Goal: Information Seeking & Learning: Learn about a topic

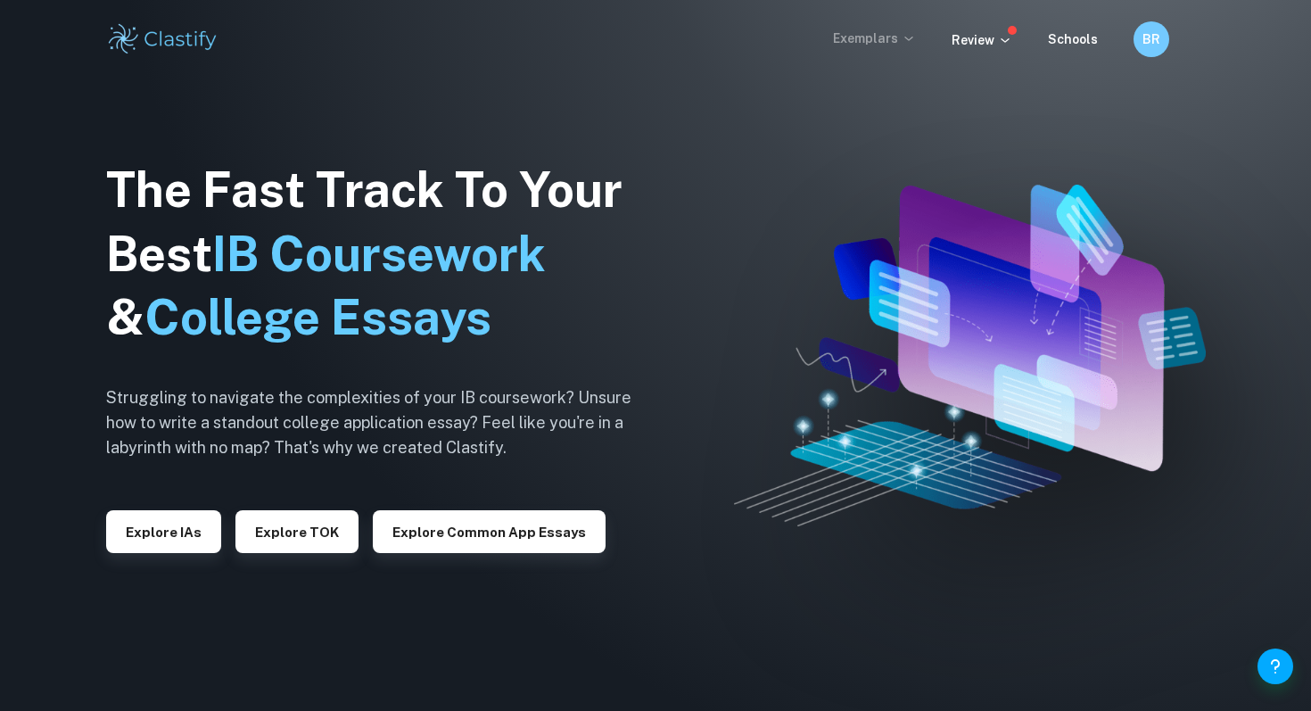
click at [852, 39] on p "Exemplars" at bounding box center [874, 39] width 83 height 20
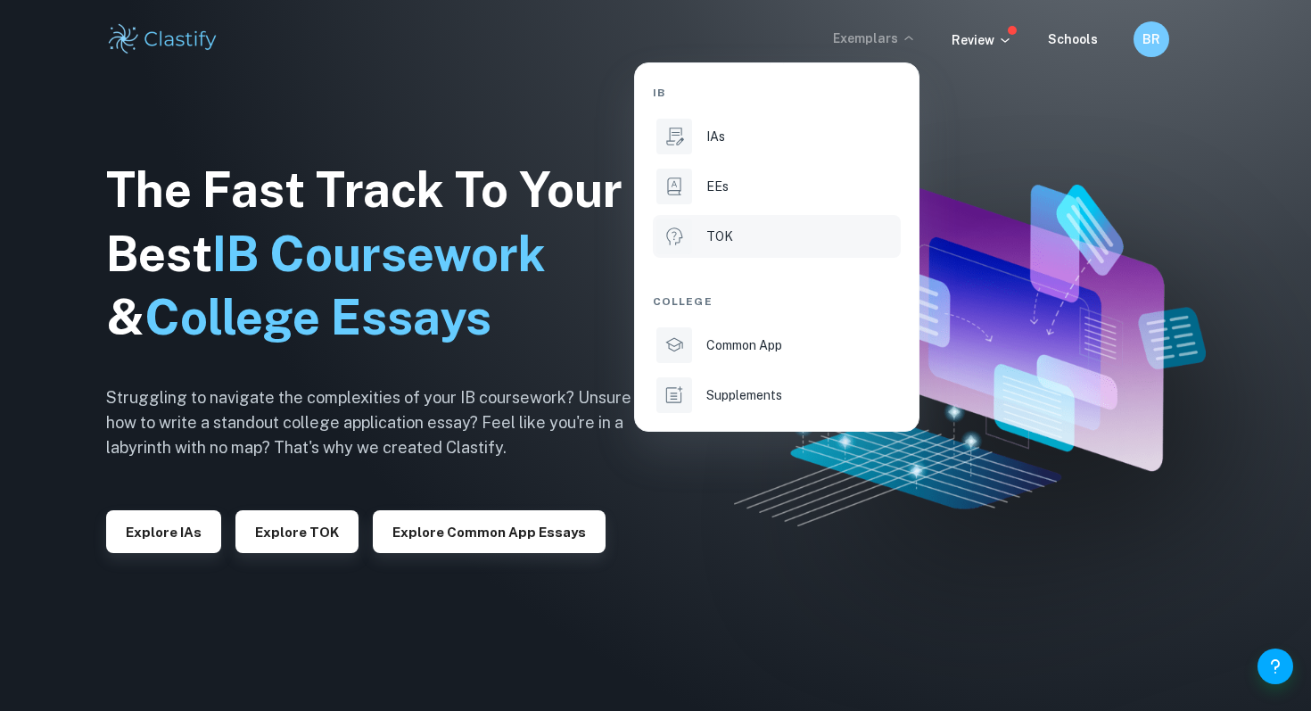
click at [725, 215] on li "TOK" at bounding box center [777, 236] width 248 height 43
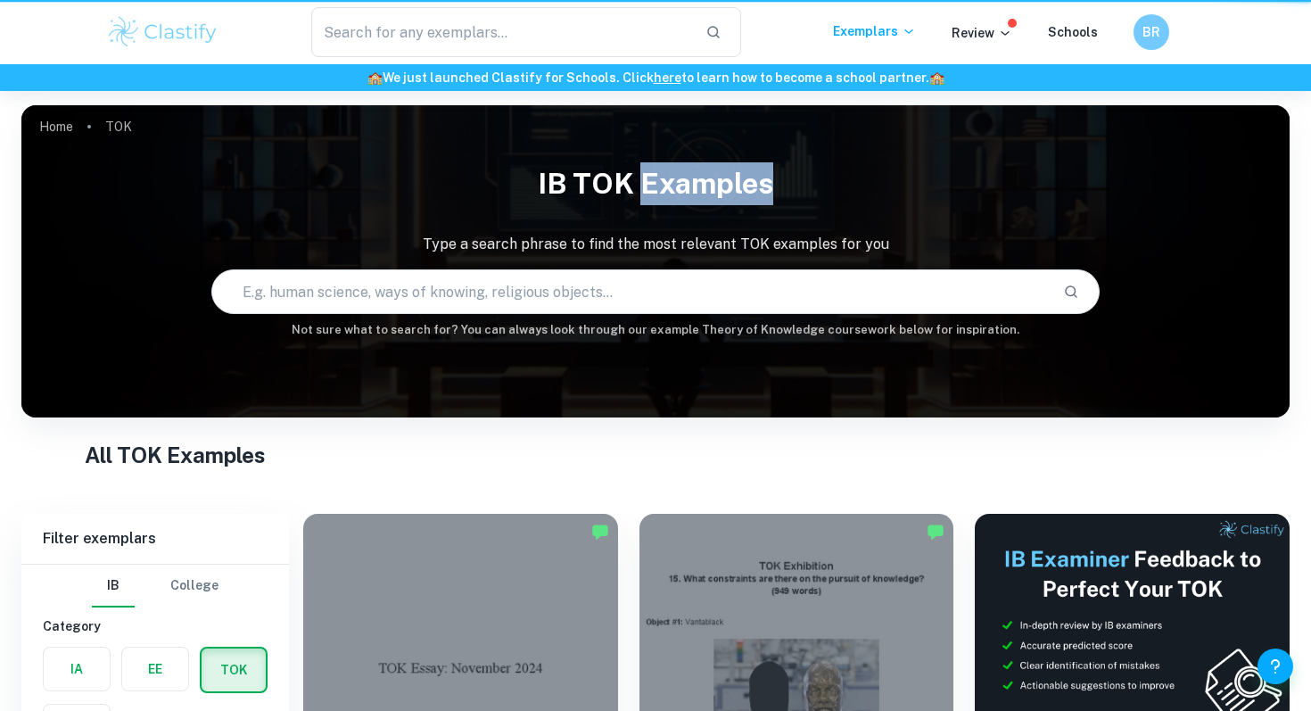
click at [725, 190] on h1 "IB TOK examples" at bounding box center [655, 183] width 1268 height 57
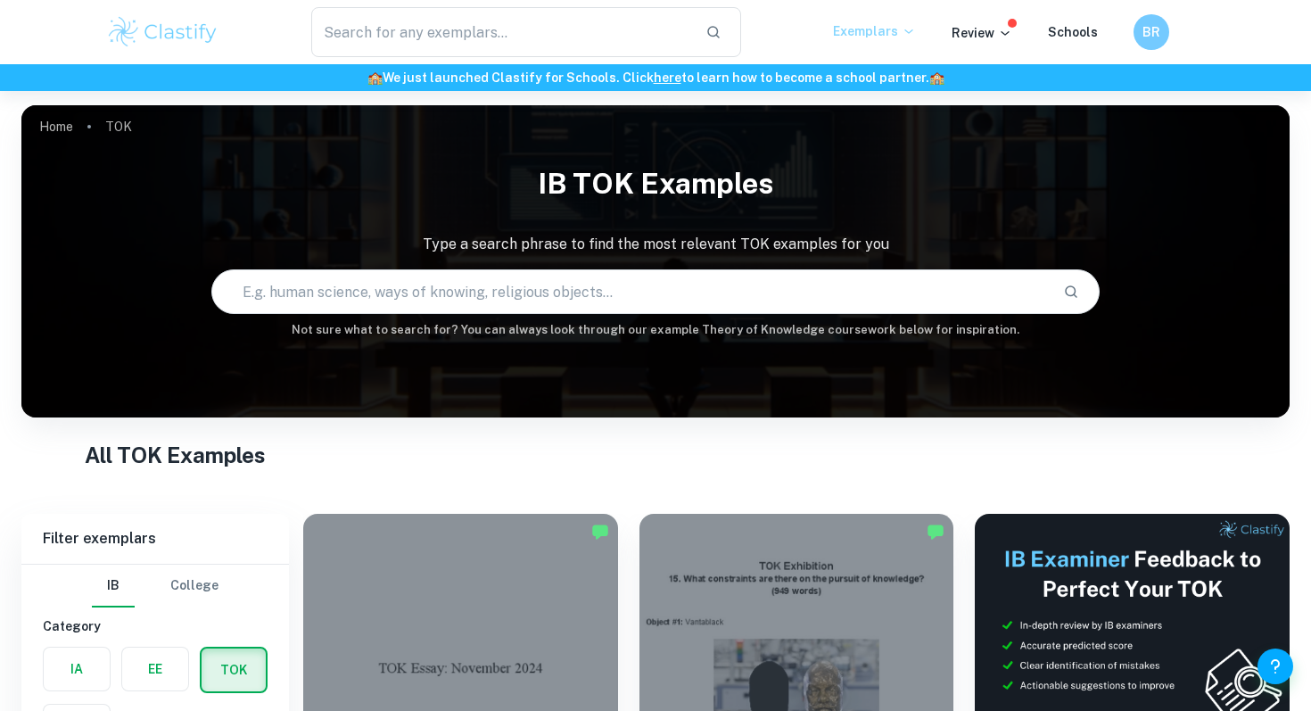
drag, startPoint x: 844, startPoint y: 51, endPoint x: 847, endPoint y: 37, distance: 14.5
click at [844, 51] on div "​ Exemplars Review Schools BR" at bounding box center [655, 32] width 1141 height 50
click at [852, 27] on p "Exemplars" at bounding box center [874, 31] width 83 height 20
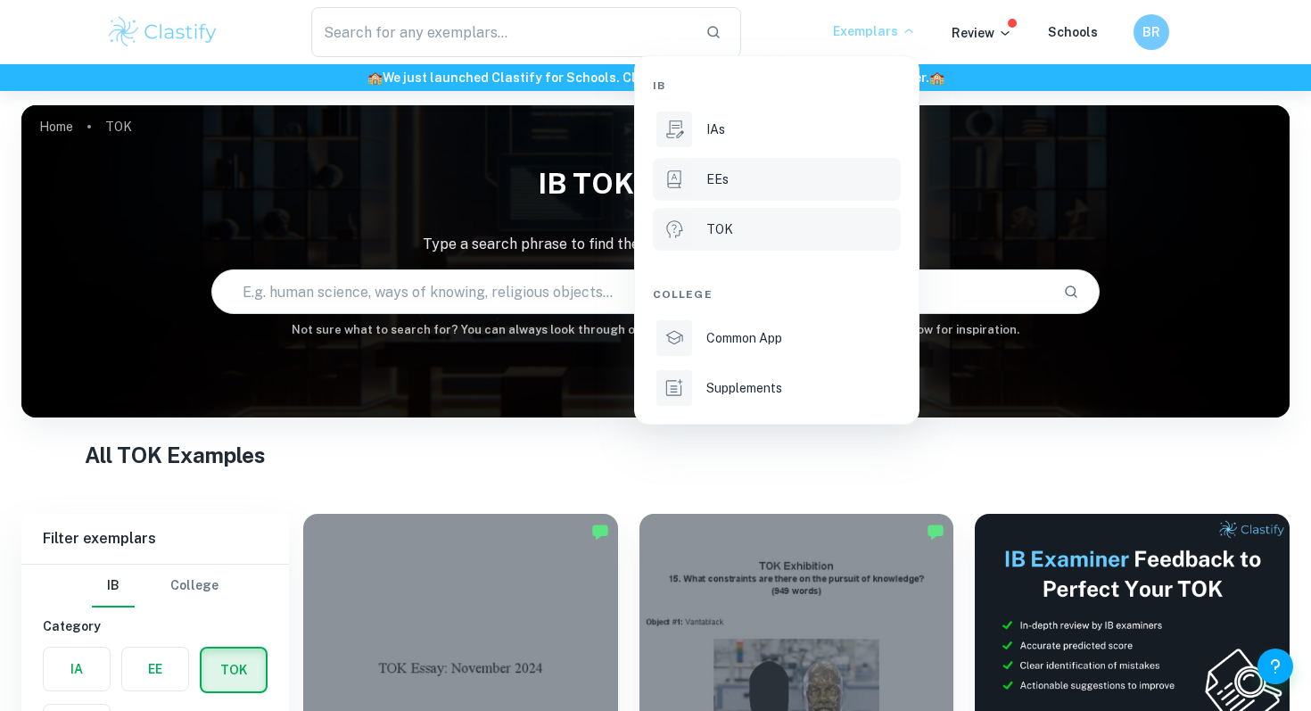
click at [832, 170] on div "EEs" at bounding box center [801, 179] width 191 height 20
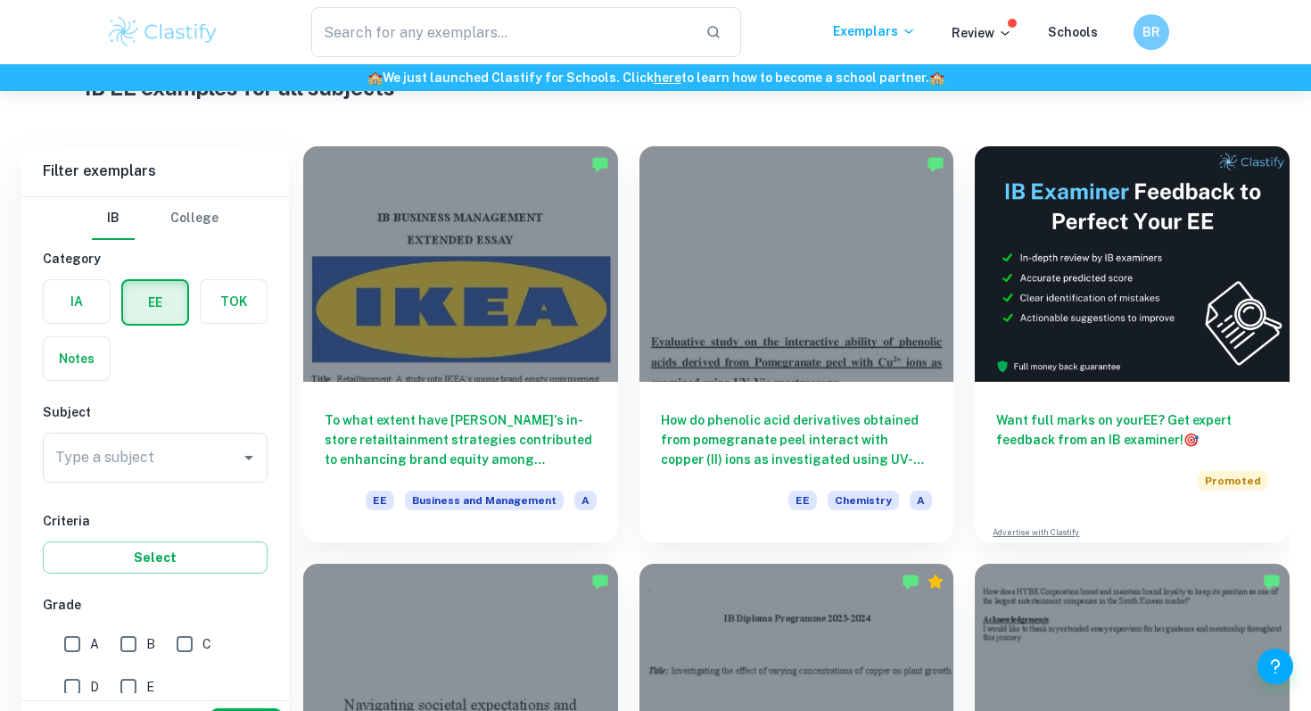
scroll to position [126, 0]
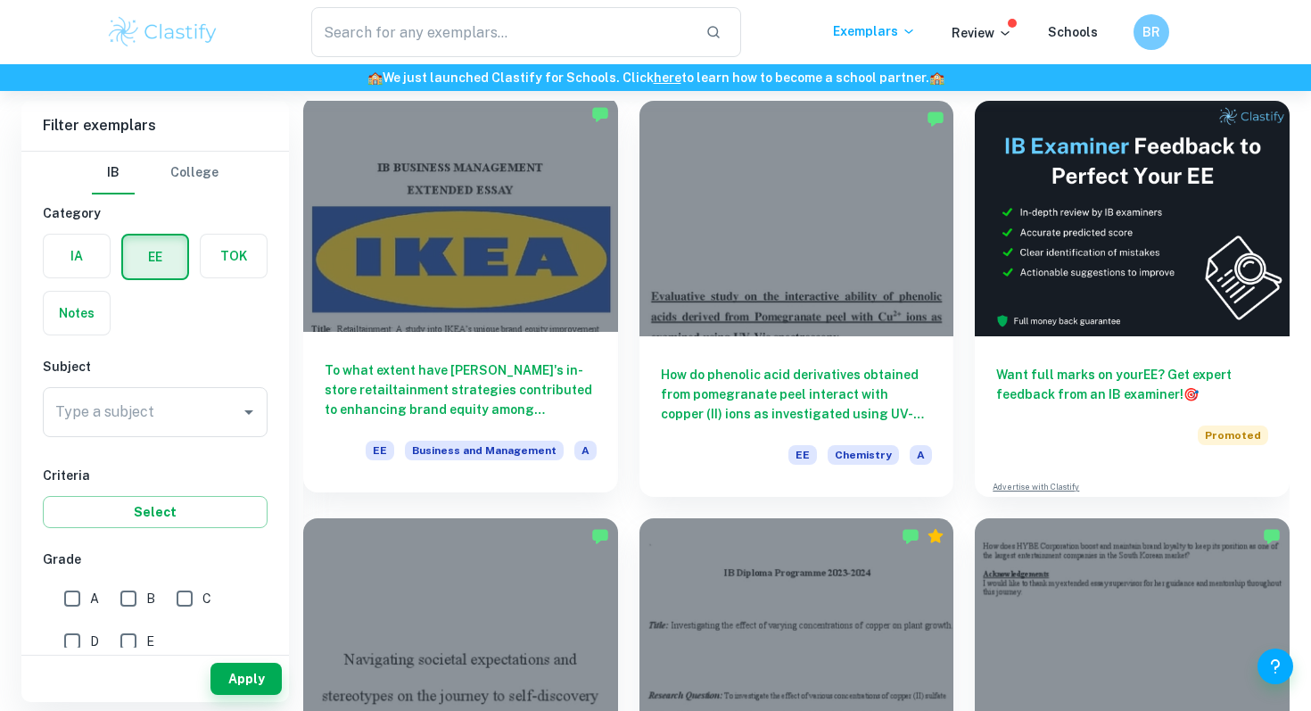
click at [552, 284] on div at bounding box center [460, 213] width 315 height 235
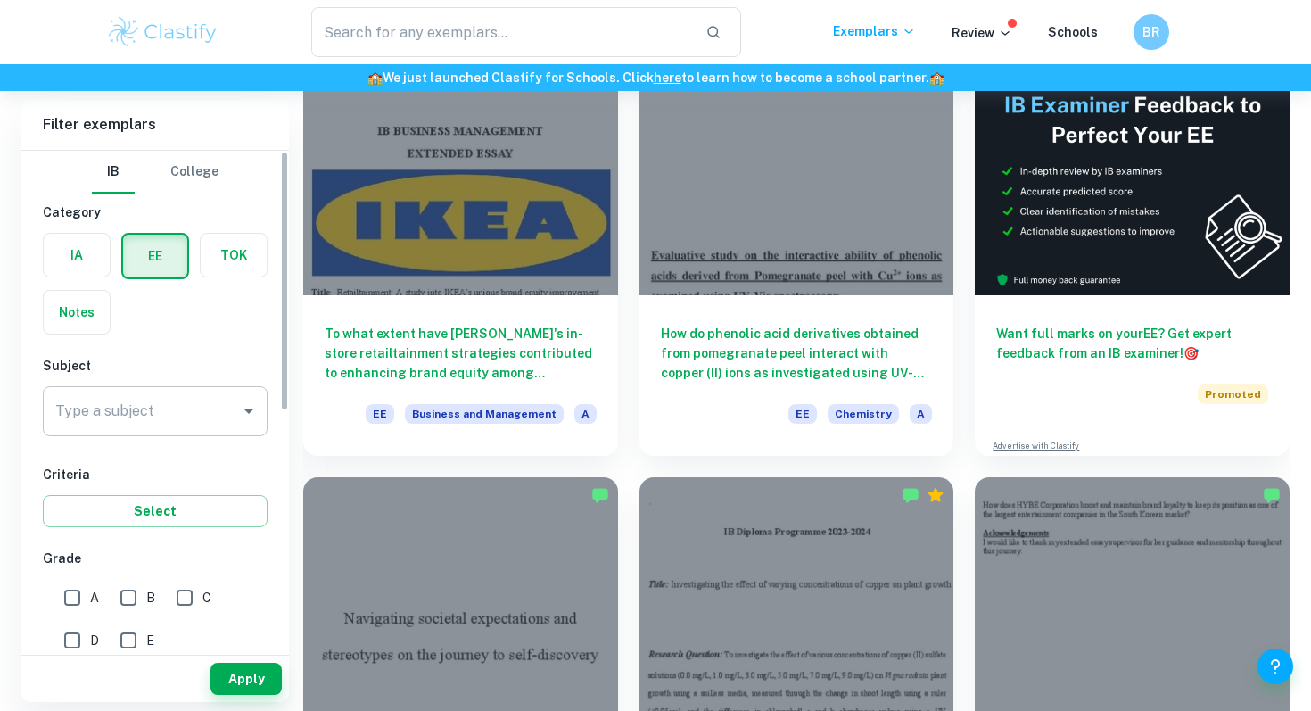
click at [181, 427] on input "Type a subject" at bounding box center [142, 411] width 182 height 34
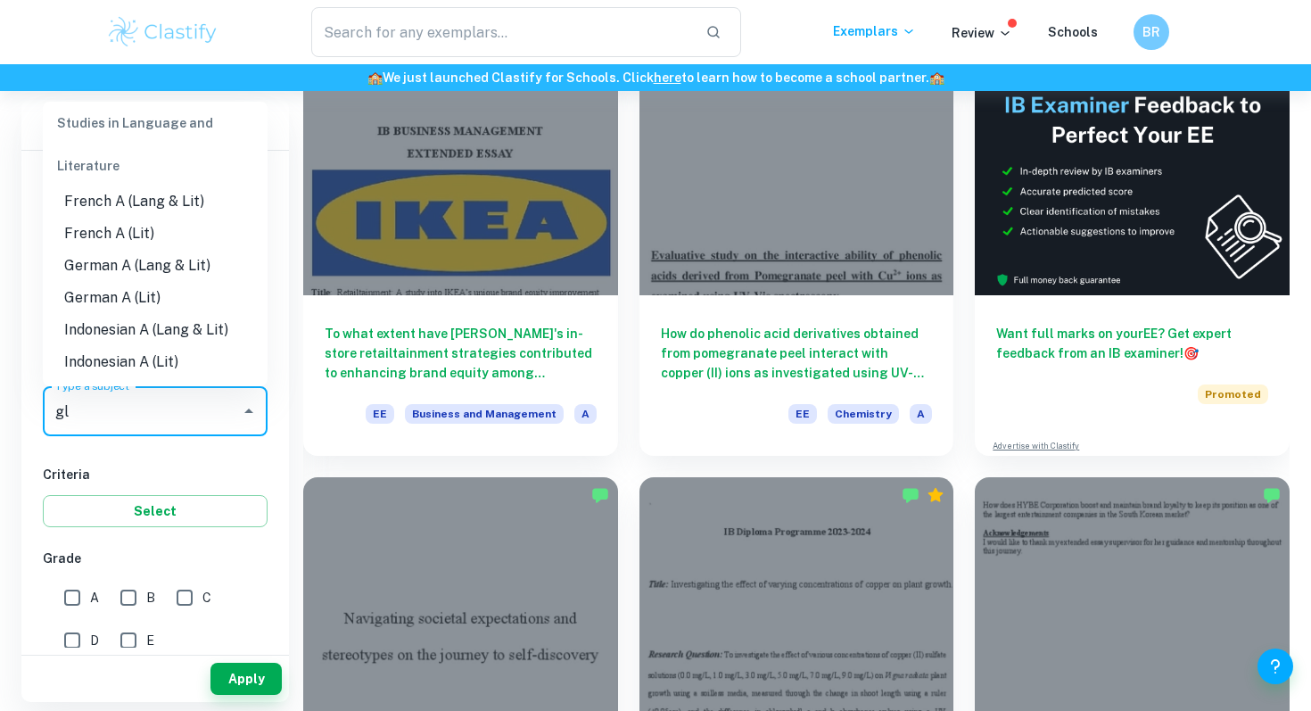
scroll to position [0, 0]
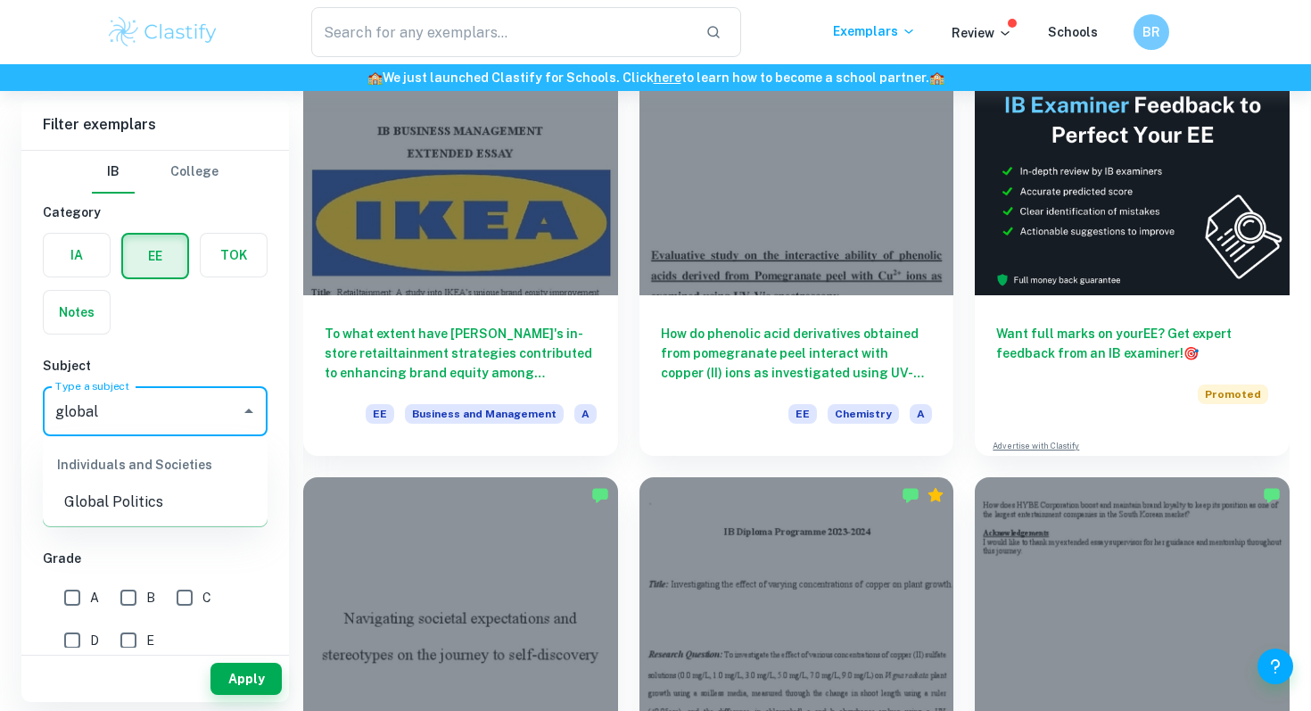
click at [144, 496] on li "Global Politics" at bounding box center [155, 502] width 225 height 32
type input "Global Politics"
click at [88, 588] on input "A" at bounding box center [72, 598] width 36 height 36
checkbox input "true"
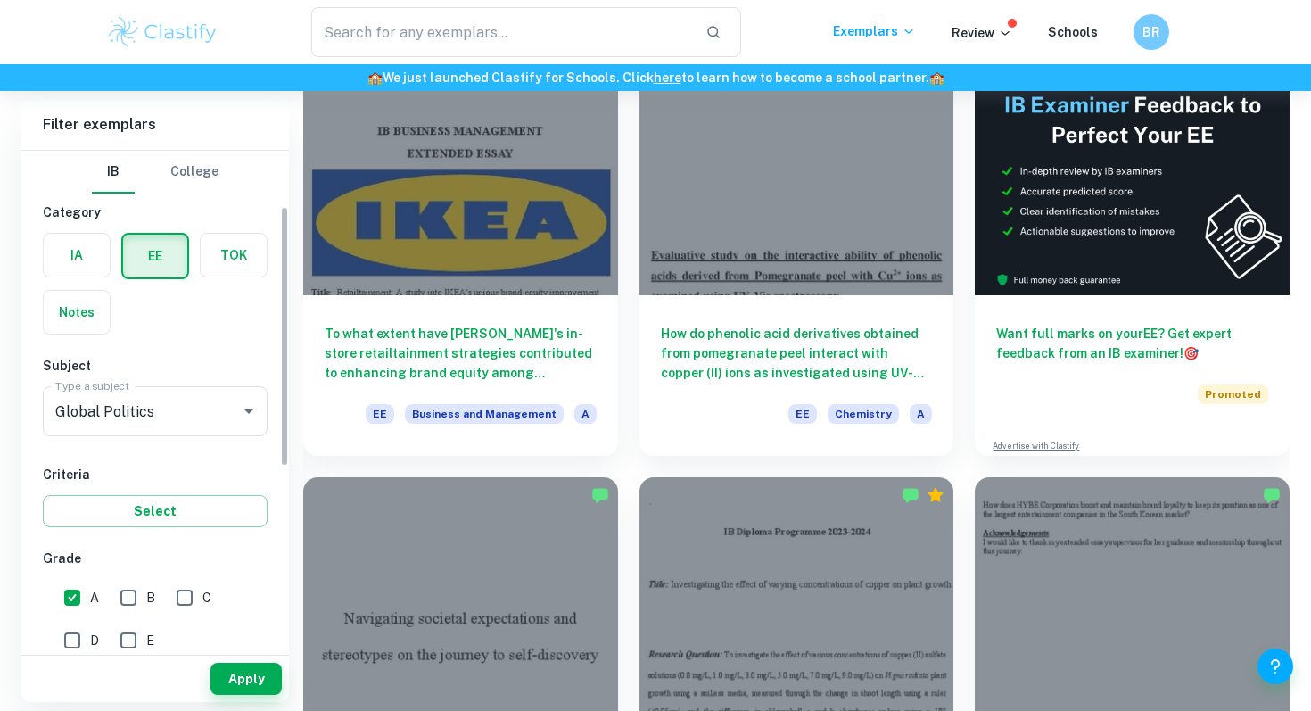
scroll to position [219, 0]
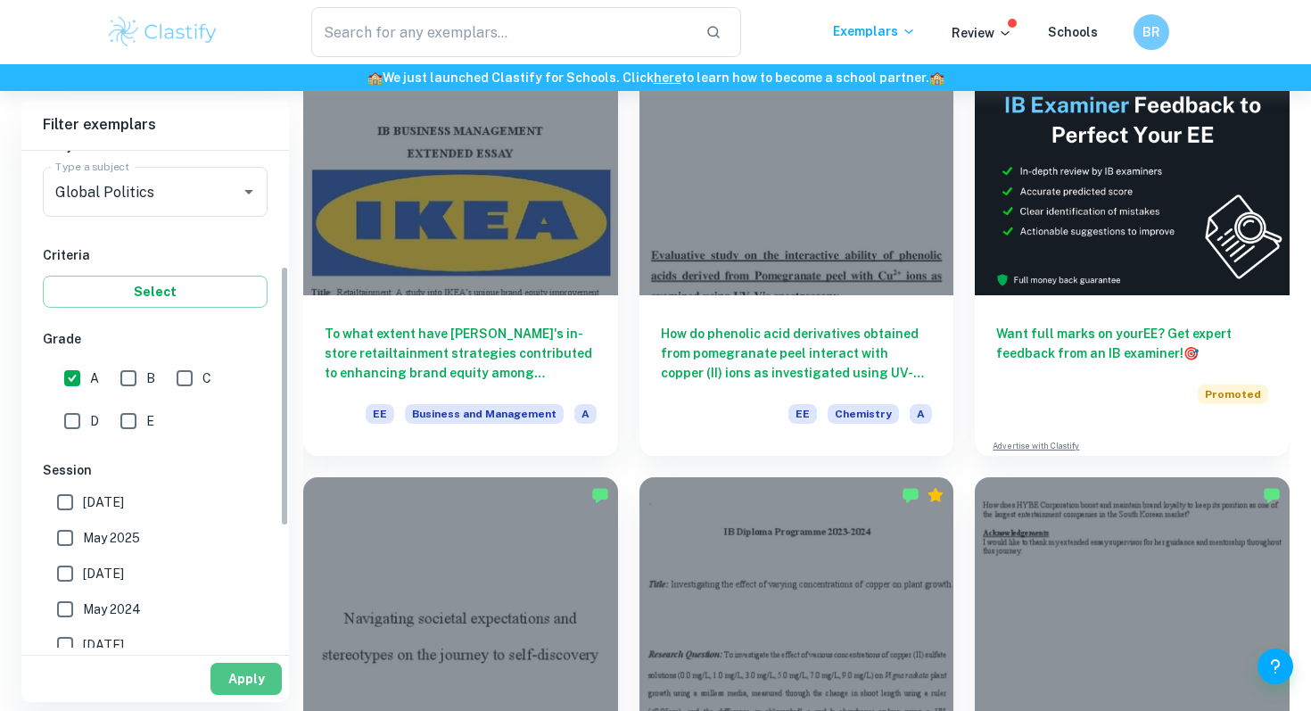
click at [247, 686] on button "Apply" at bounding box center [245, 678] width 71 height 32
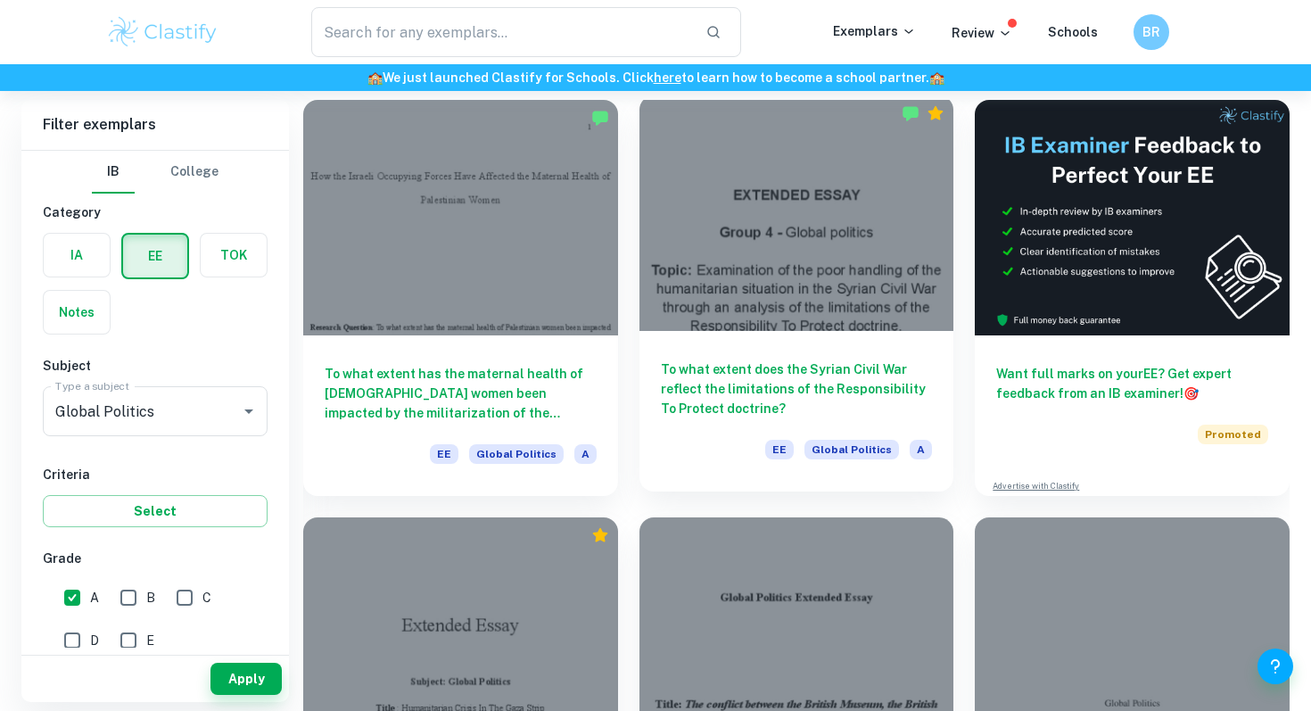
scroll to position [161, 0]
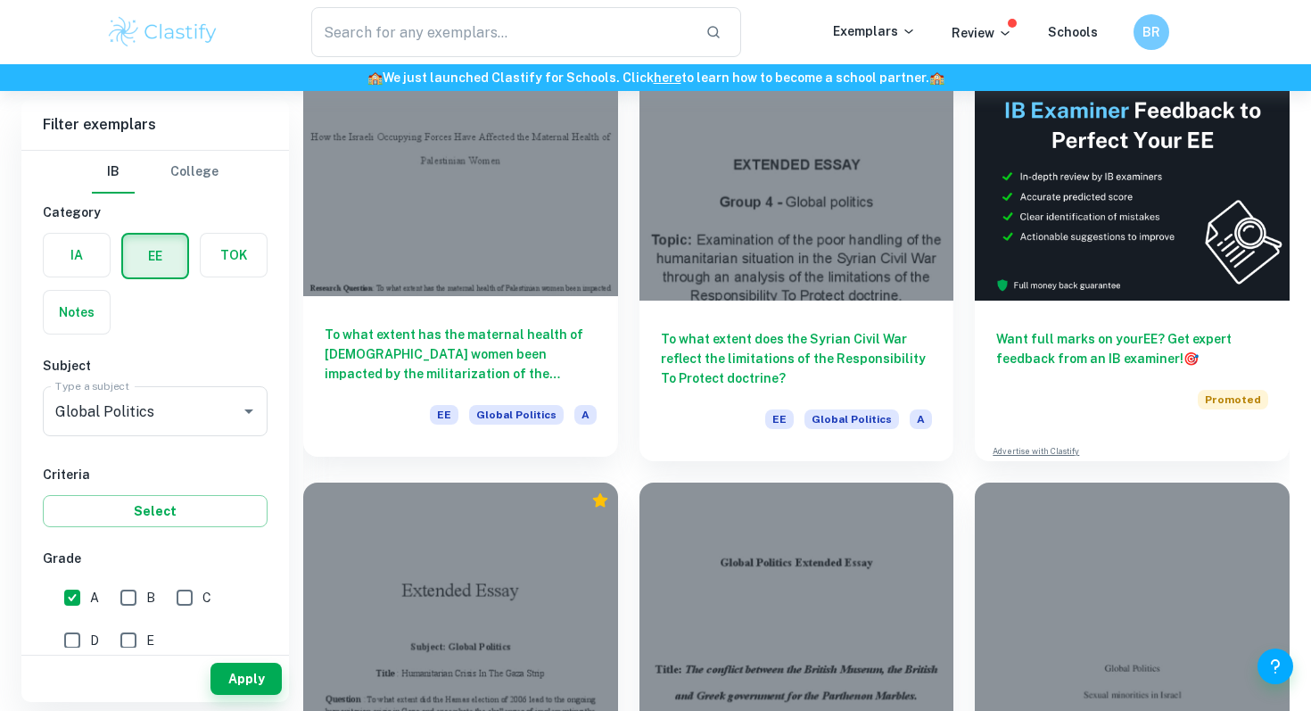
click at [480, 356] on h6 "To what extent has the maternal health of Palestinian women been impacted by th…" at bounding box center [461, 354] width 272 height 59
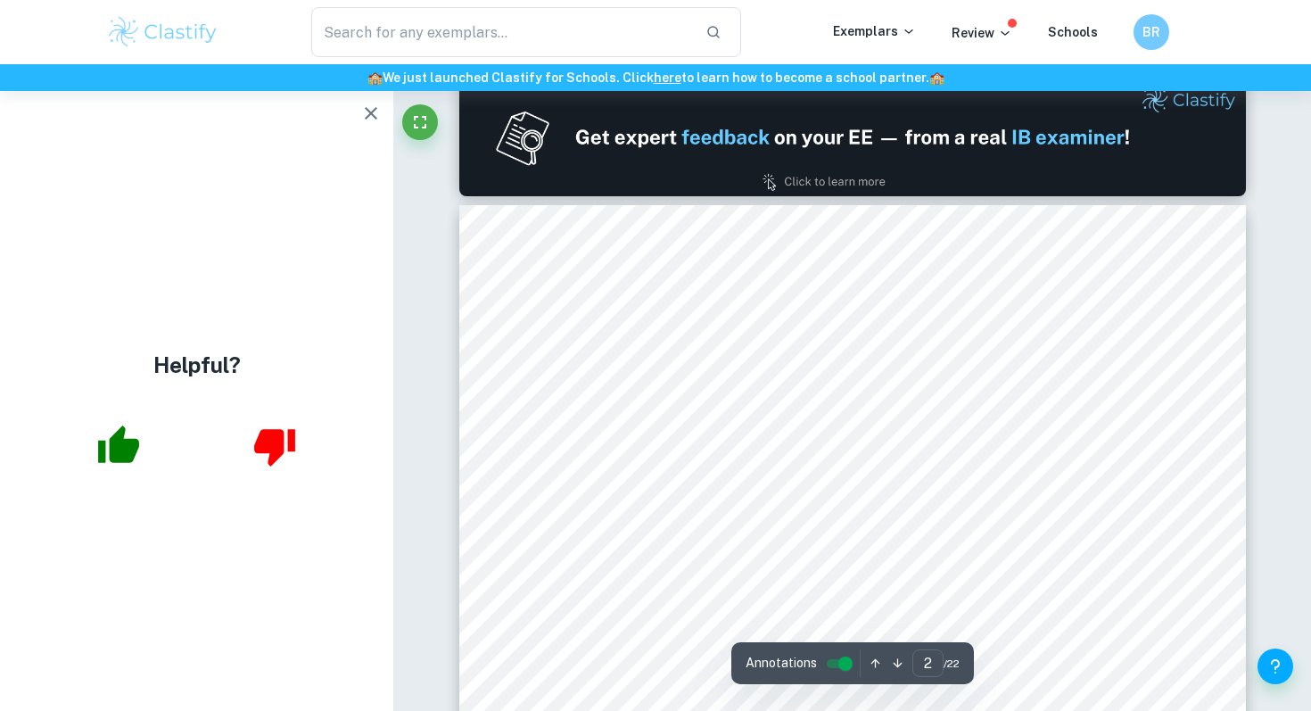
scroll to position [936, 0]
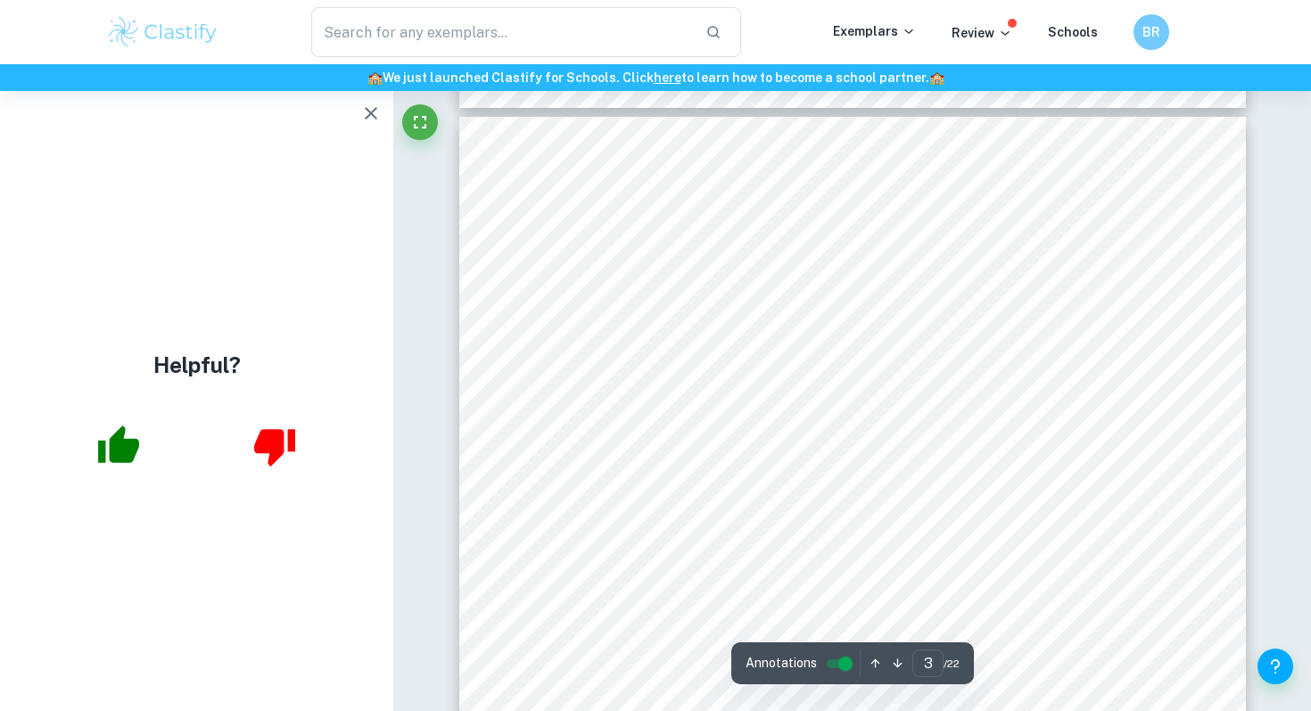
scroll to position [2191, 0]
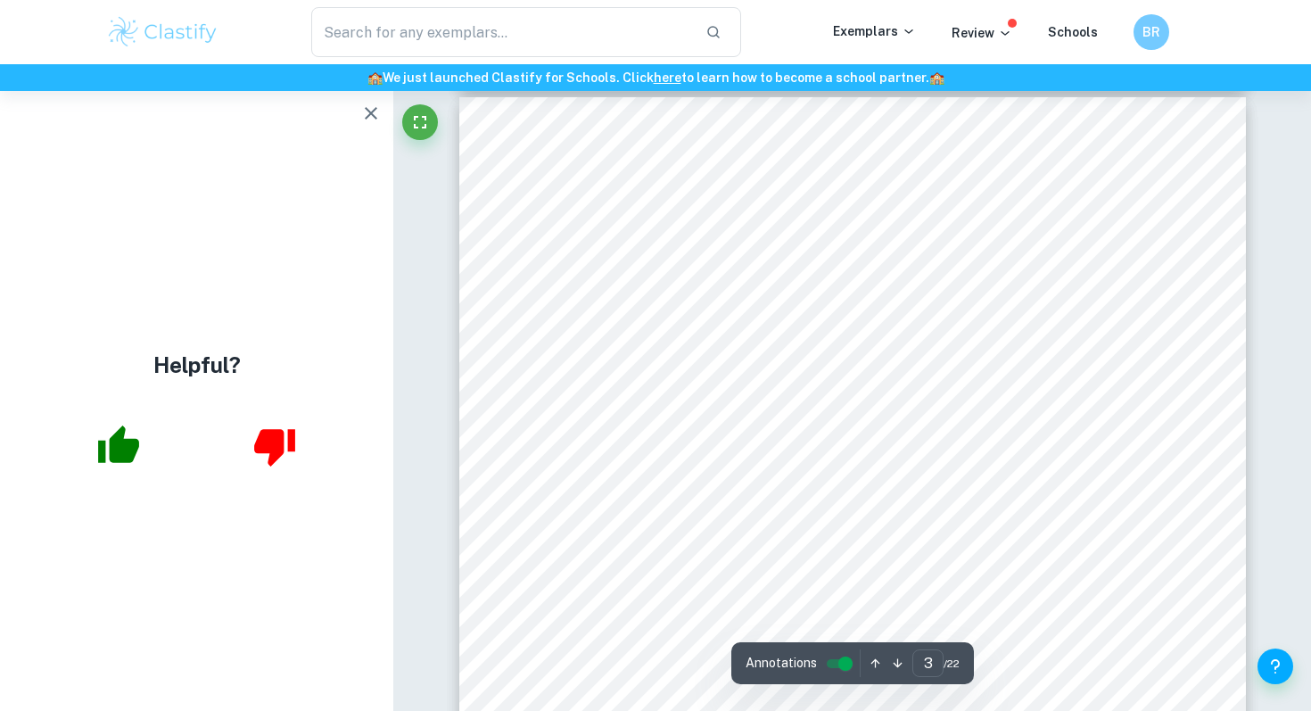
click at [365, 122] on icon "button" at bounding box center [370, 113] width 21 height 21
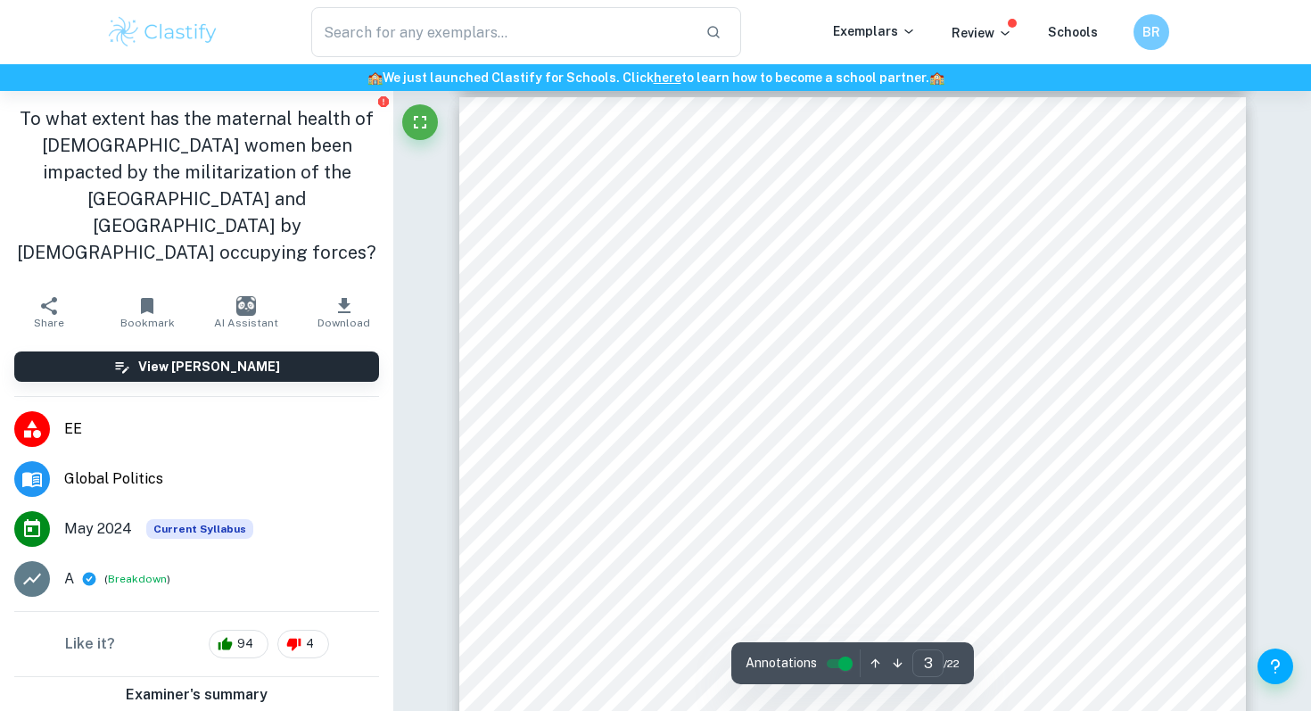
scroll to position [2701, 0]
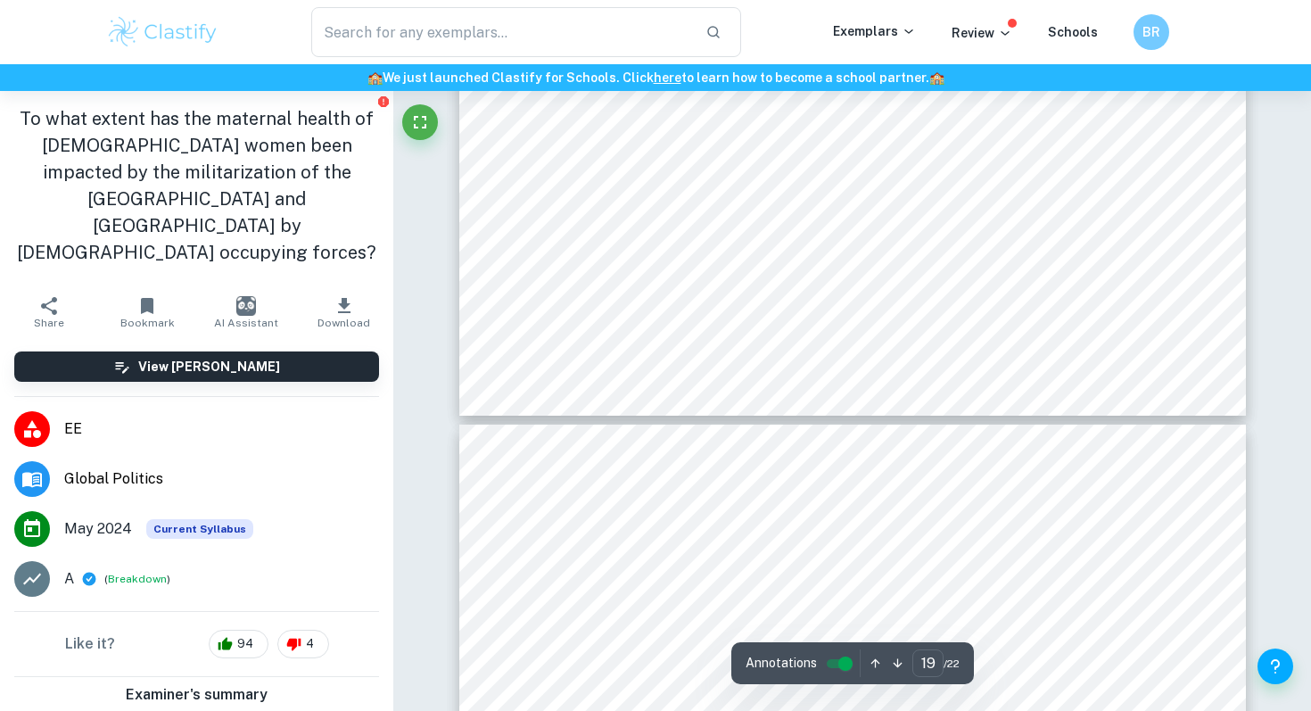
type input "18"
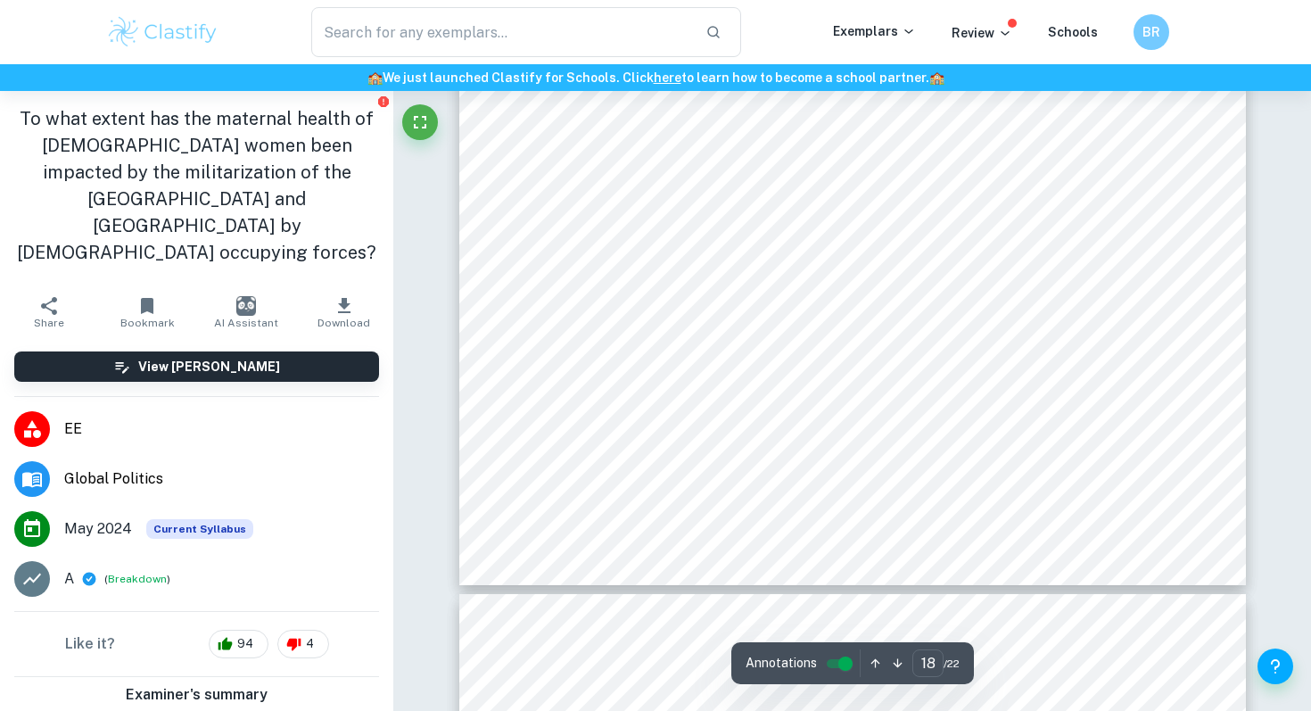
scroll to position [18133, 0]
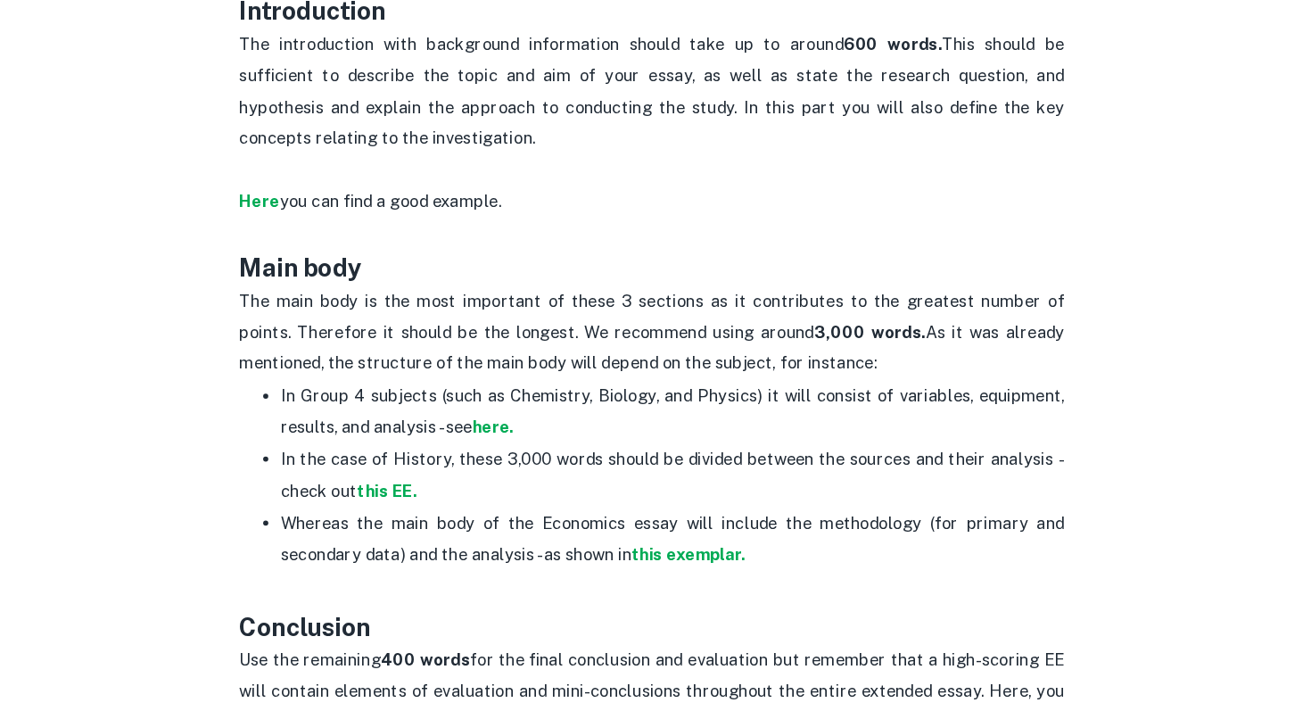
scroll to position [992, 0]
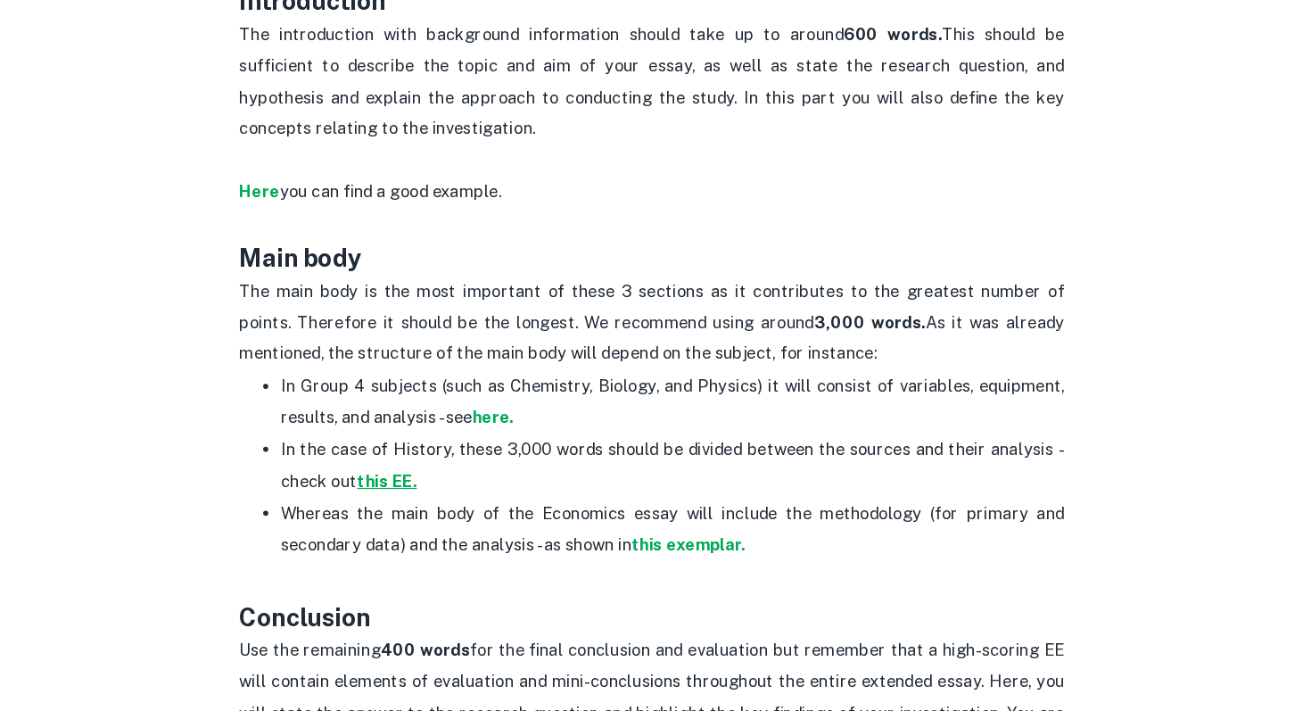
click at [424, 503] on strong "this EE." at bounding box center [426, 511] width 52 height 17
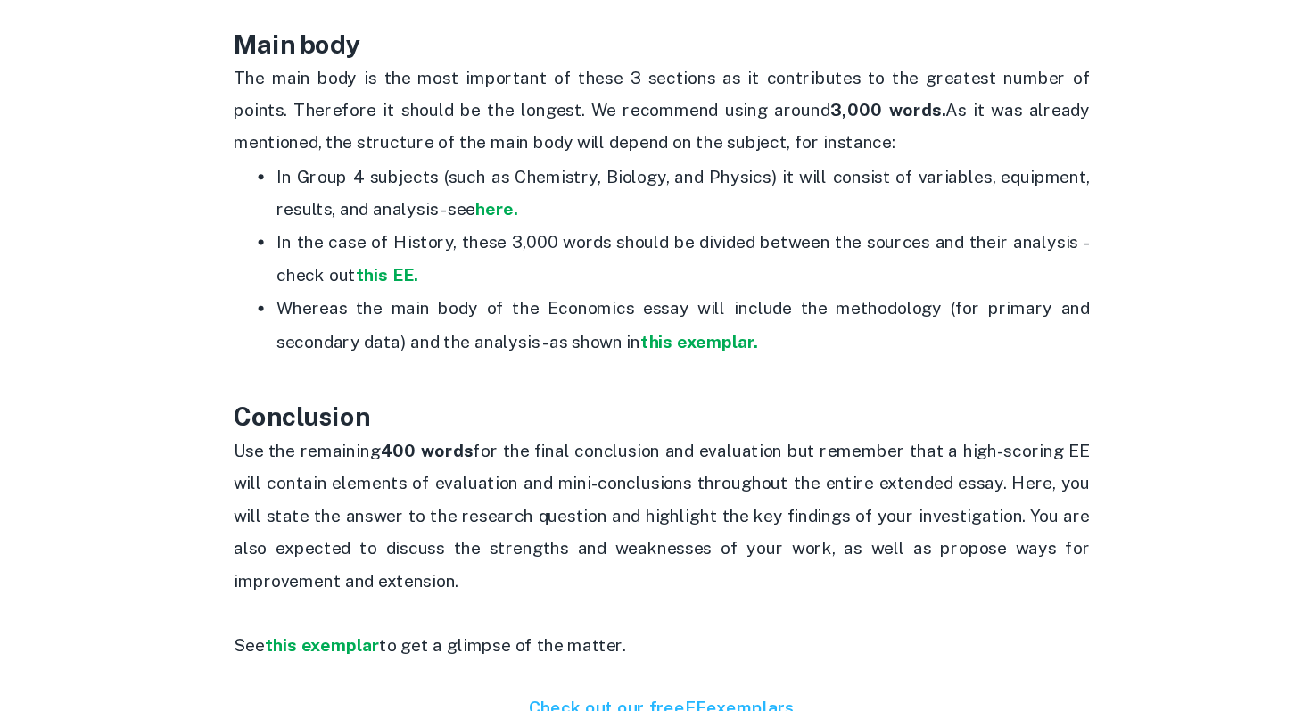
scroll to position [1166, 0]
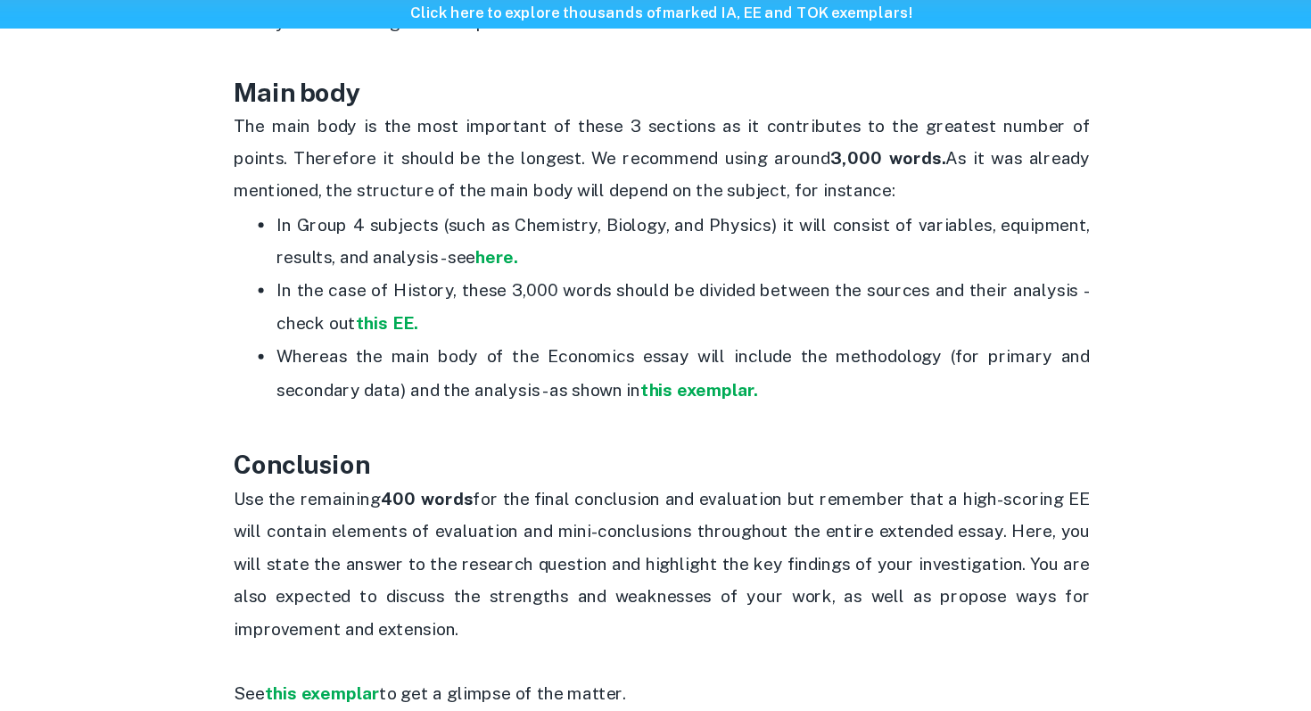
click at [864, 299] on p "In the case of History, these 3,000 words should be divided between the sources…" at bounding box center [673, 323] width 678 height 54
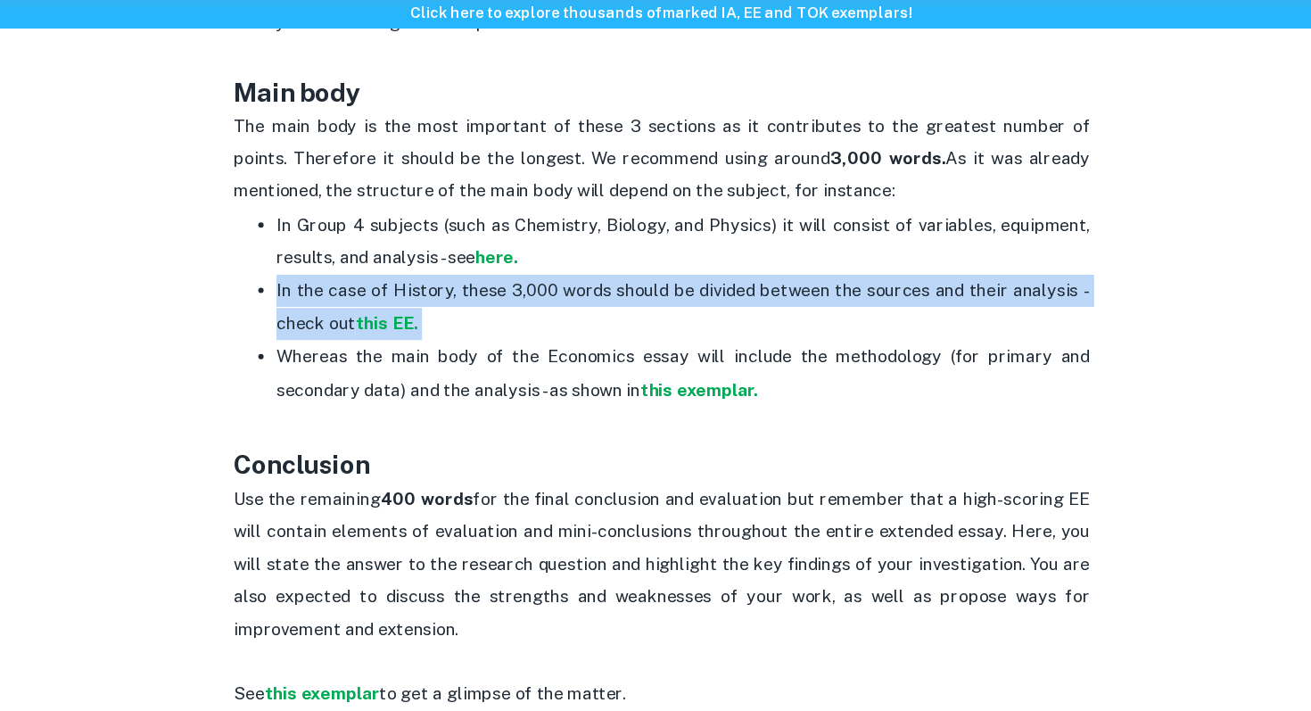
click at [864, 299] on p "In the case of History, these 3,000 words should be divided between the sources…" at bounding box center [673, 323] width 678 height 54
click at [866, 306] on p "In the case of History, these 3,000 words should be divided between the sources…" at bounding box center [673, 323] width 678 height 54
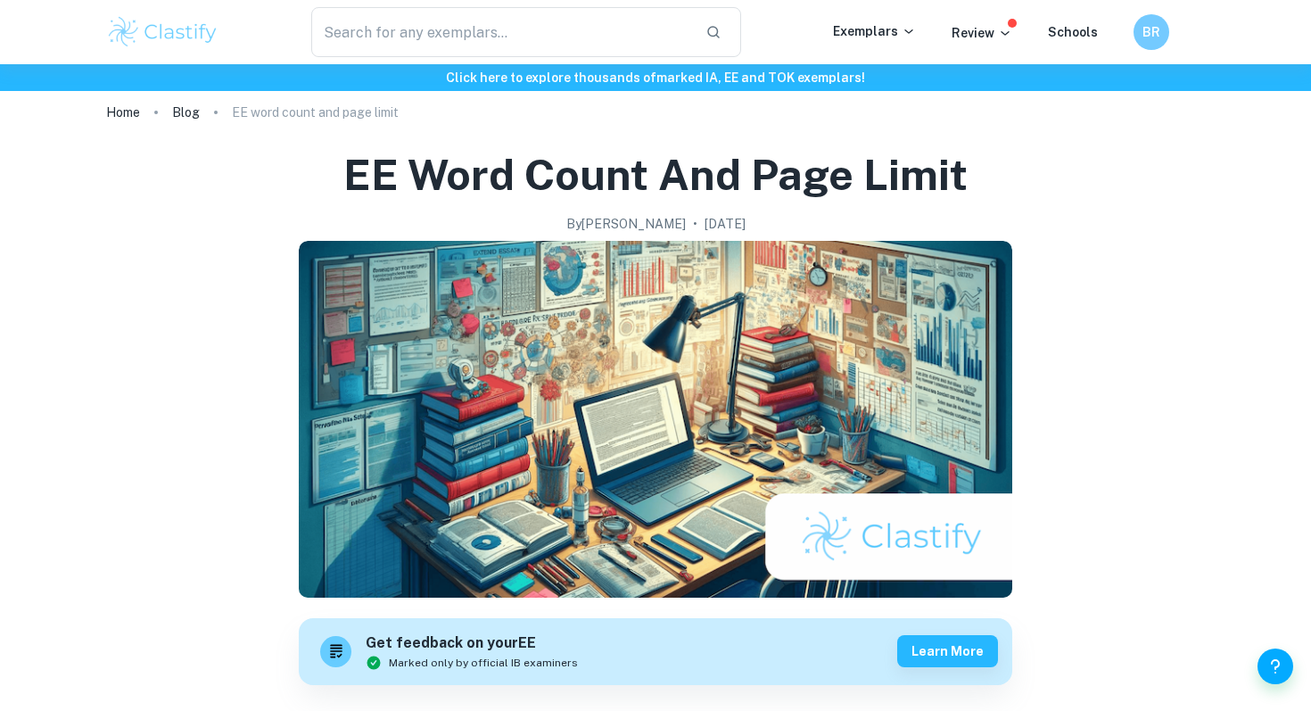
scroll to position [166, 0]
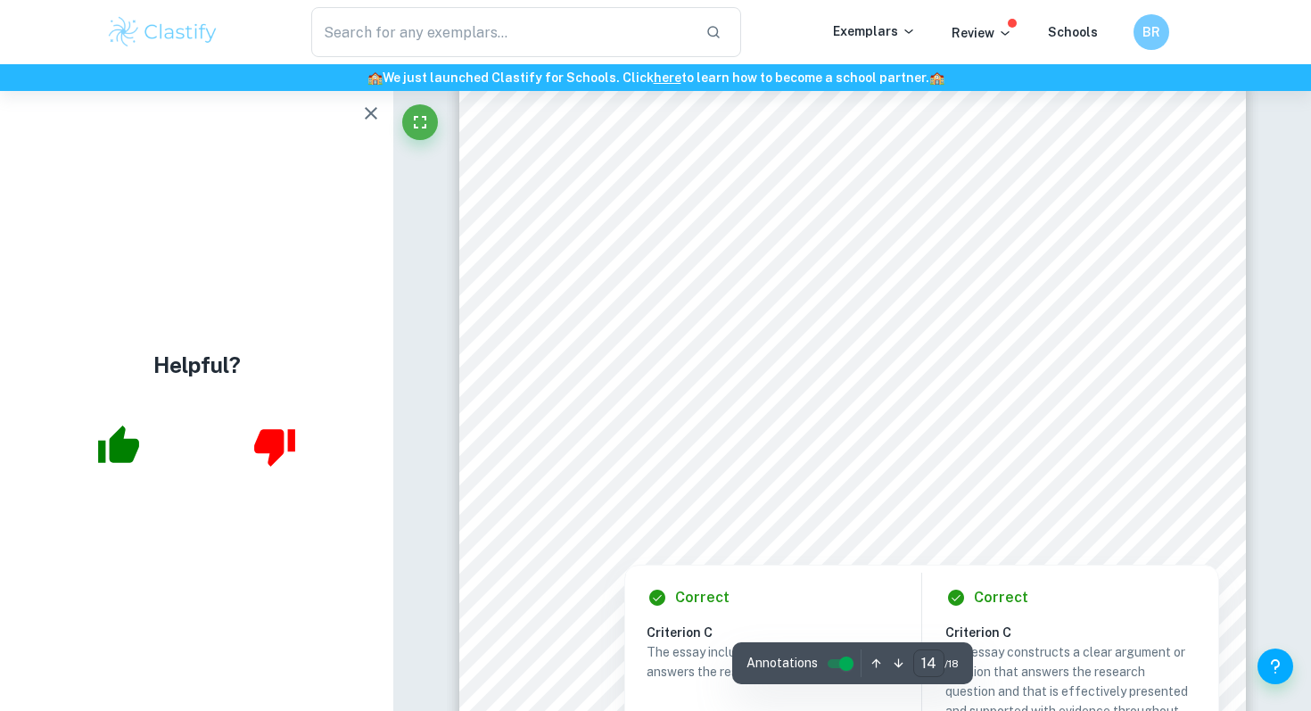
scroll to position [15002, 0]
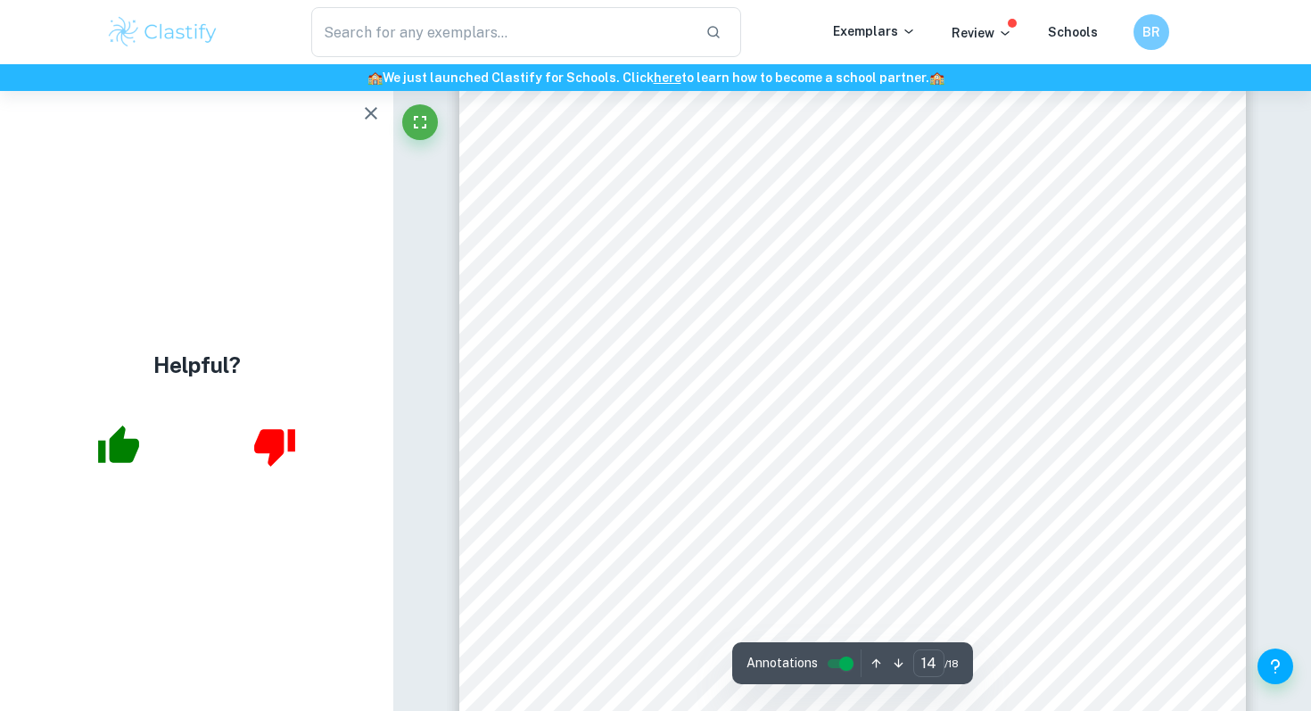
click at [370, 111] on icon "button" at bounding box center [371, 113] width 12 height 12
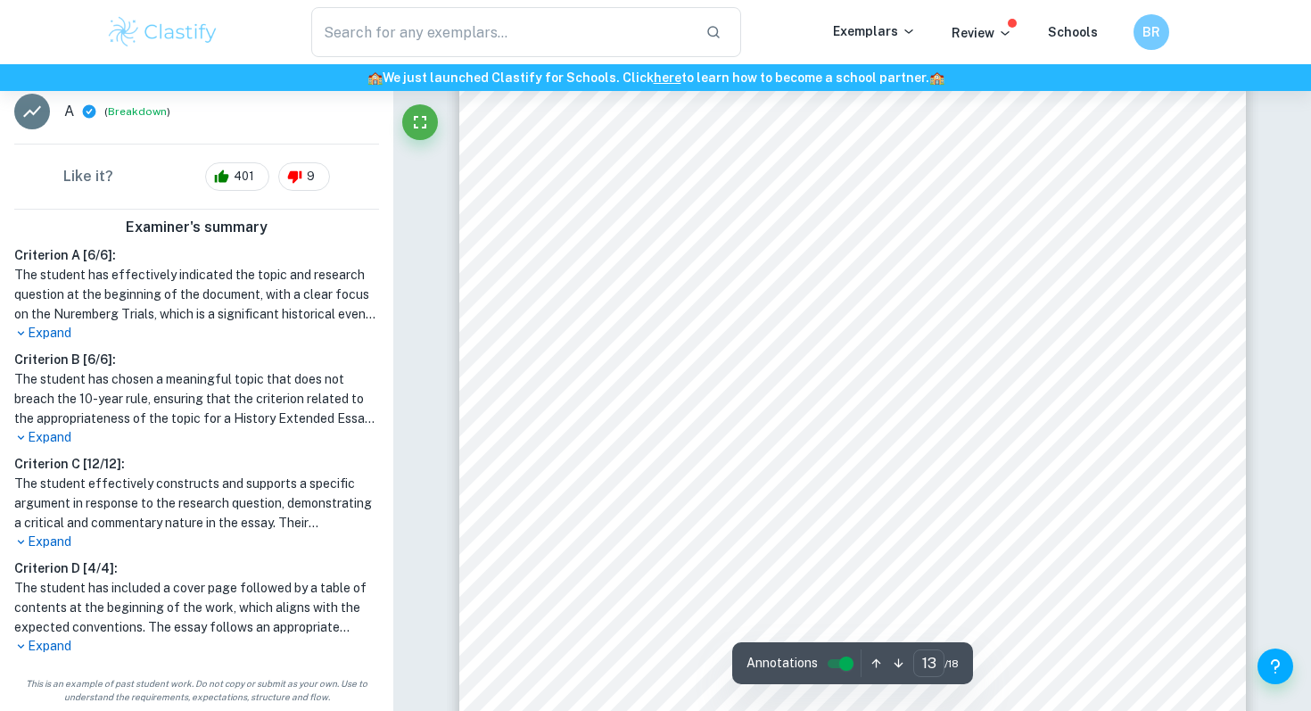
scroll to position [13903, 0]
click at [1042, 368] on div "13 according to McKeown (2014), 89significantly compromised the equality (and t…" at bounding box center [852, 338] width 786 height 1112
drag, startPoint x: 1025, startPoint y: 374, endPoint x: 938, endPoint y: 336, distance: 95.4
click at [938, 336] on div "13 according to McKeown (2014), 89significantly compromised the equality (and t…" at bounding box center [852, 338] width 786 height 1112
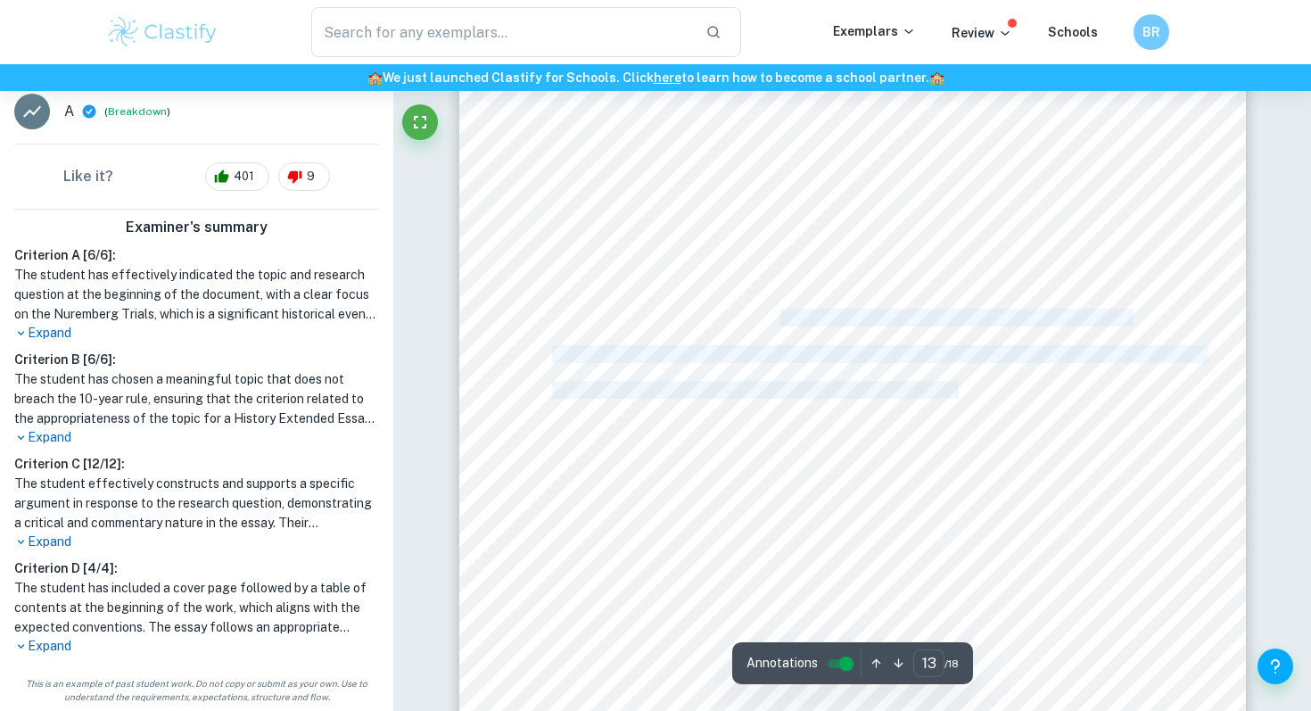
drag, startPoint x: 958, startPoint y: 394, endPoint x: 777, endPoint y: 317, distance: 196.6
click at [777, 317] on div "13 according to McKeown (2014), 89significantly compromised the equality (and t…" at bounding box center [852, 338] width 786 height 1112
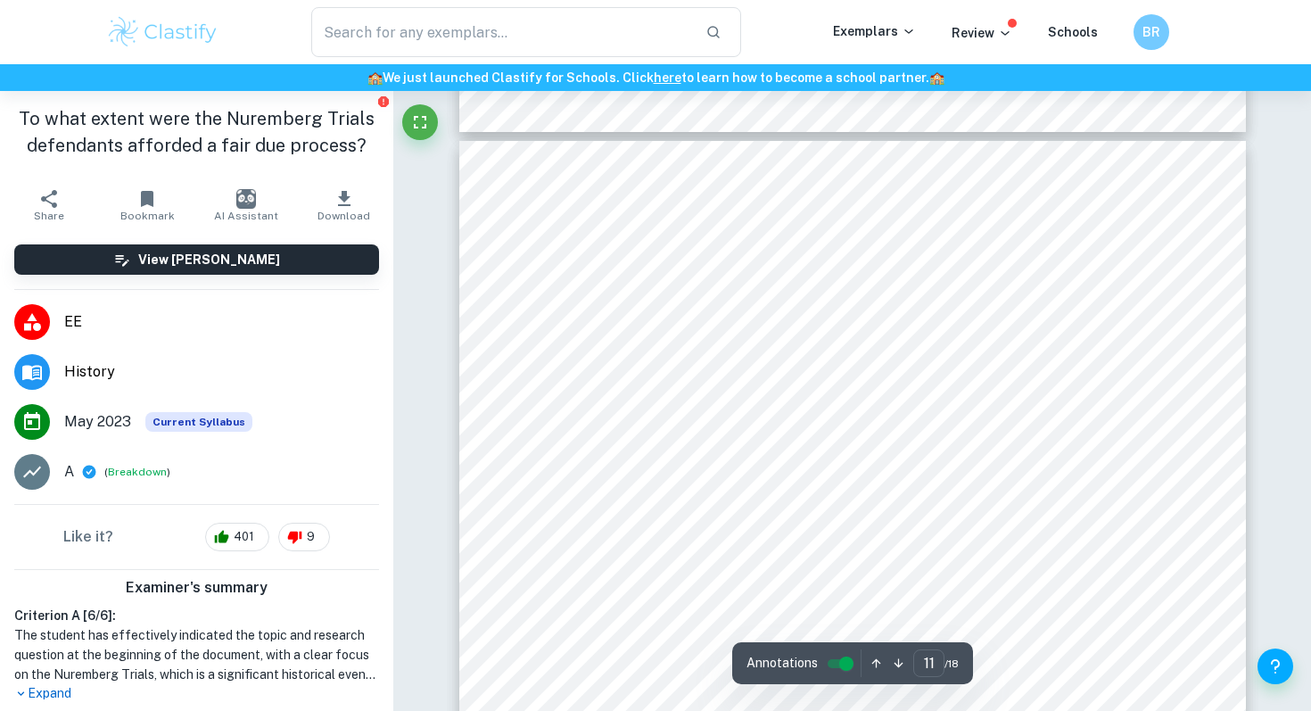
scroll to position [11763, 0]
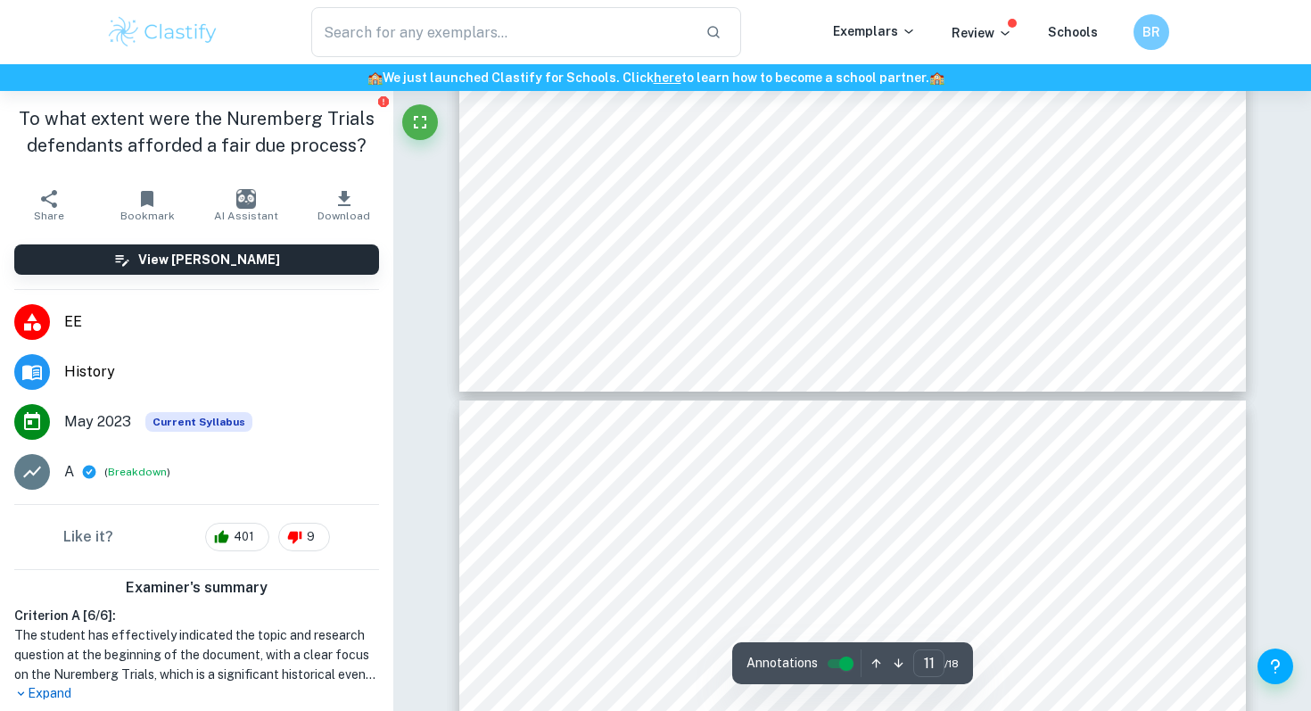
type input "12"
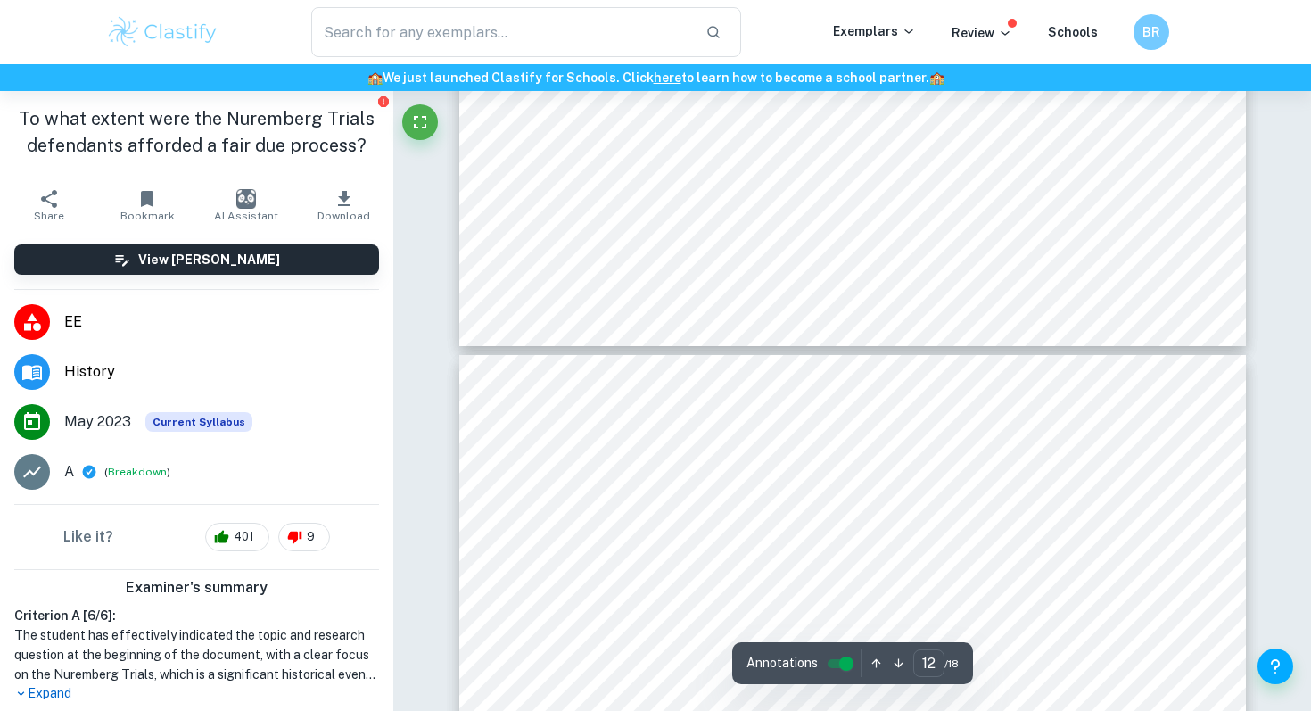
scroll to position [12221, 0]
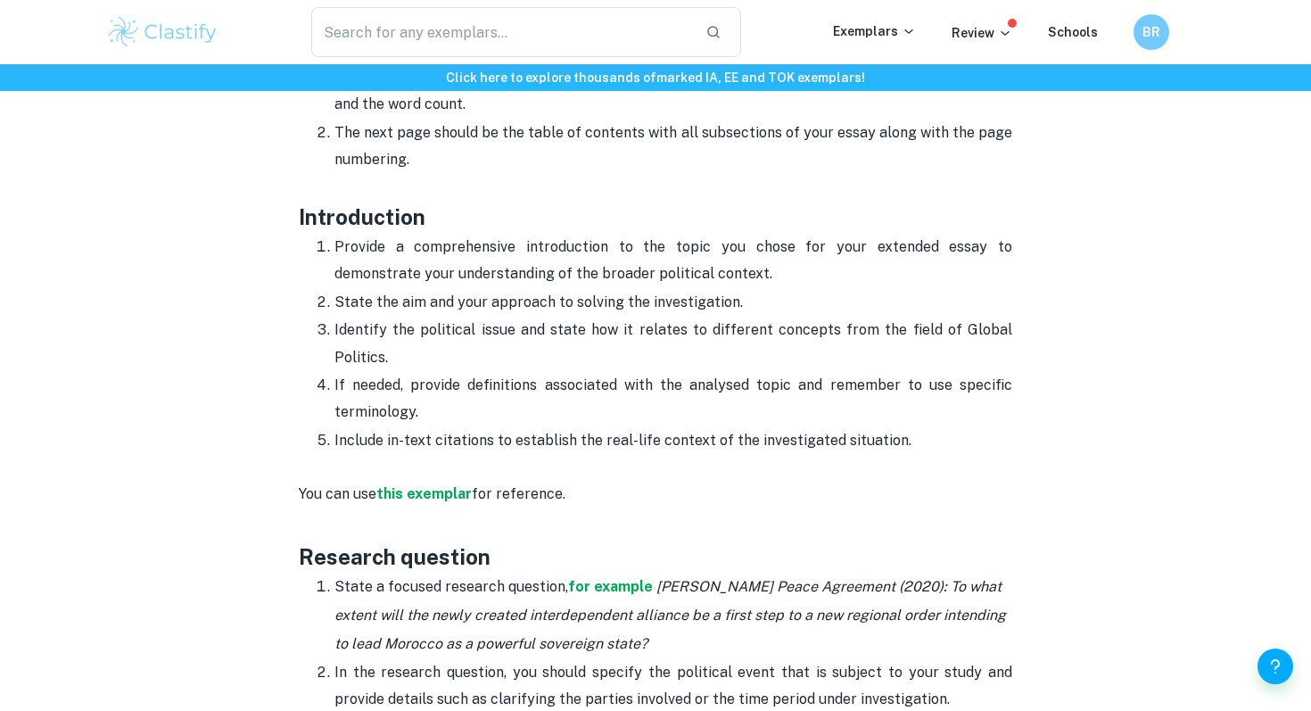
scroll to position [970, 0]
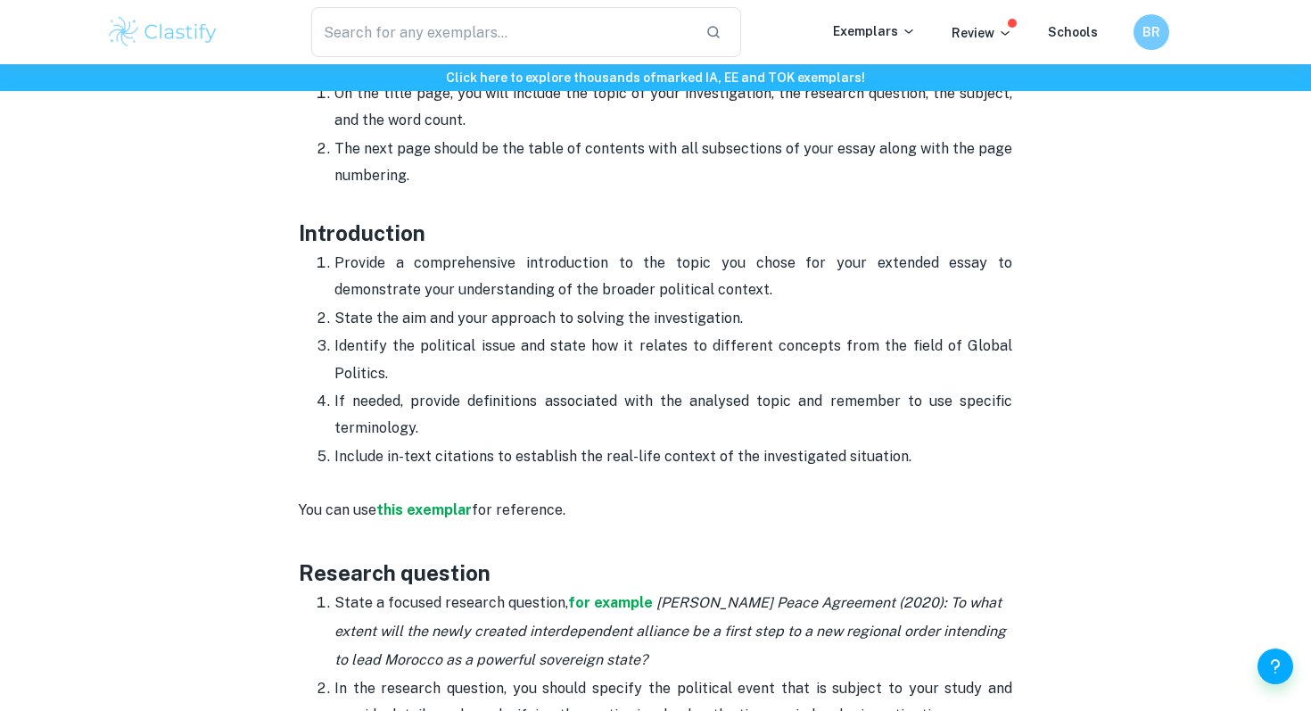
click at [673, 388] on p "If needed, provide definitions associated with the analysed topic and remember …" at bounding box center [673, 415] width 678 height 54
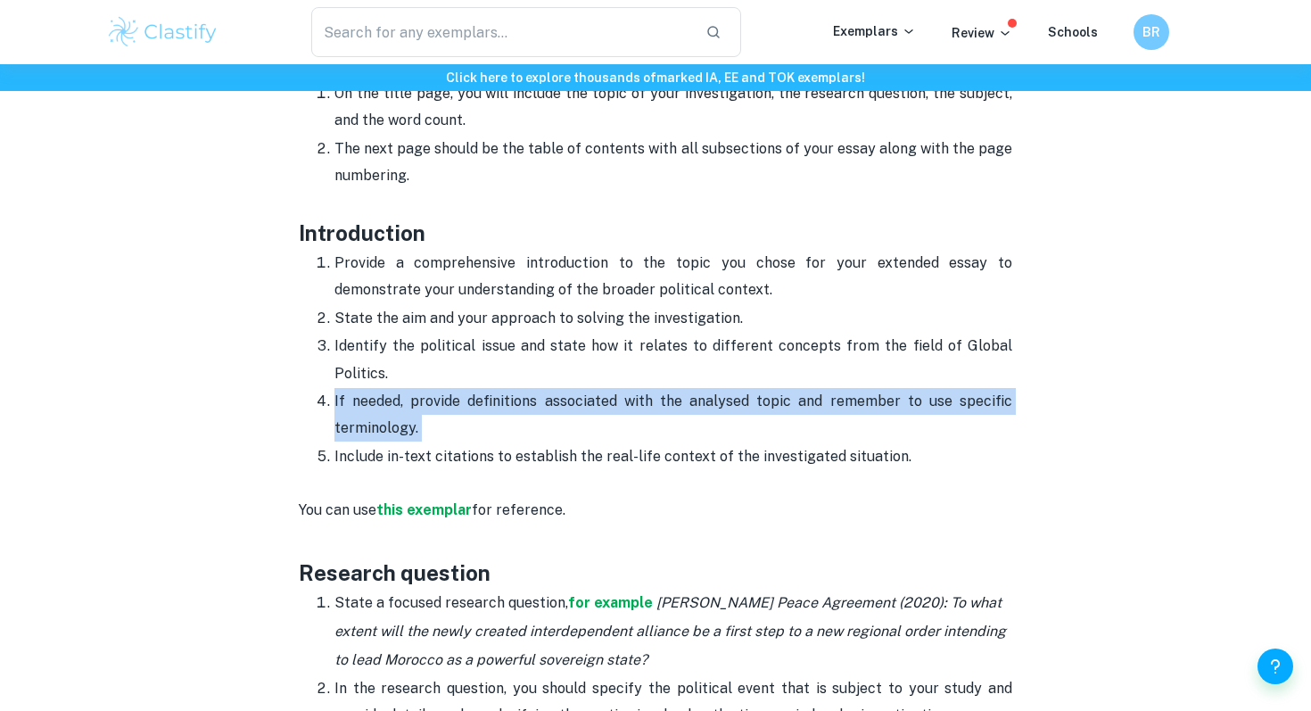
click at [673, 388] on p "If needed, provide definitions associated with the analysed topic and remember …" at bounding box center [673, 415] width 678 height 54
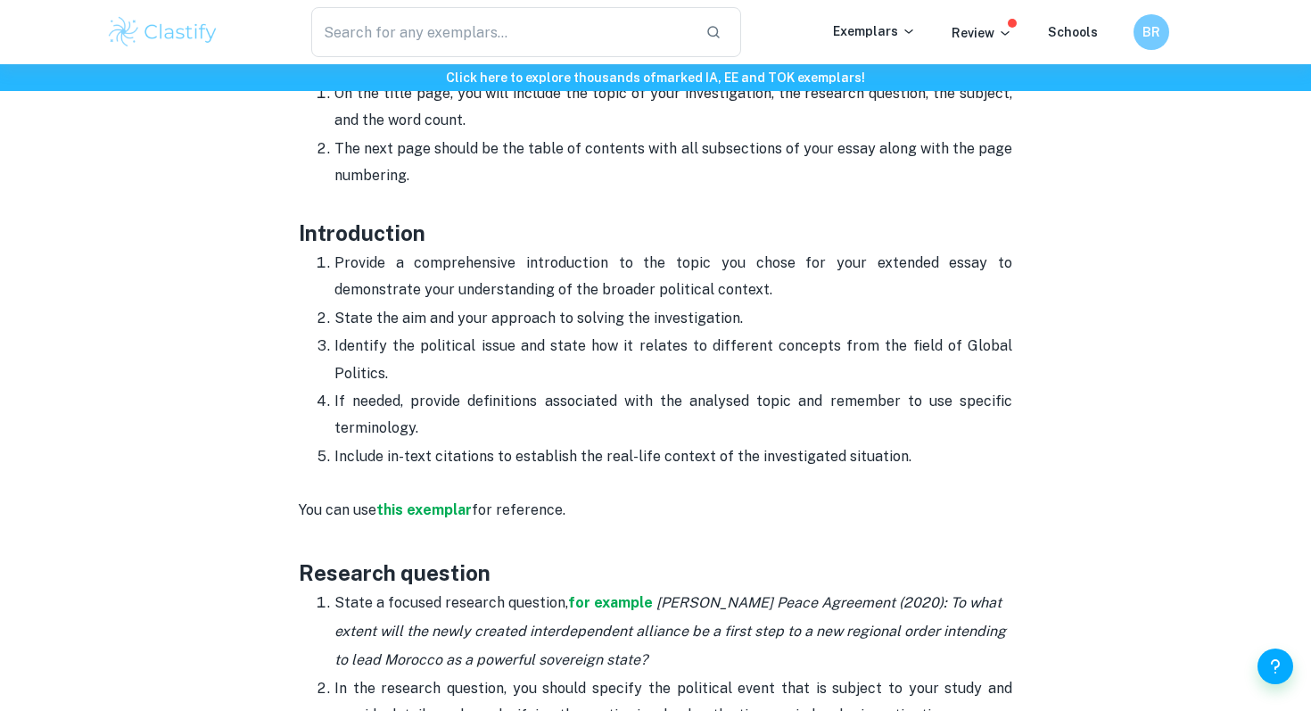
click at [728, 443] on p "Include in-text citations to establish the real-life context of the investigate…" at bounding box center [673, 456] width 678 height 27
drag, startPoint x: 905, startPoint y: 421, endPoint x: 319, endPoint y: 244, distance: 611.8
click at [319, 249] on ol "Provide a comprehensive introduction to the topic you chose for your extended e…" at bounding box center [655, 359] width 713 height 221
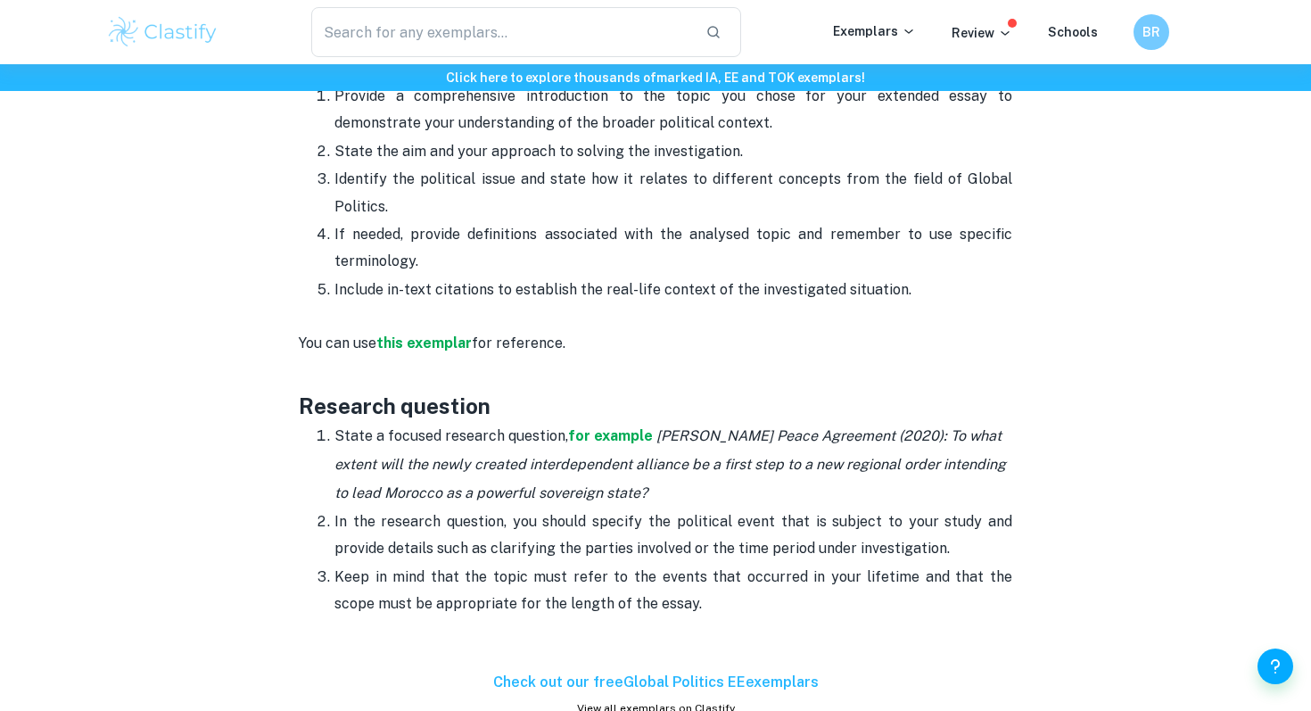
scroll to position [1135, 0]
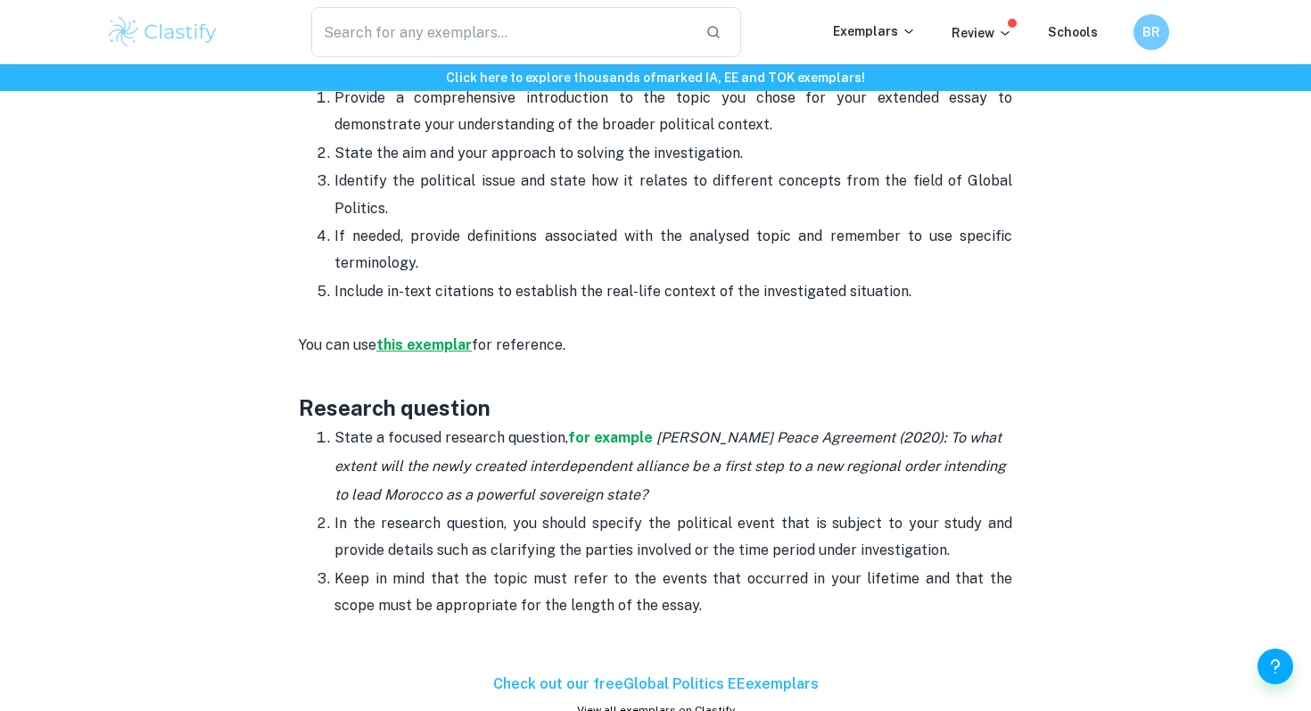
click at [443, 336] on strong "this exemplar" at bounding box center [423, 344] width 95 height 17
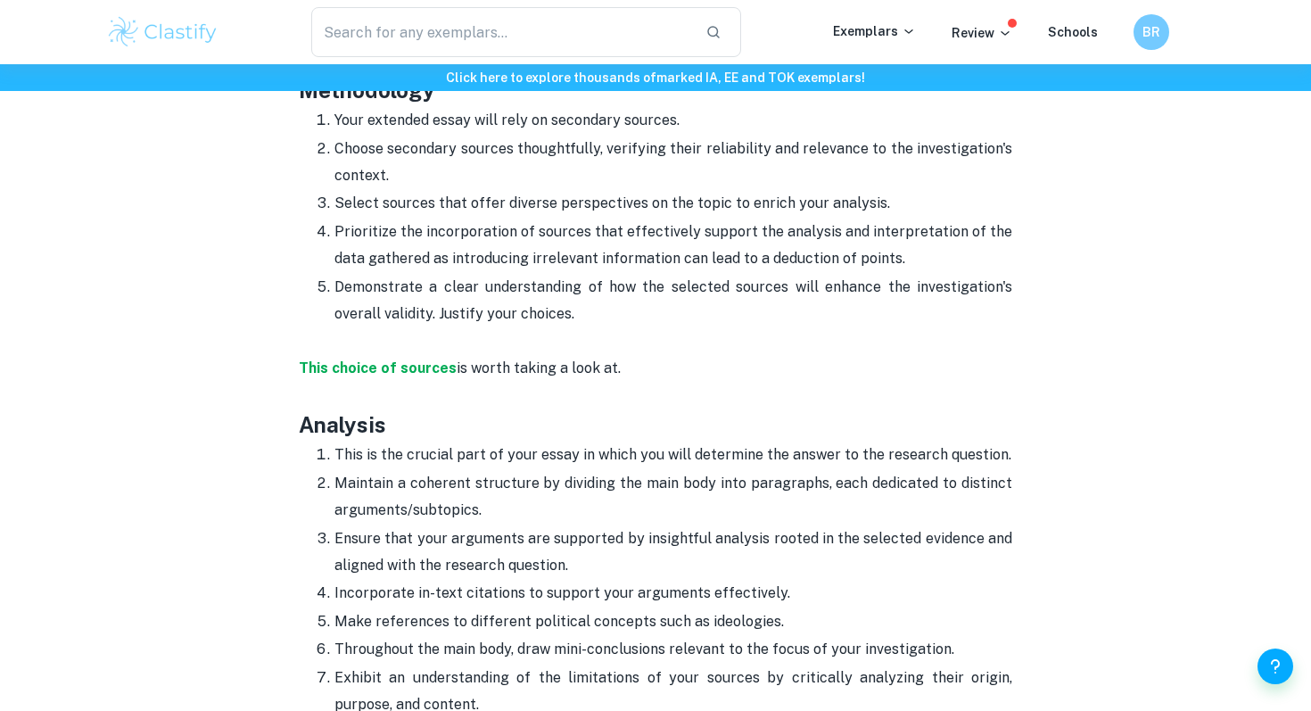
scroll to position [2079, 0]
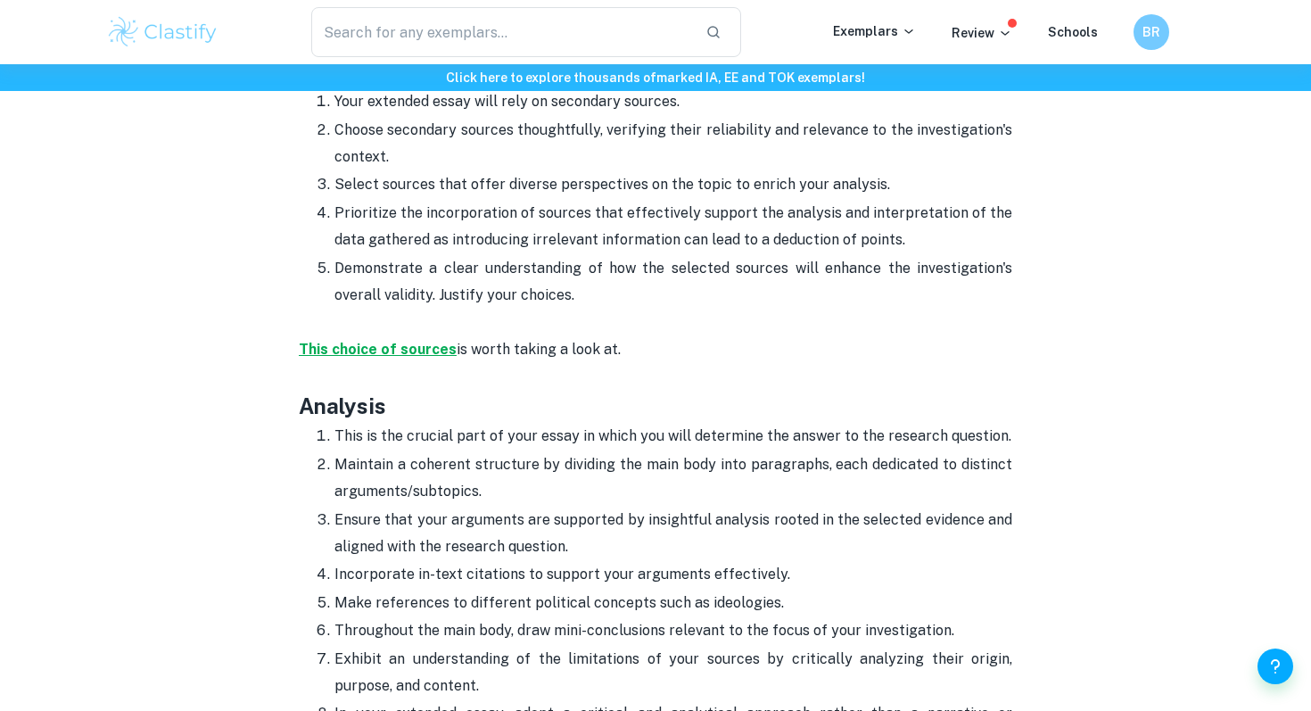
click at [418, 341] on strong "This choice of sources" at bounding box center [378, 349] width 158 height 17
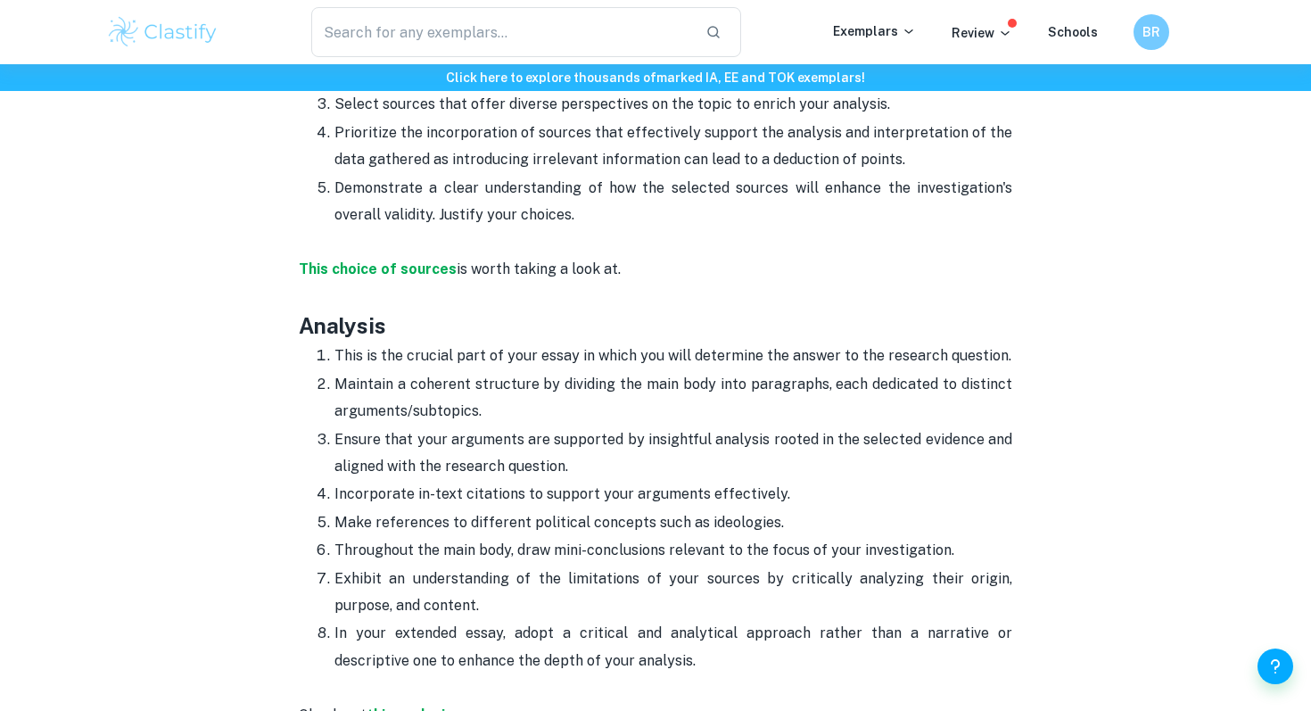
scroll to position [2171, 0]
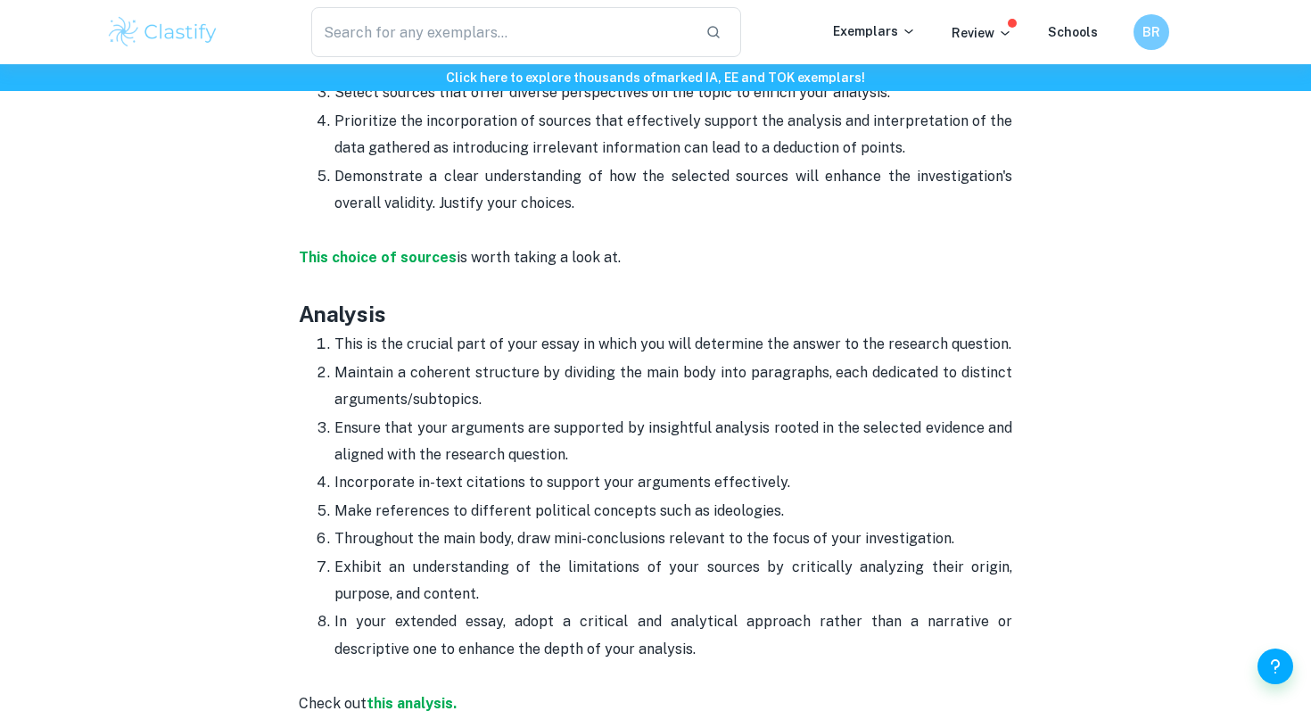
click at [847, 415] on p "Ensure that your arguments are supported by insightful analysis rooted in the s…" at bounding box center [673, 442] width 678 height 54
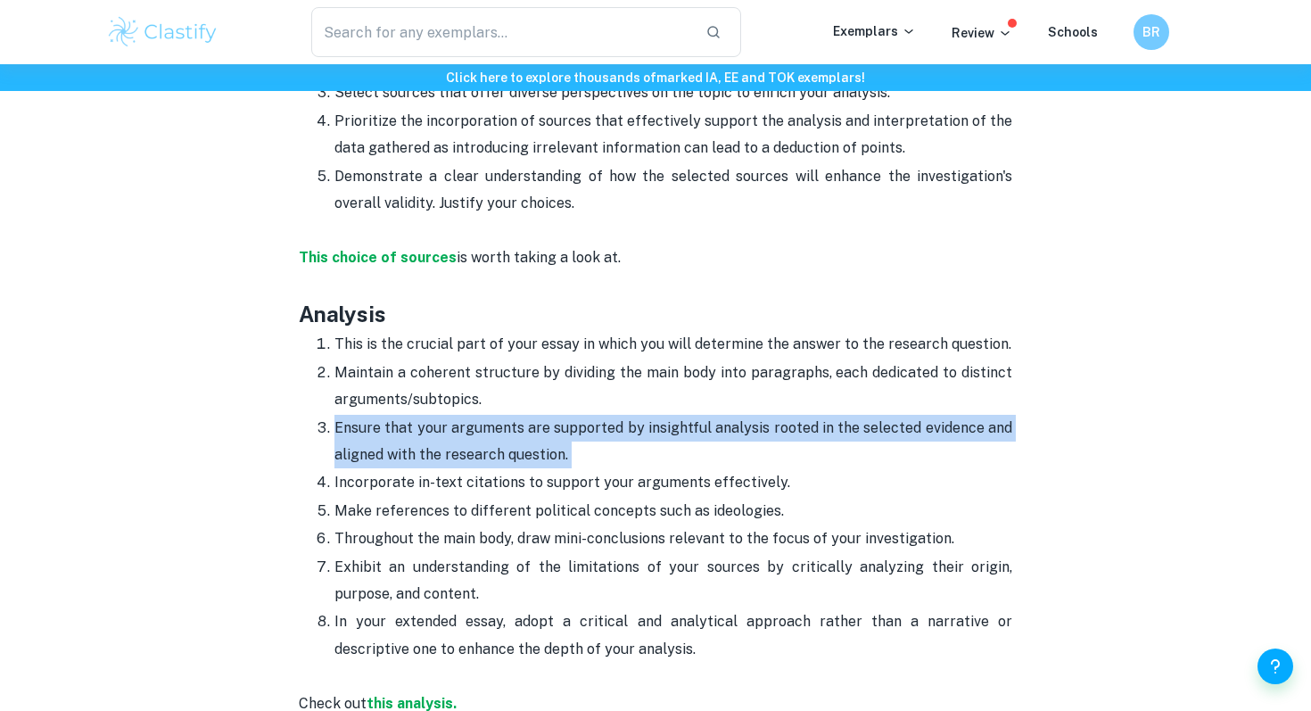
click at [847, 415] on p "Ensure that your arguments are supported by insightful analysis rooted in the s…" at bounding box center [673, 442] width 678 height 54
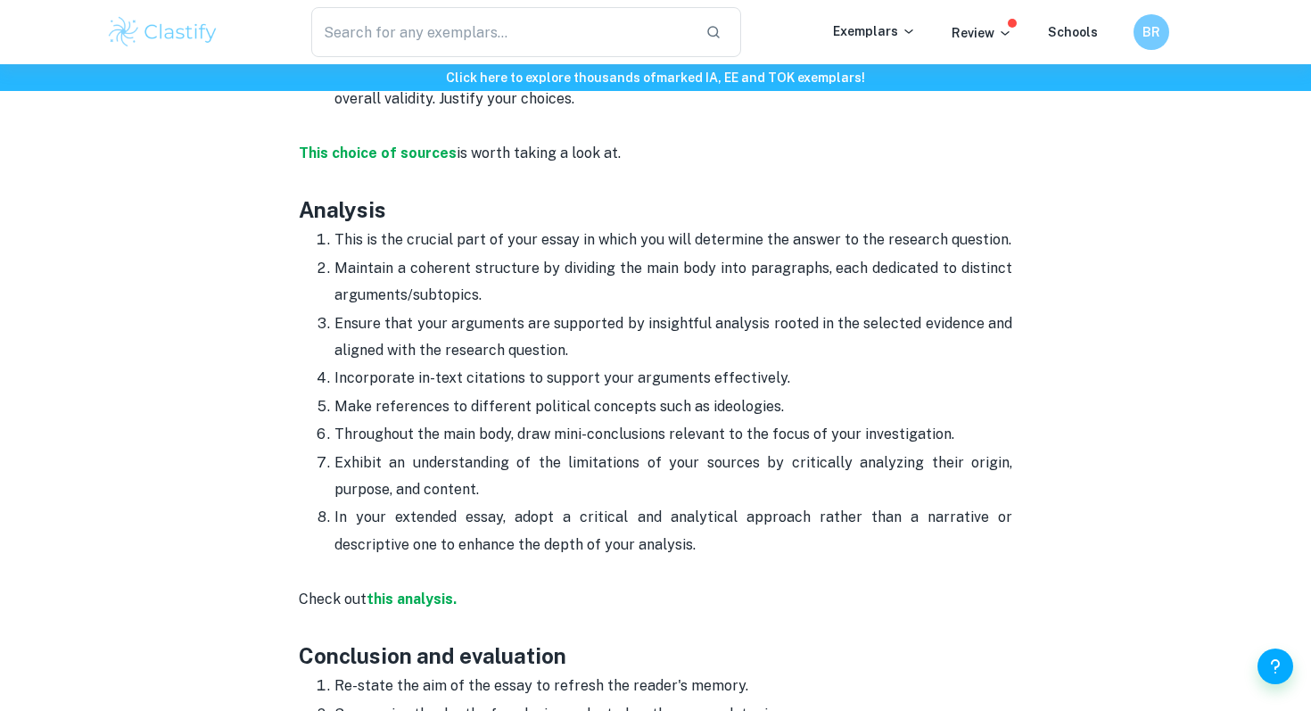
click at [847, 421] on p "Throughout the main body, draw mini-conclusions relevant to the focus of your i…" at bounding box center [673, 434] width 678 height 27
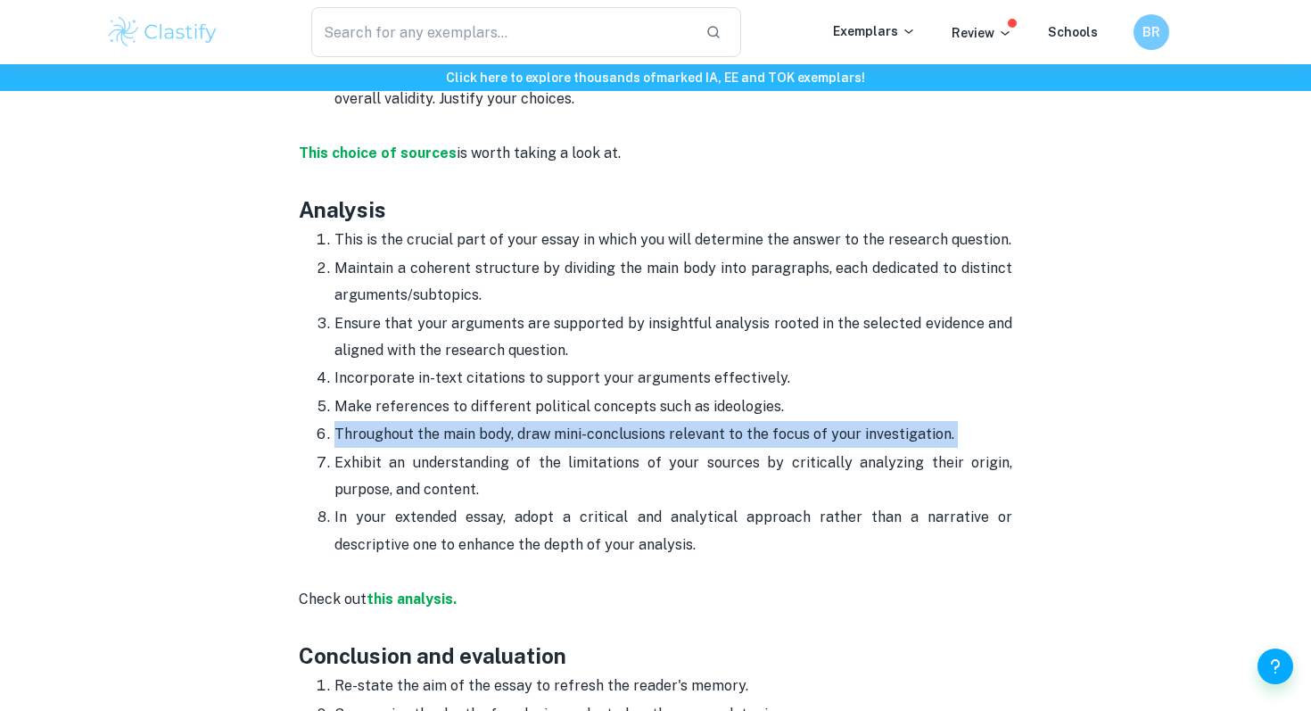
click at [847, 421] on p "Throughout the main body, draw mini-conclusions relevant to the focus of your i…" at bounding box center [673, 434] width 678 height 27
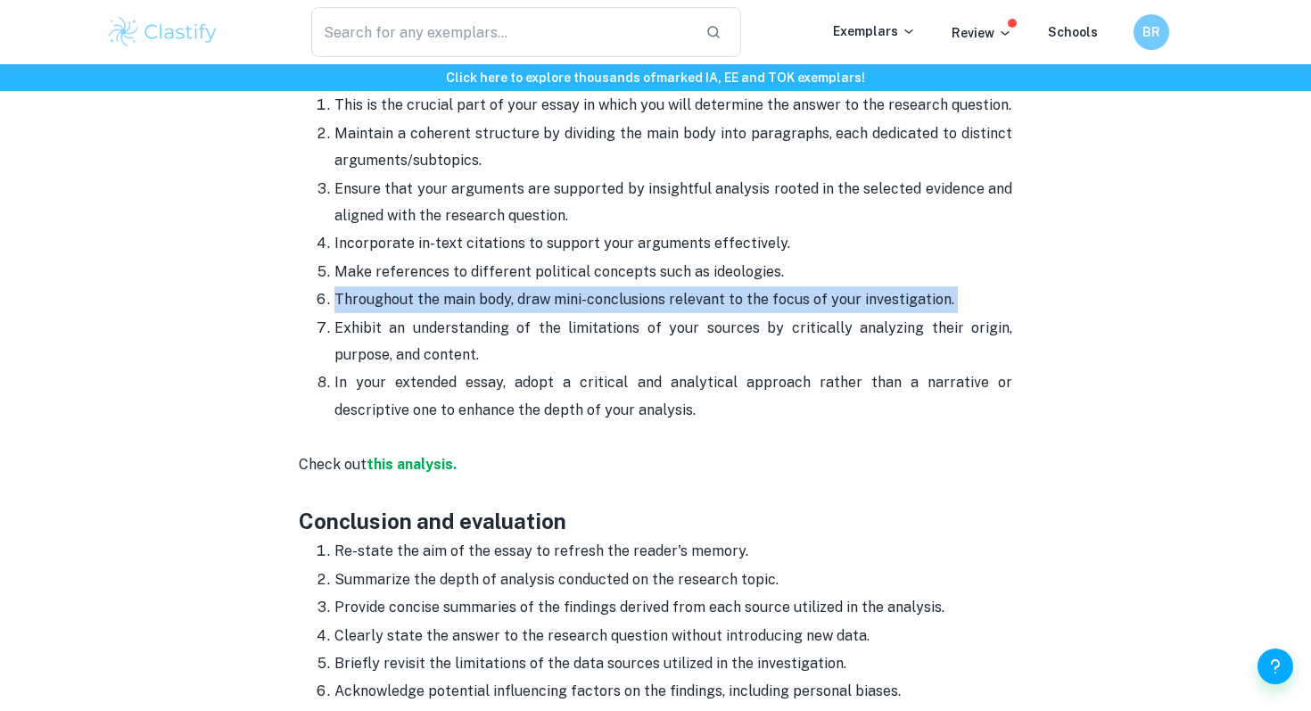
scroll to position [2441, 0]
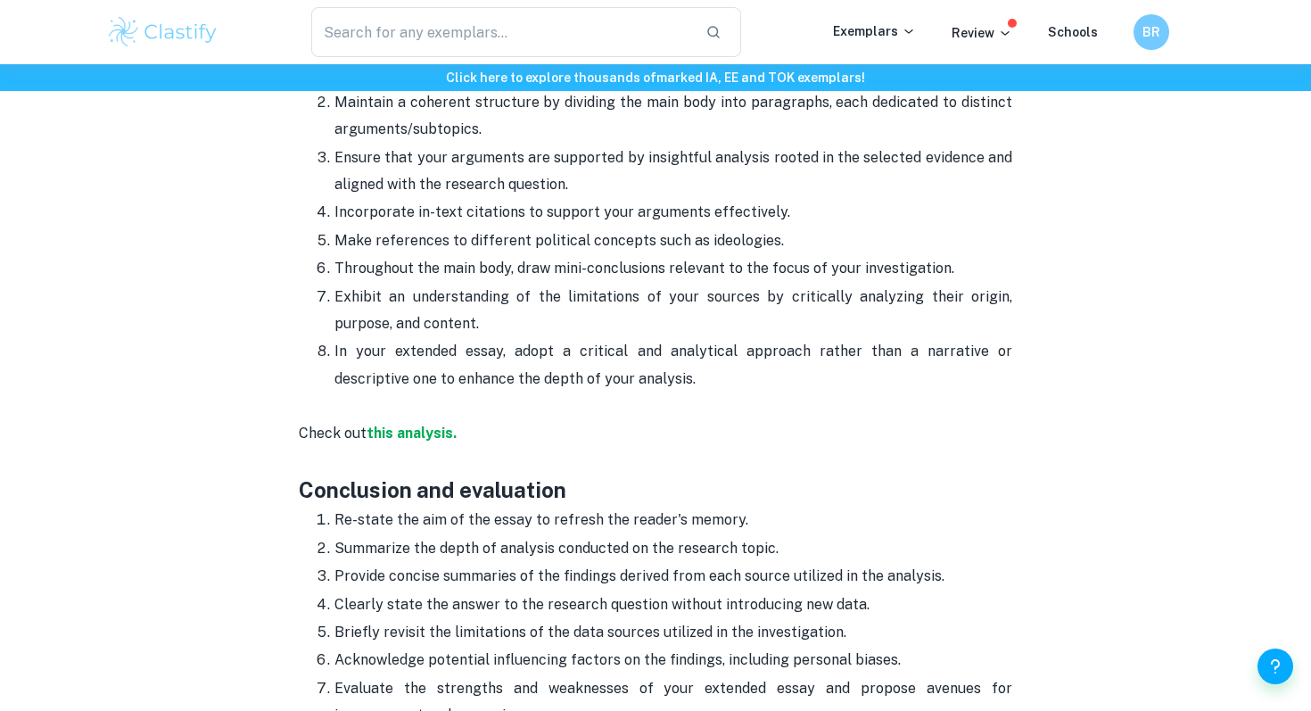
click at [847, 420] on p "Check out this analysis." at bounding box center [655, 433] width 713 height 27
click at [847, 358] on p "In your extended essay, adopt a critical and analytical approach rather than a …" at bounding box center [673, 365] width 678 height 54
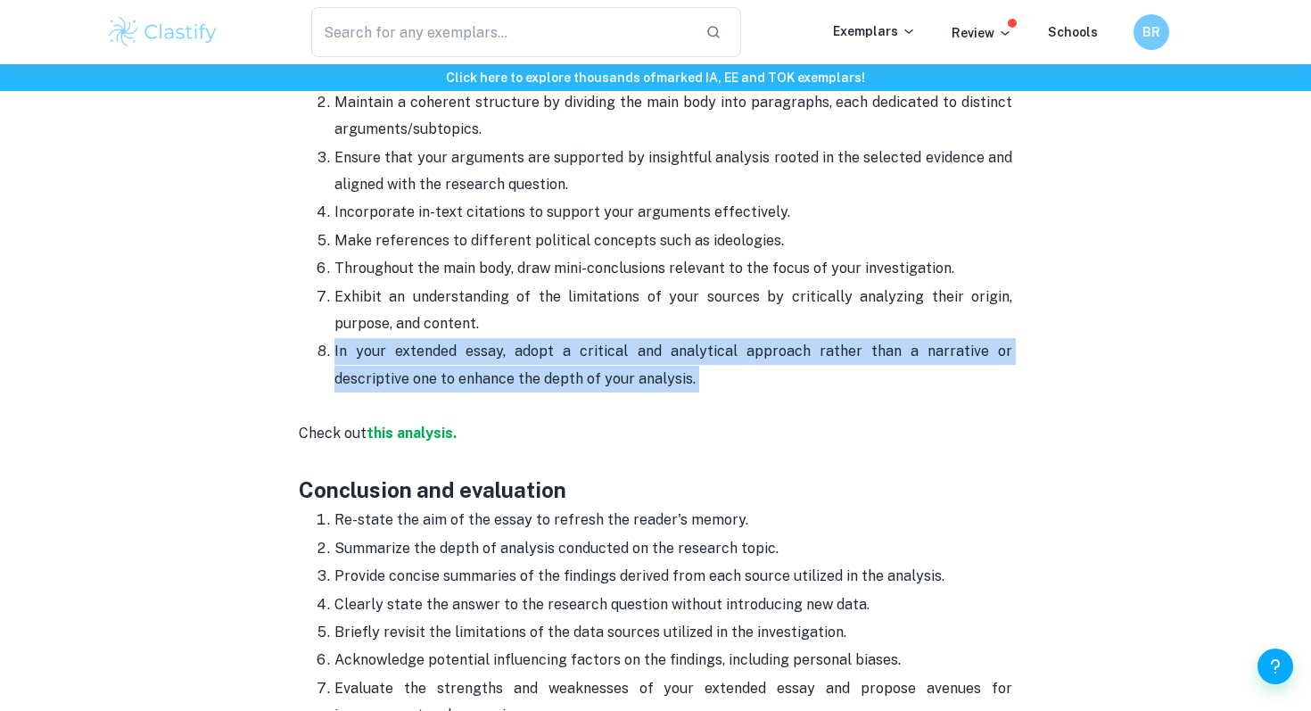
click at [847, 358] on p "In your extended essay, adopt a critical and analytical approach rather than a …" at bounding box center [673, 365] width 678 height 54
click at [406, 424] on strong "this analysis." at bounding box center [411, 432] width 90 height 17
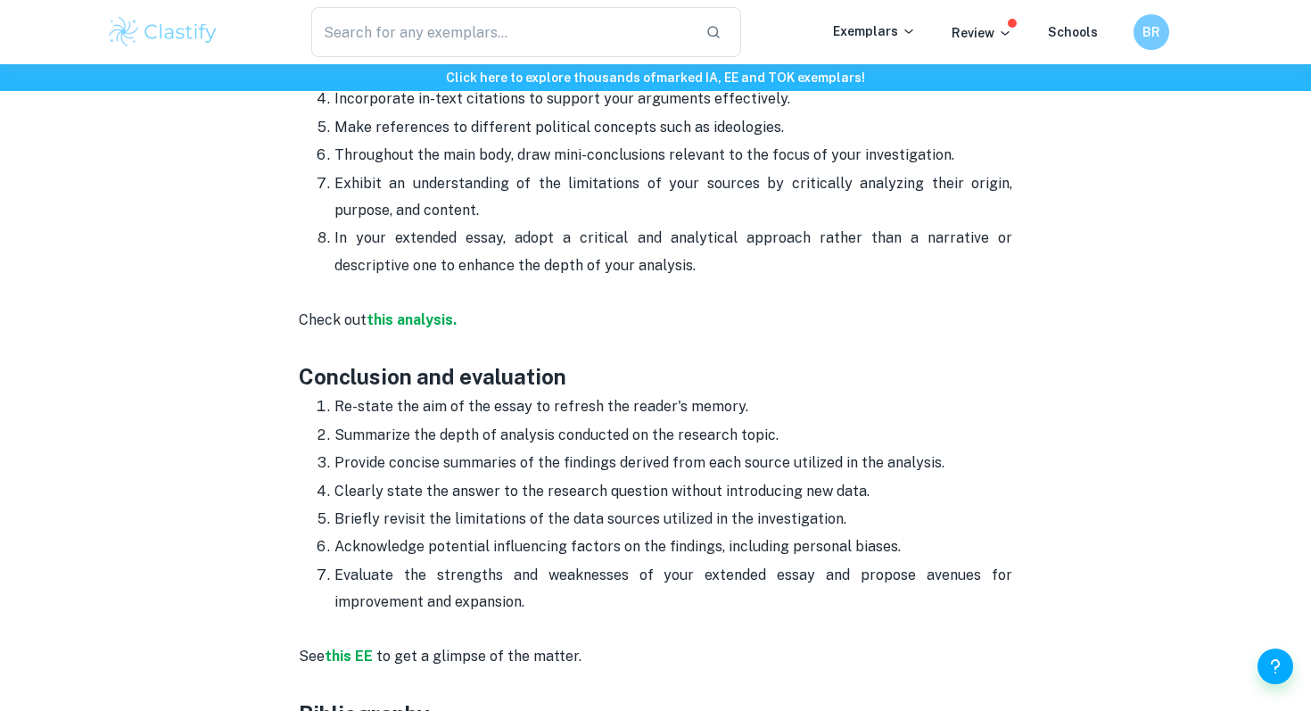
click at [879, 449] on p "Provide concise summaries of the findings derived from each source utilized in …" at bounding box center [673, 462] width 678 height 27
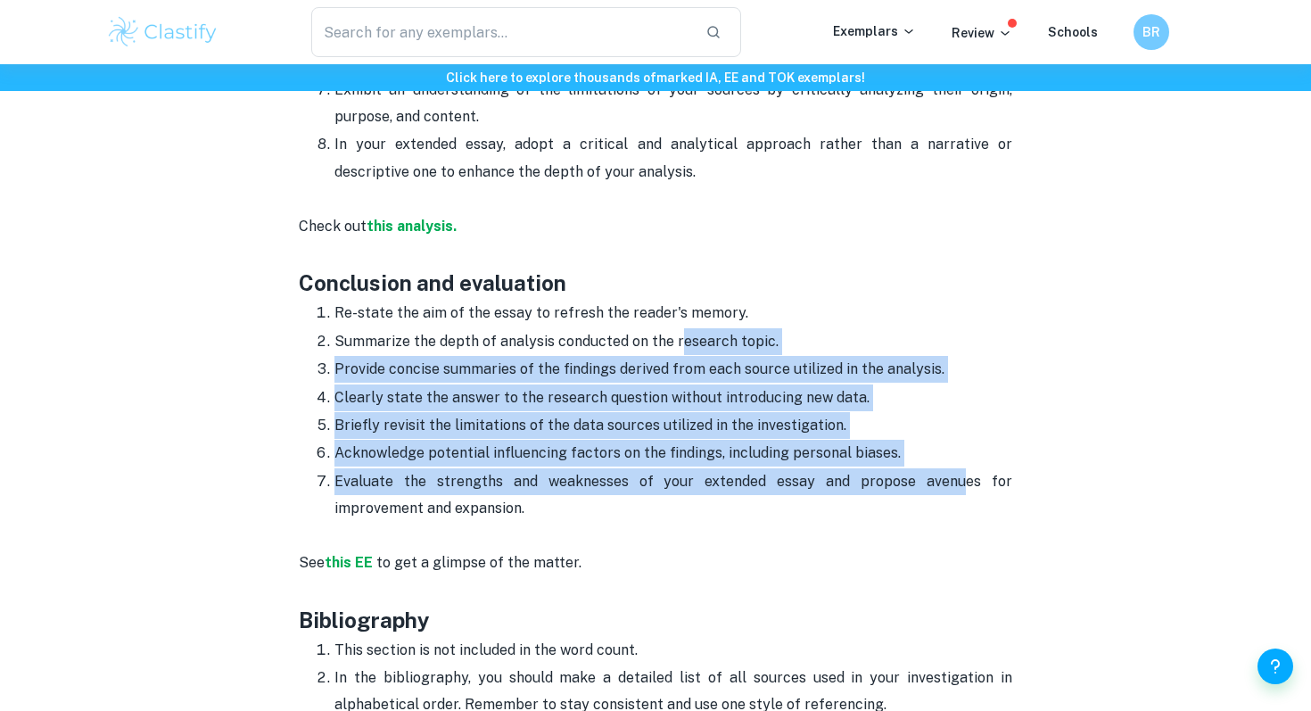
drag, startPoint x: 883, startPoint y: 466, endPoint x: 678, endPoint y: 308, distance: 259.3
click at [678, 308] on ol "Re-state the aim of the essay to refresh the reader's memory. Summarize the dep…" at bounding box center [655, 410] width 713 height 223
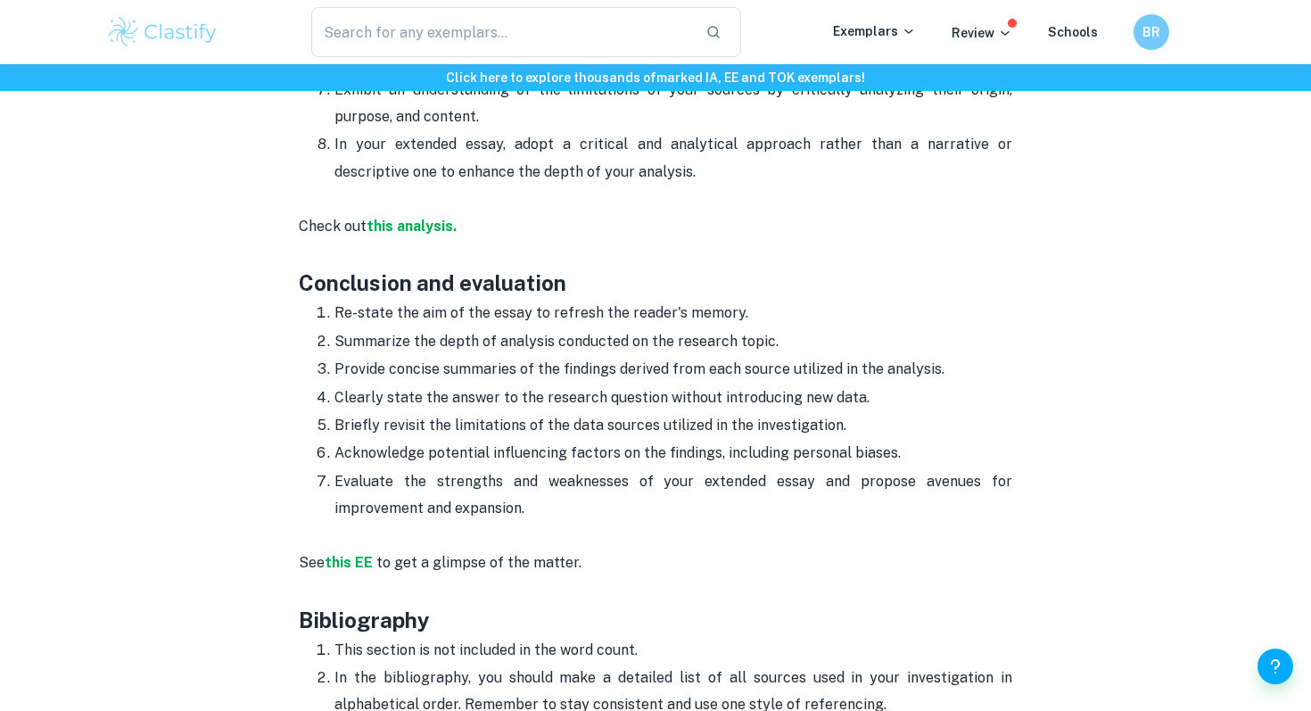
click at [694, 412] on p "Briefly revisit the limitations of the data sources utilized in the investigati…" at bounding box center [673, 425] width 678 height 27
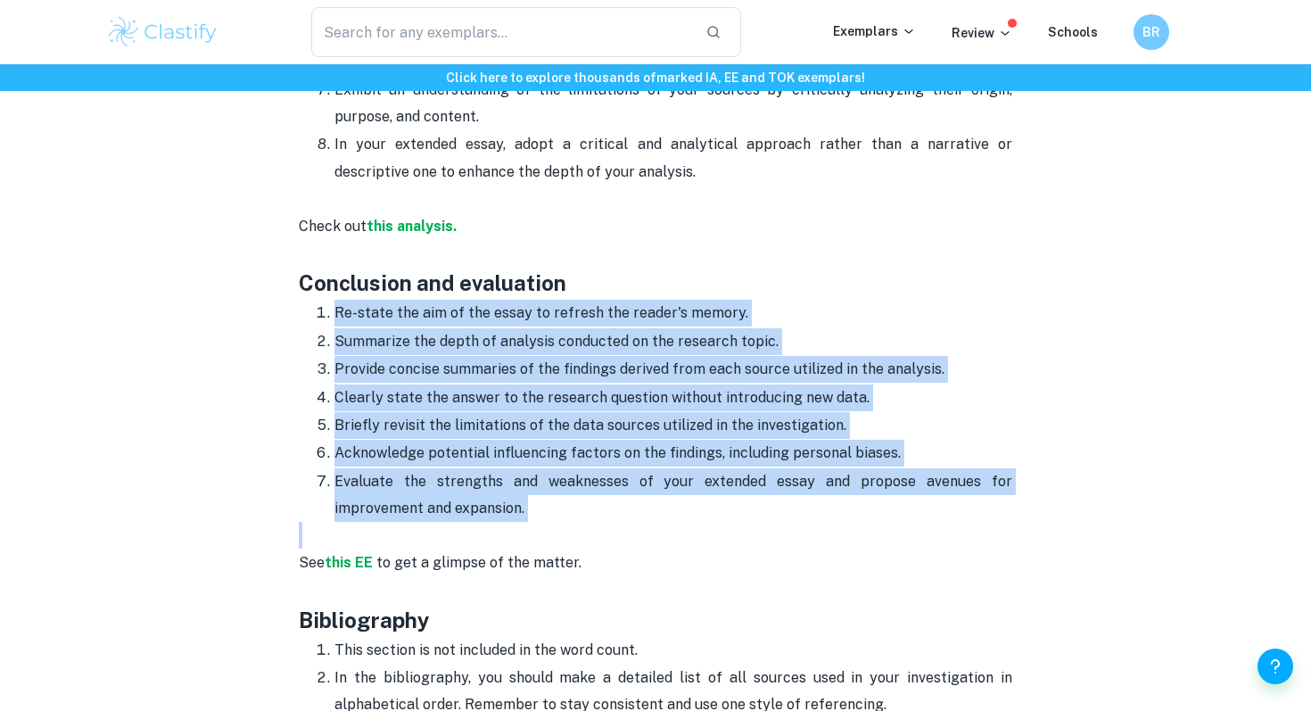
drag, startPoint x: 681, startPoint y: 505, endPoint x: 337, endPoint y: 289, distance: 406.2
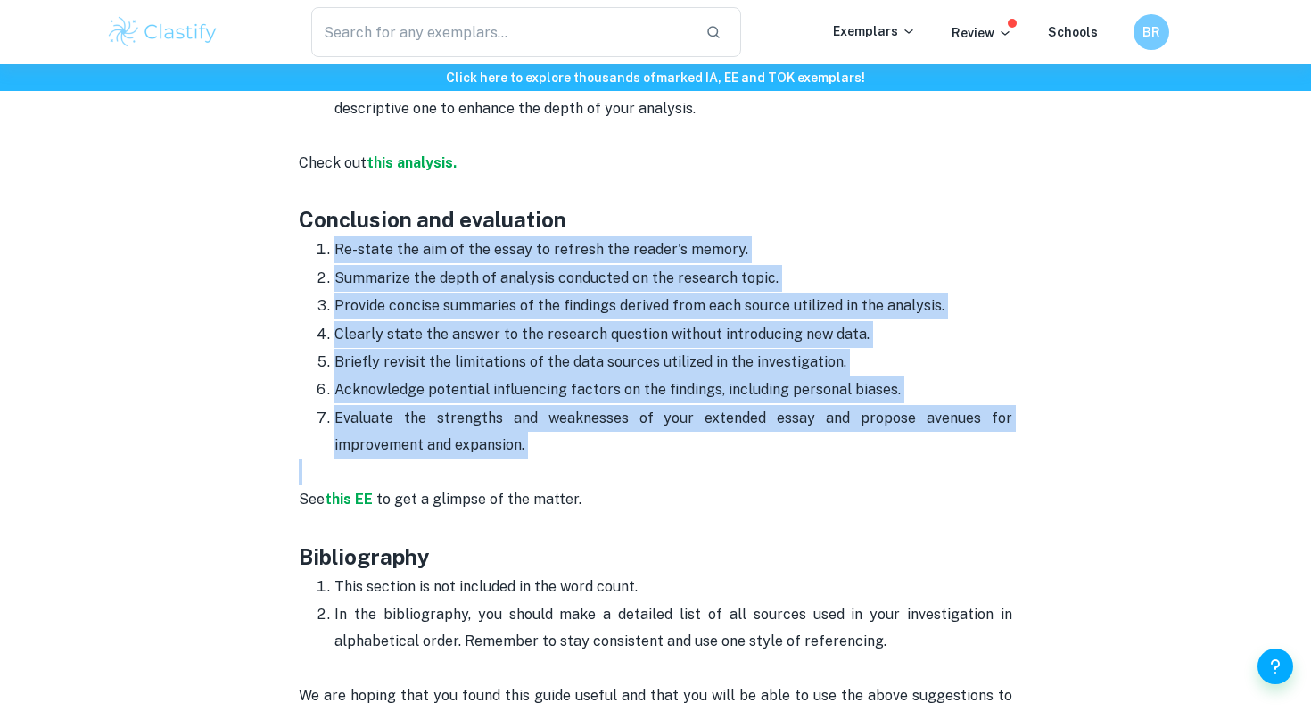
scroll to position [2713, 0]
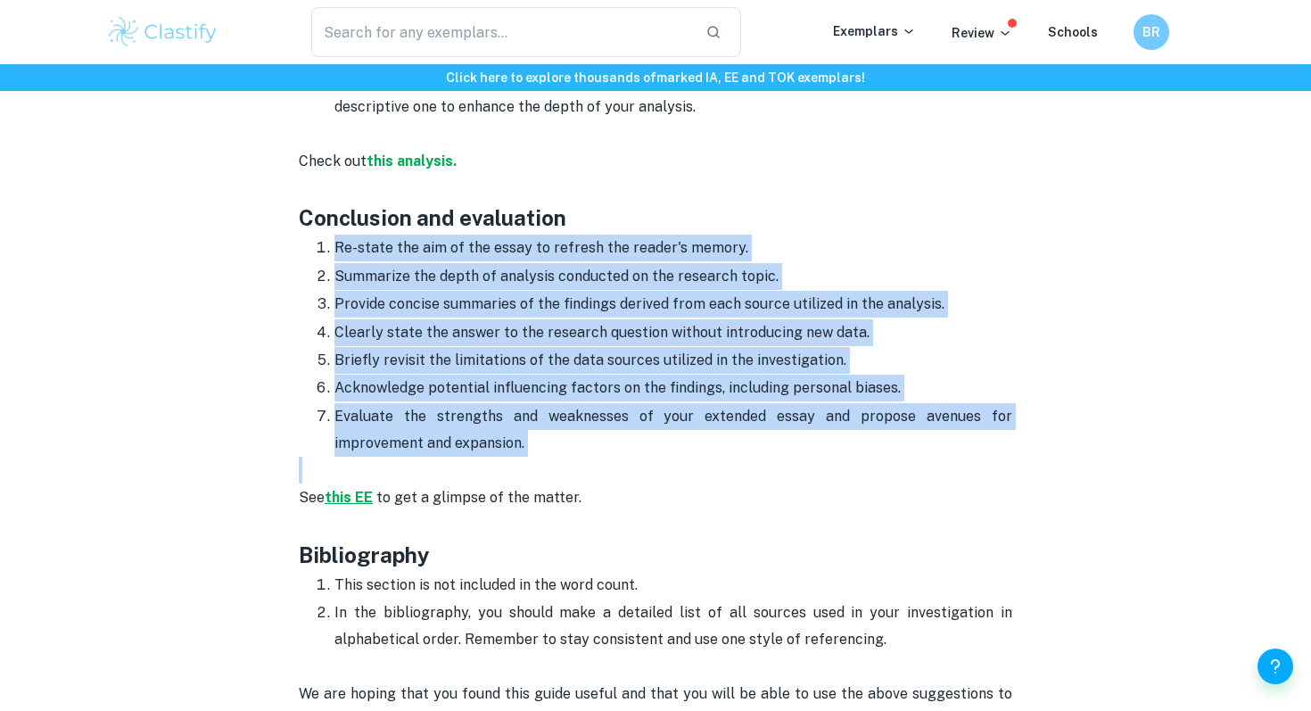
click at [365, 489] on strong "this EE" at bounding box center [349, 497] width 48 height 17
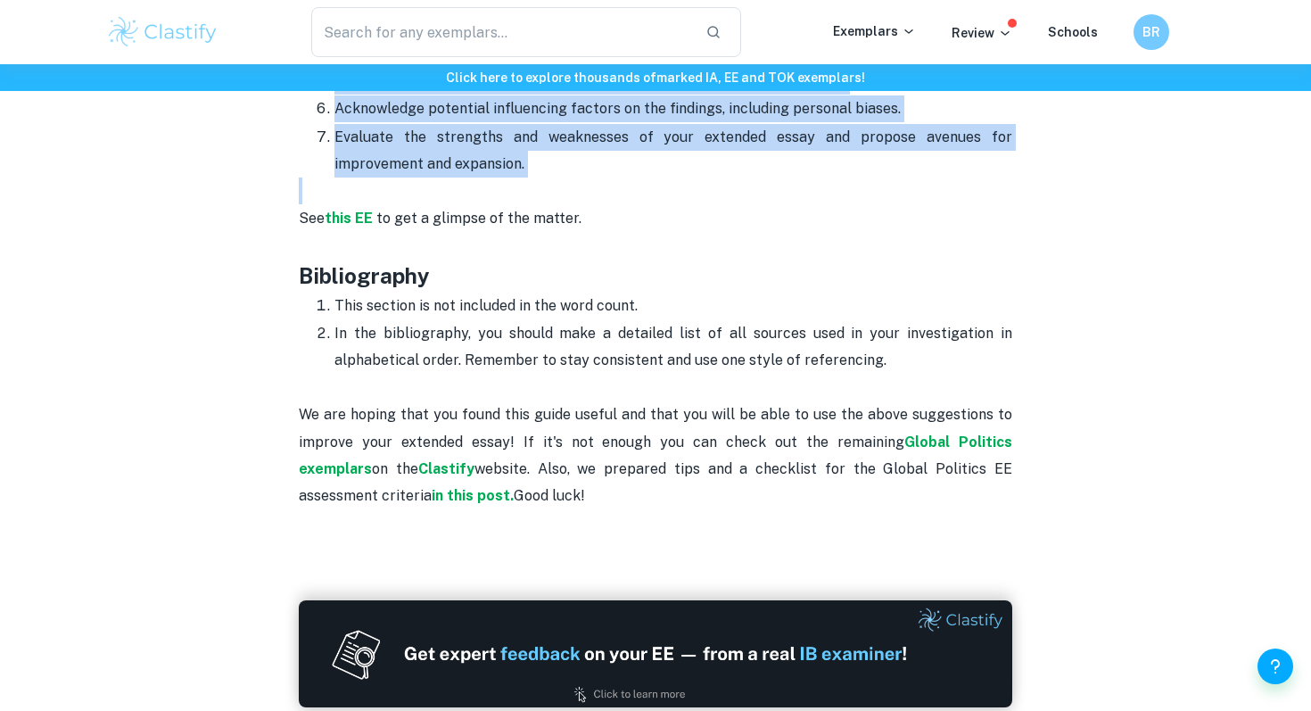
scroll to position [3144, 0]
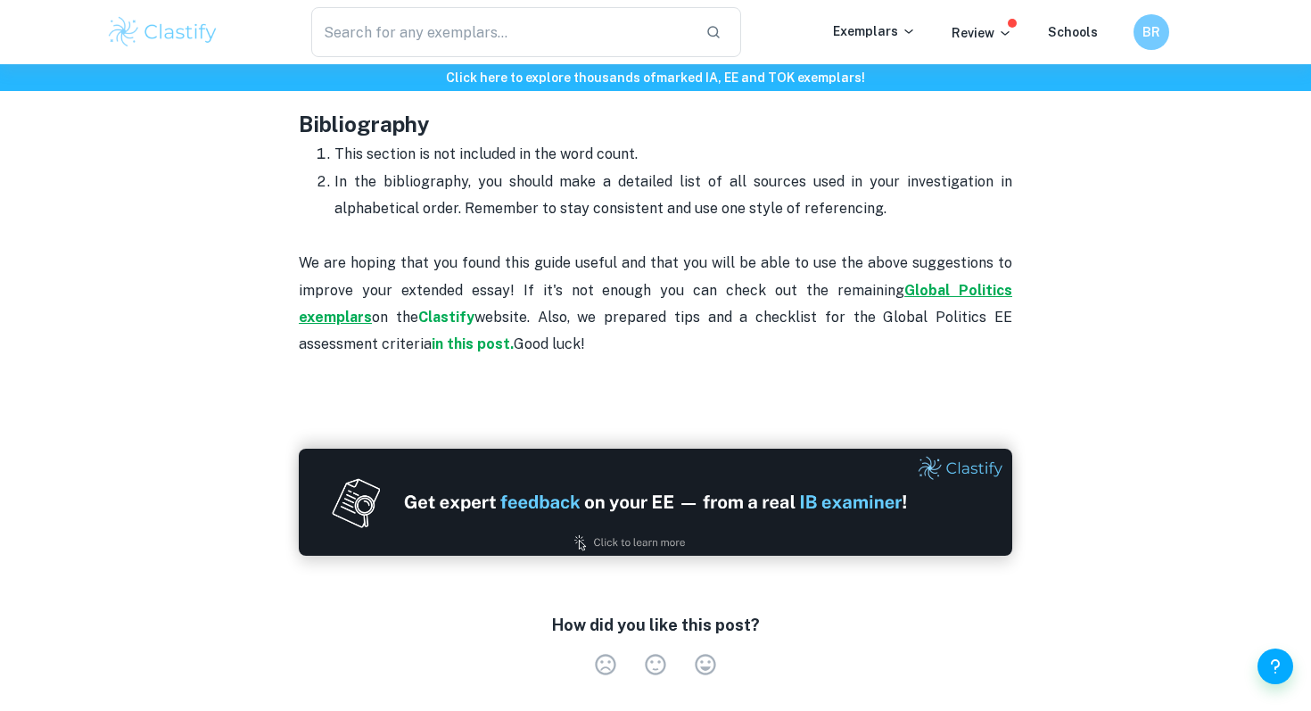
click at [1010, 282] on strong "Global Politics exemplars" at bounding box center [655, 304] width 713 height 44
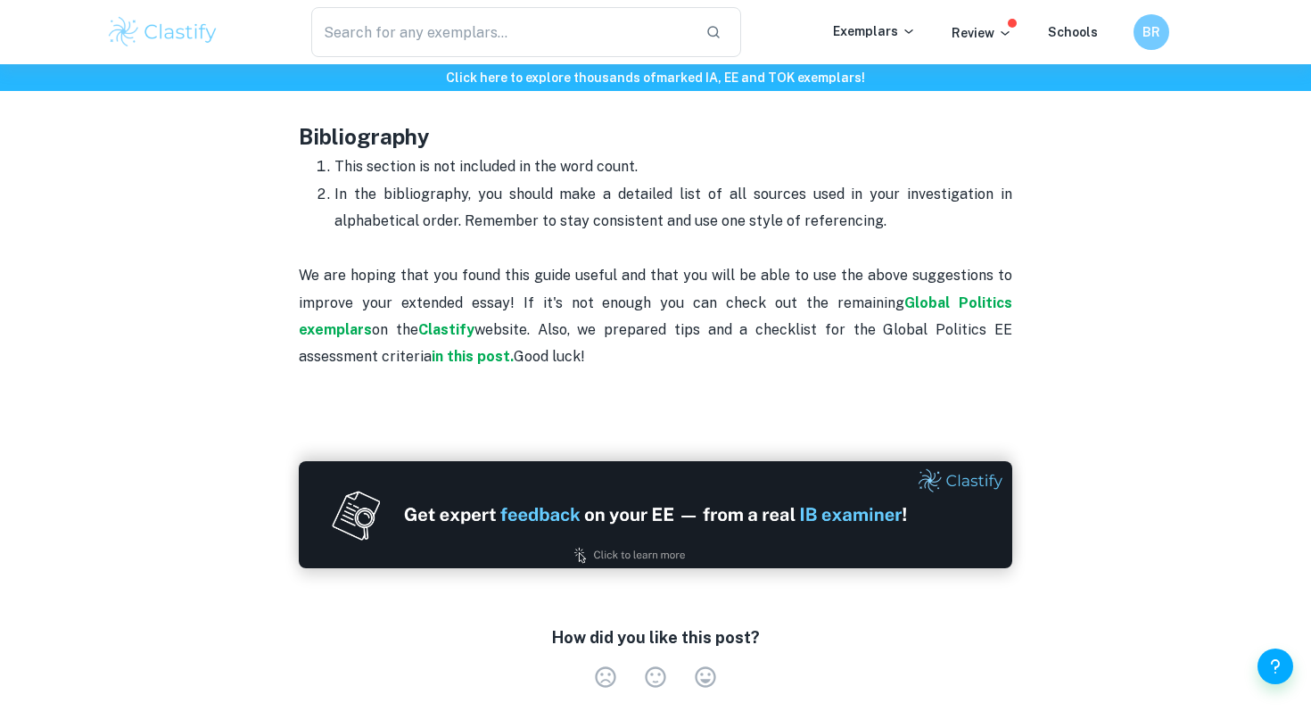
click at [948, 305] on p "We are hoping that you found this guide useful and that you will be able to use…" at bounding box center [655, 330] width 713 height 190
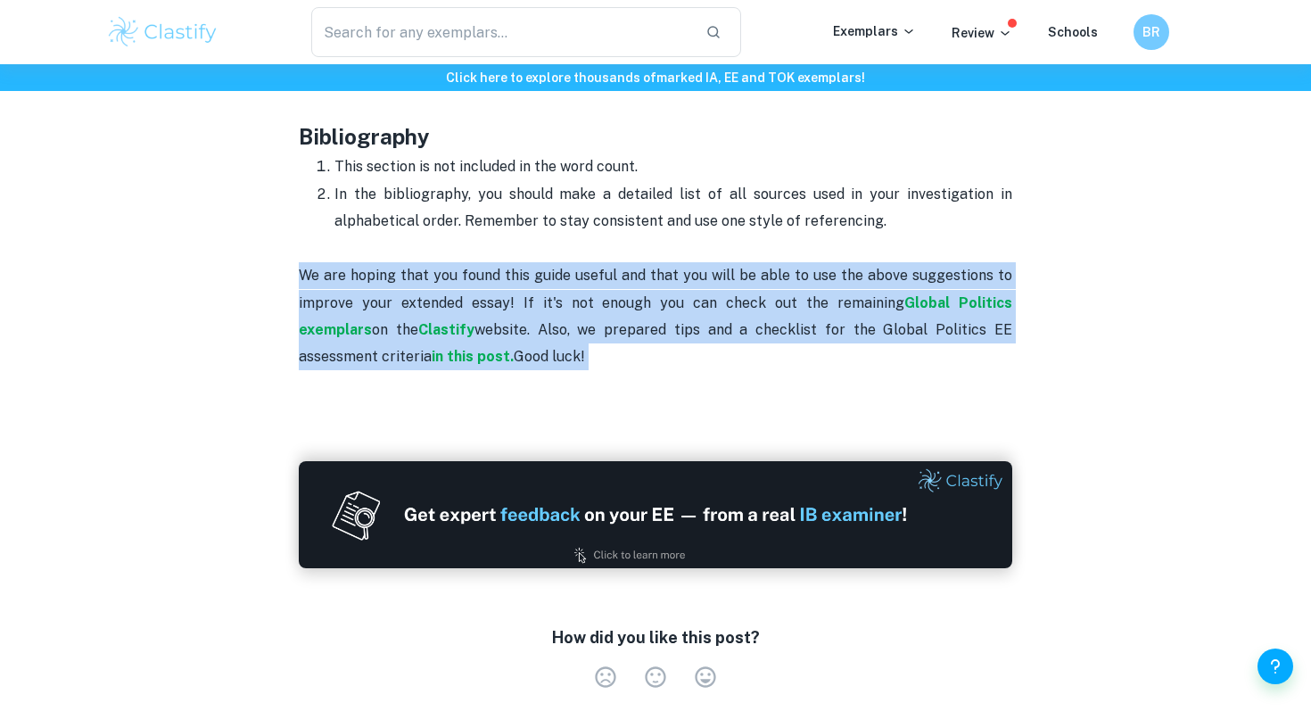
click at [949, 305] on p "We are hoping that you found this guide useful and that you will be able to use…" at bounding box center [655, 330] width 713 height 190
click at [975, 305] on p "We are hoping that you found this guide useful and that you will be able to use…" at bounding box center [655, 330] width 713 height 190
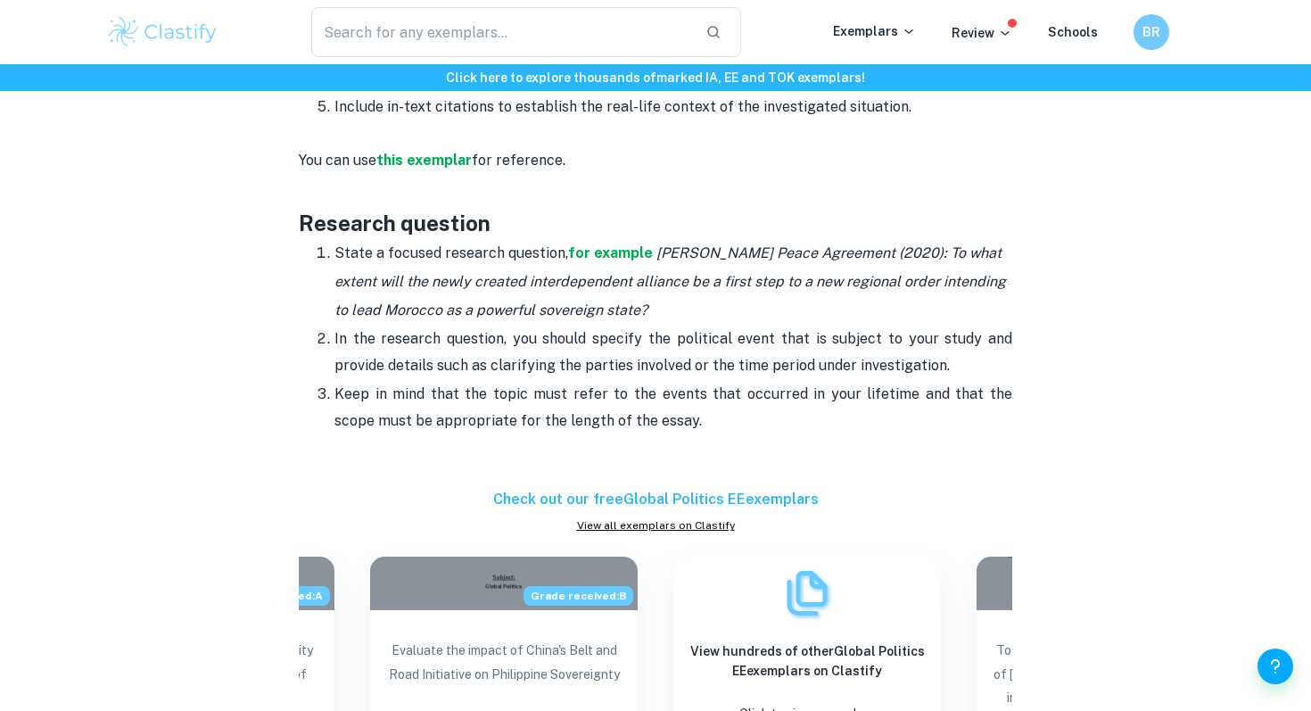
scroll to position [1798, 0]
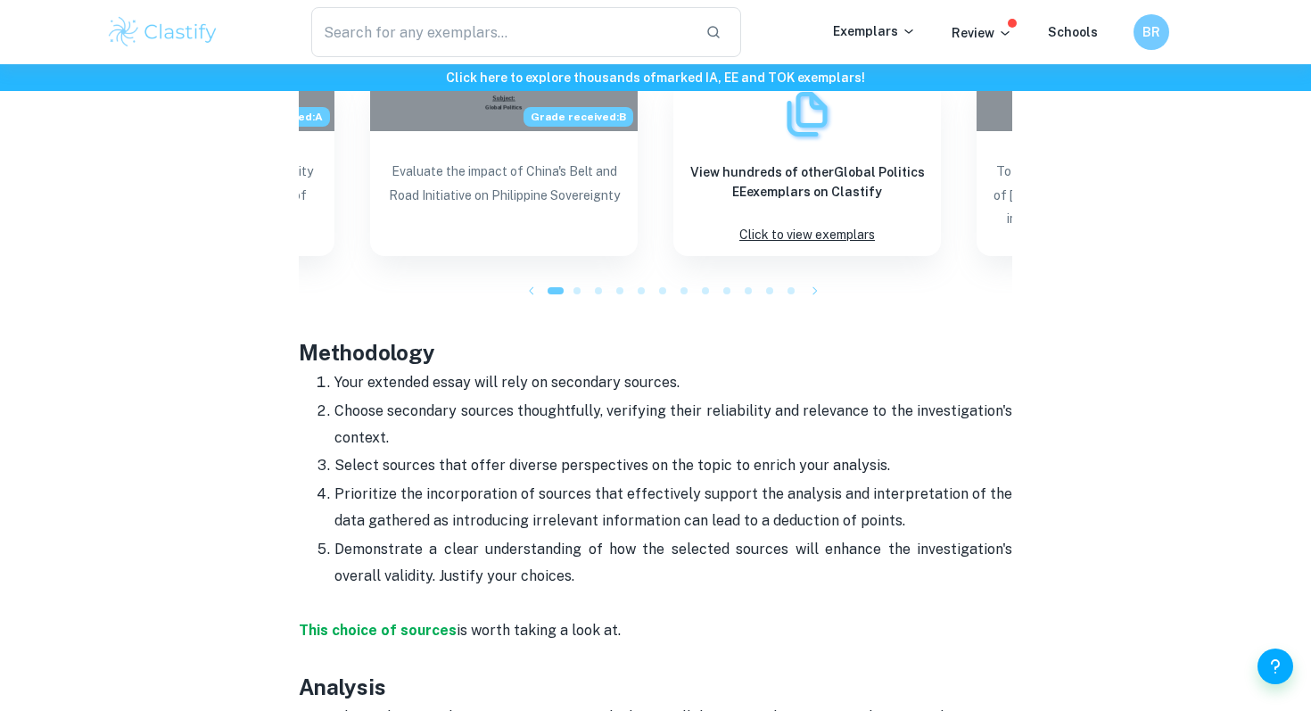
click at [604, 369] on p "Your extended essay will rely on secondary sources." at bounding box center [673, 382] width 678 height 27
click at [602, 398] on p "Choose secondary sources thoughtfully, verifying their reliability and relevanc…" at bounding box center [673, 425] width 678 height 54
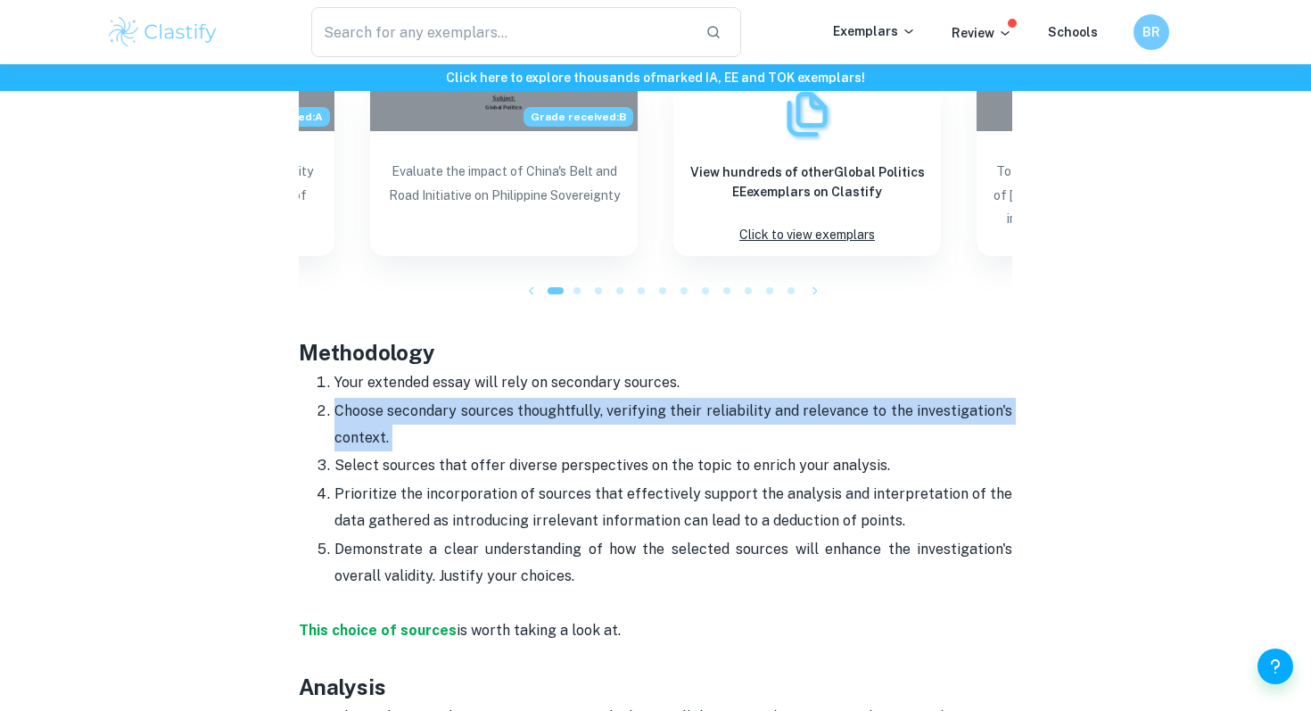
click at [602, 398] on p "Choose secondary sources thoughtfully, verifying their reliability and relevanc…" at bounding box center [673, 425] width 678 height 54
click at [506, 403] on p "Choose secondary sources thoughtfully, verifying their reliability and relevanc…" at bounding box center [673, 425] width 678 height 54
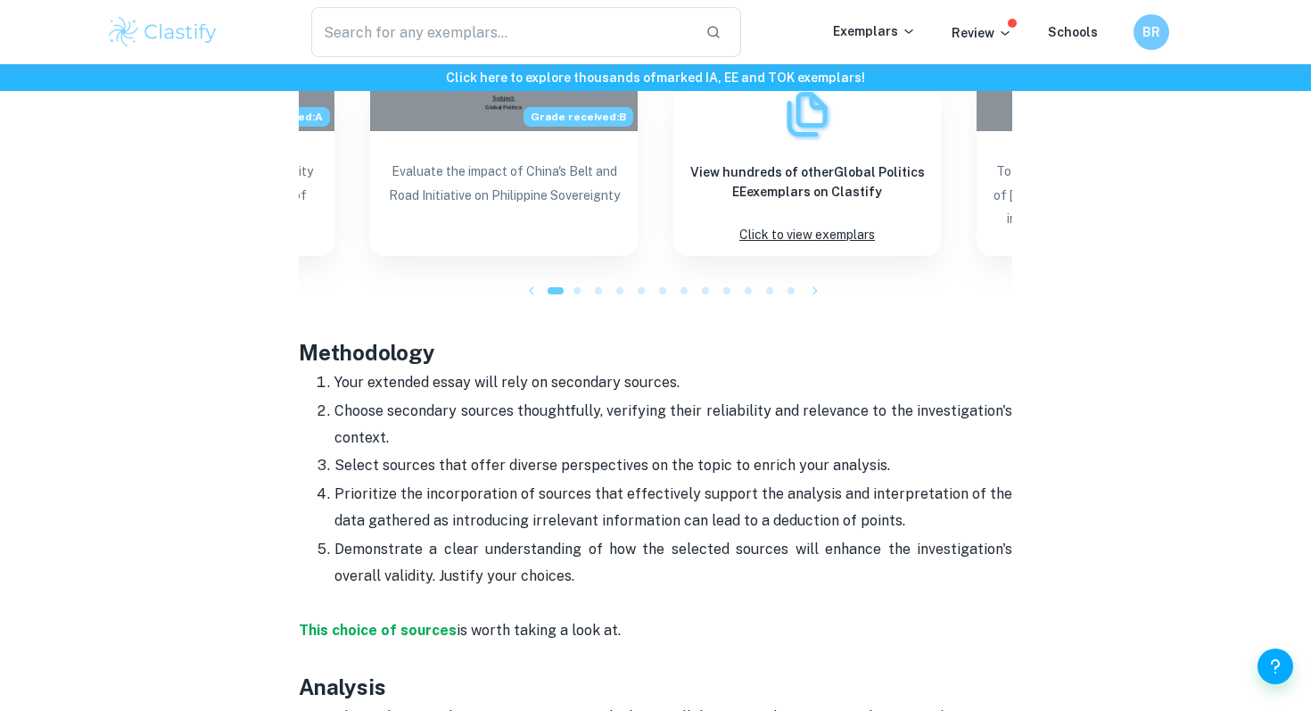
click at [506, 403] on p "Choose secondary sources thoughtfully, verifying their reliability and relevanc…" at bounding box center [673, 425] width 678 height 54
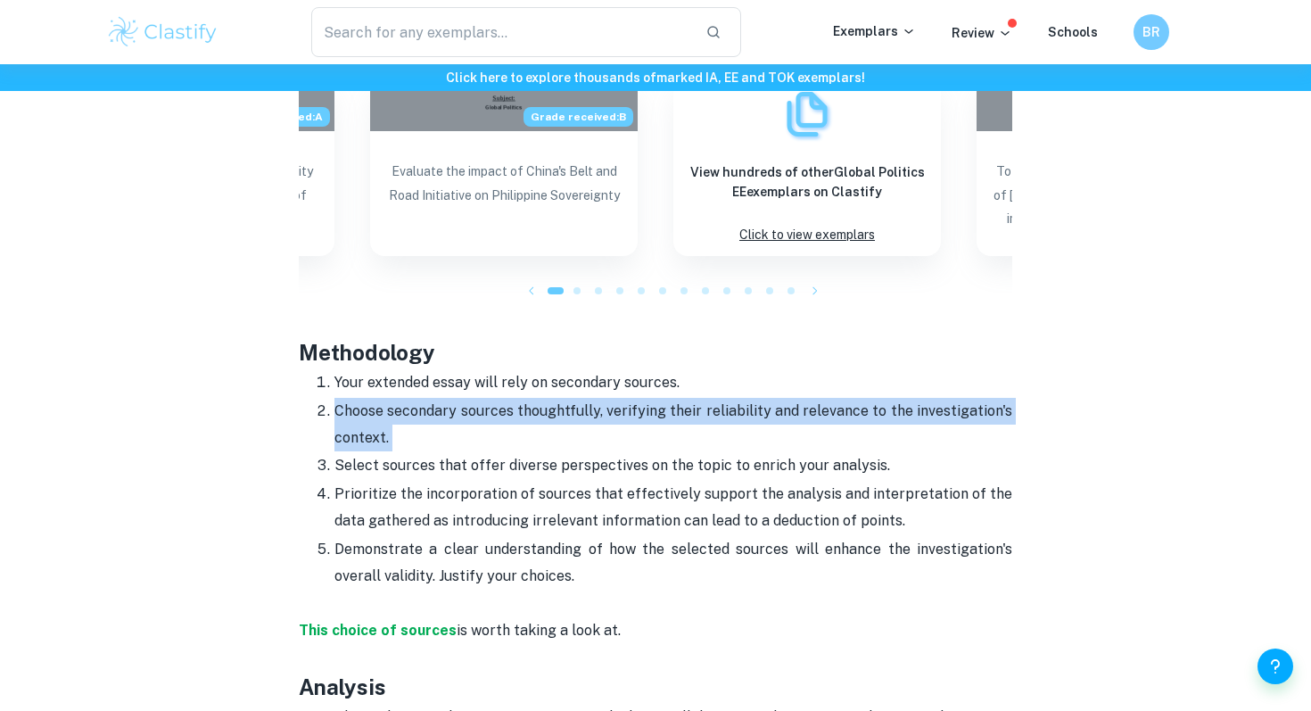
click at [506, 403] on p "Choose secondary sources thoughtfully, verifying their reliability and relevanc…" at bounding box center [673, 425] width 678 height 54
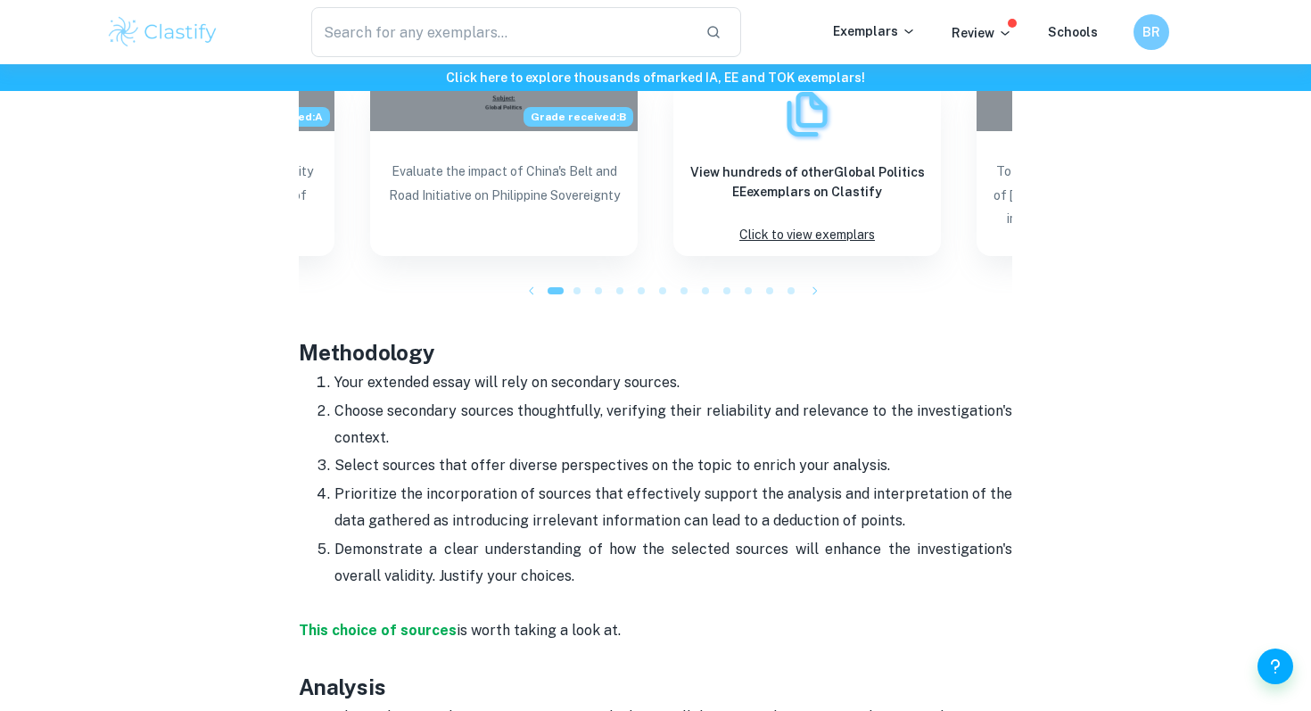
click at [616, 481] on p "Prioritize the incorporation of sources that effectively support the analysis a…" at bounding box center [673, 508] width 678 height 54
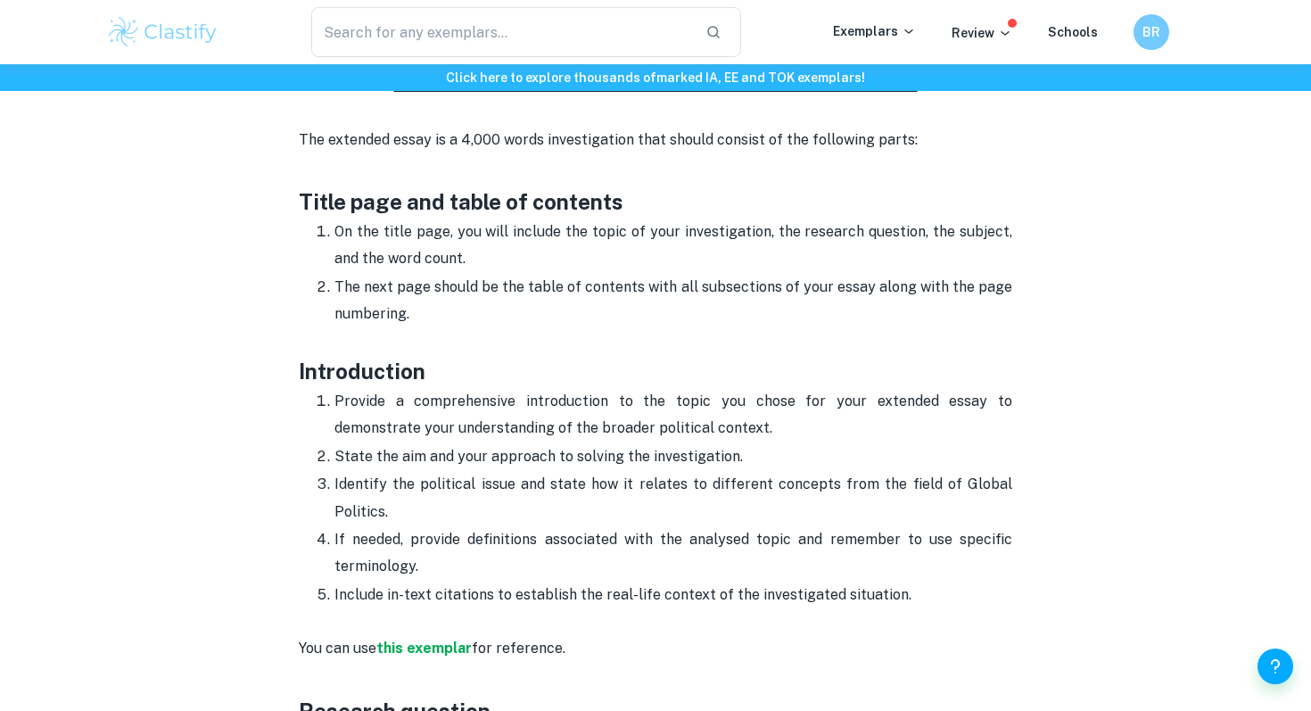
scroll to position [827, 0]
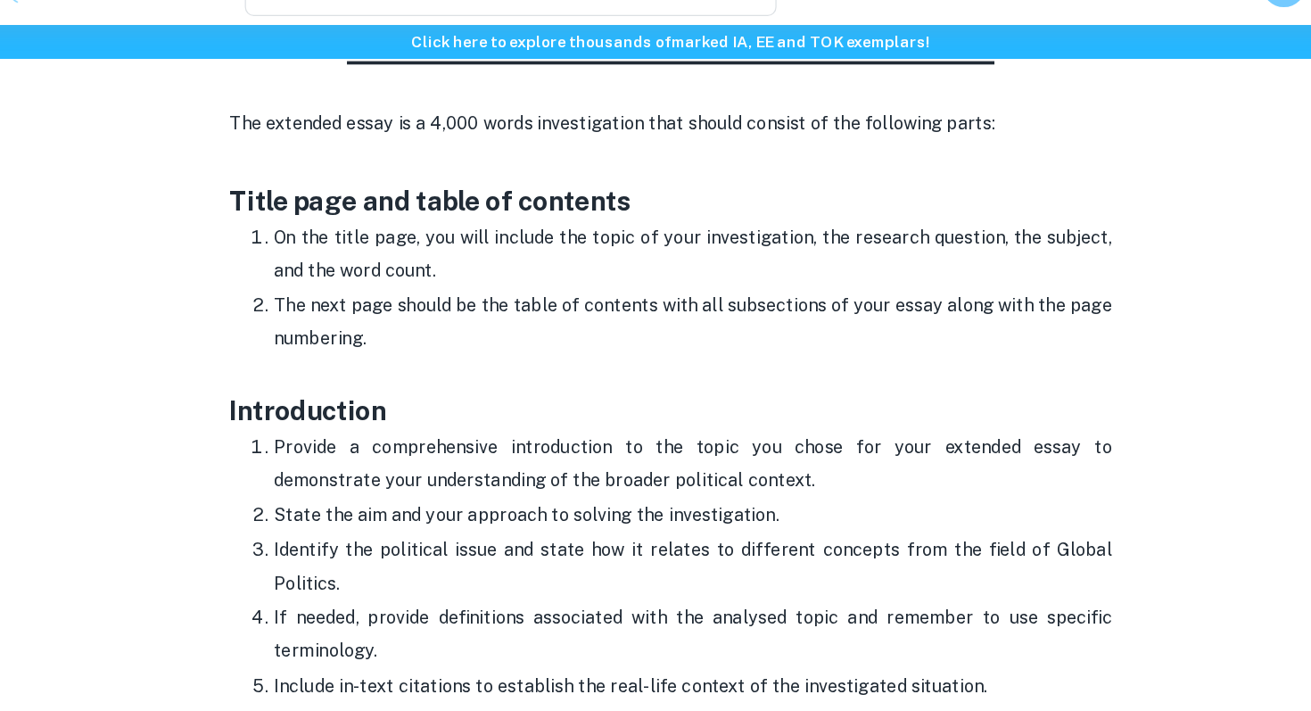
click at [581, 223] on p "On the title page, you will include the topic of your investigation, the resear…" at bounding box center [673, 250] width 678 height 54
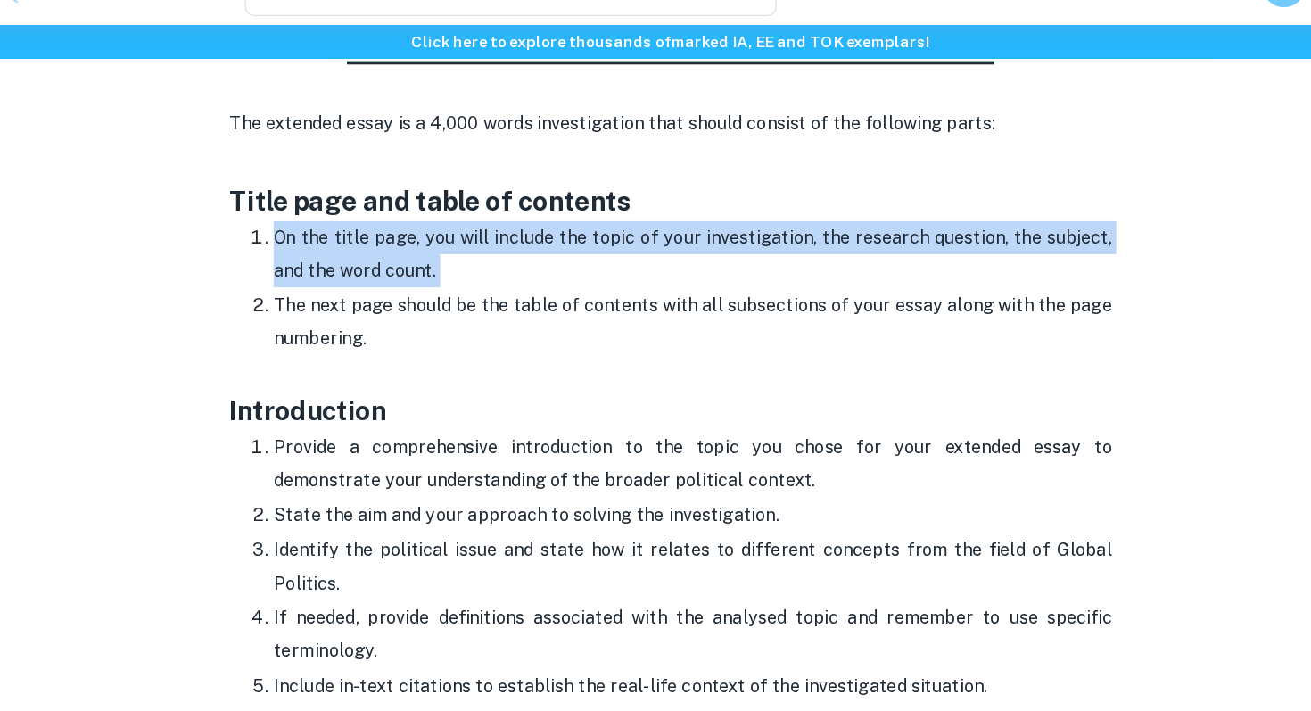
click at [581, 223] on p "On the title page, you will include the topic of your investigation, the resear…" at bounding box center [673, 250] width 678 height 54
click at [585, 244] on p "On the title page, you will include the topic of your investigation, the resear…" at bounding box center [673, 250] width 678 height 54
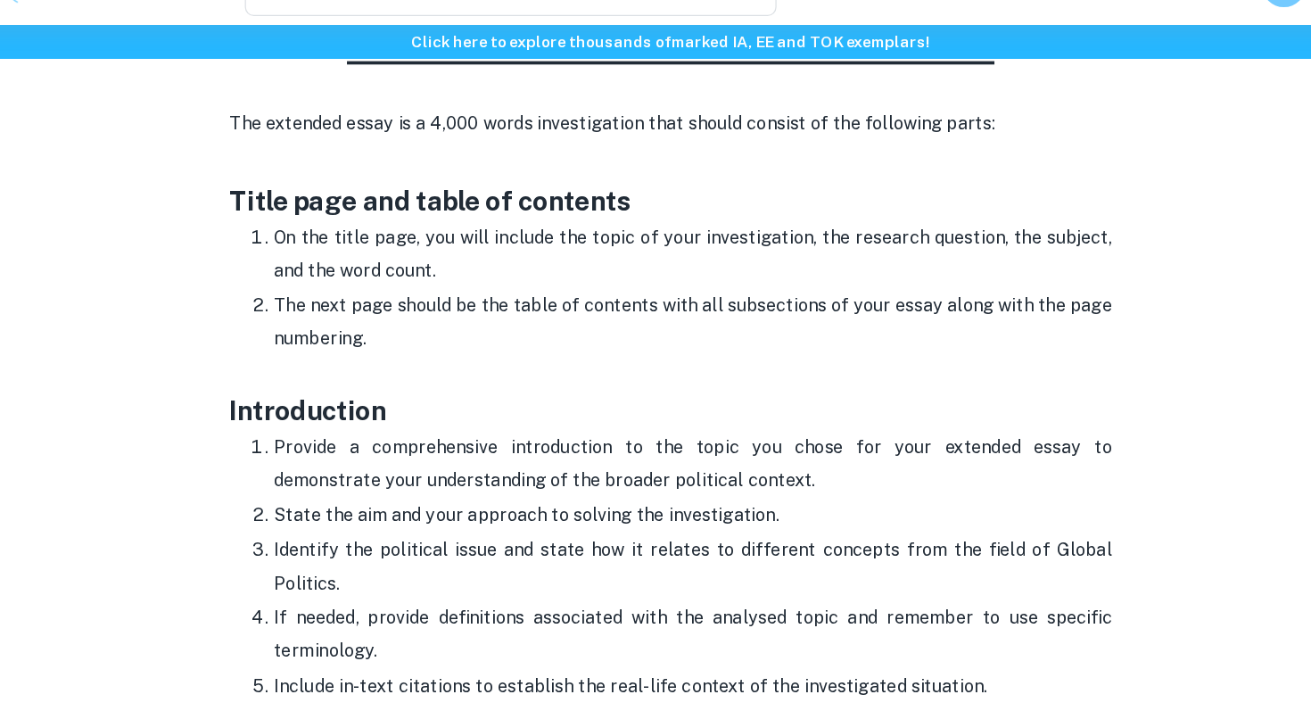
click at [585, 244] on p "On the title page, you will include the topic of your investigation, the resear…" at bounding box center [673, 250] width 678 height 54
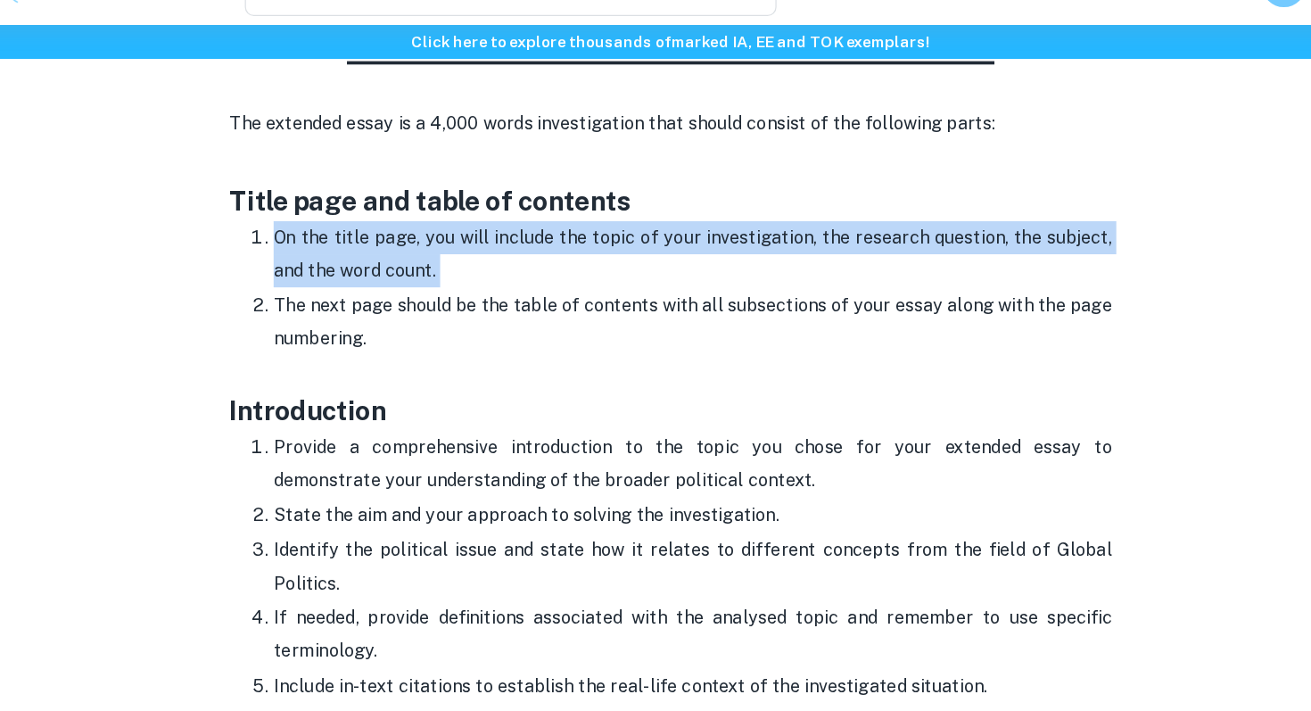
click at [585, 244] on p "On the title page, you will include the topic of your investigation, the resear…" at bounding box center [673, 250] width 678 height 54
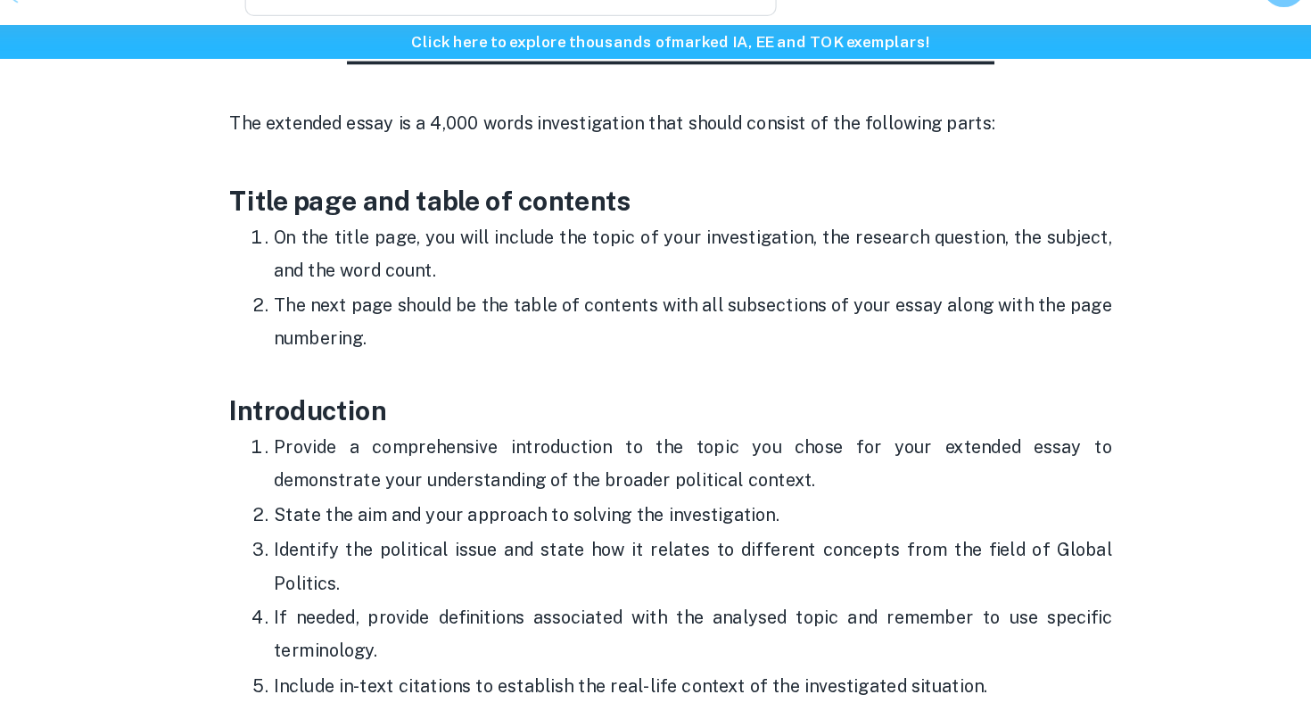
click at [585, 278] on p "The next page should be the table of contents with all subsections of your essa…" at bounding box center [673, 318] width 678 height 81
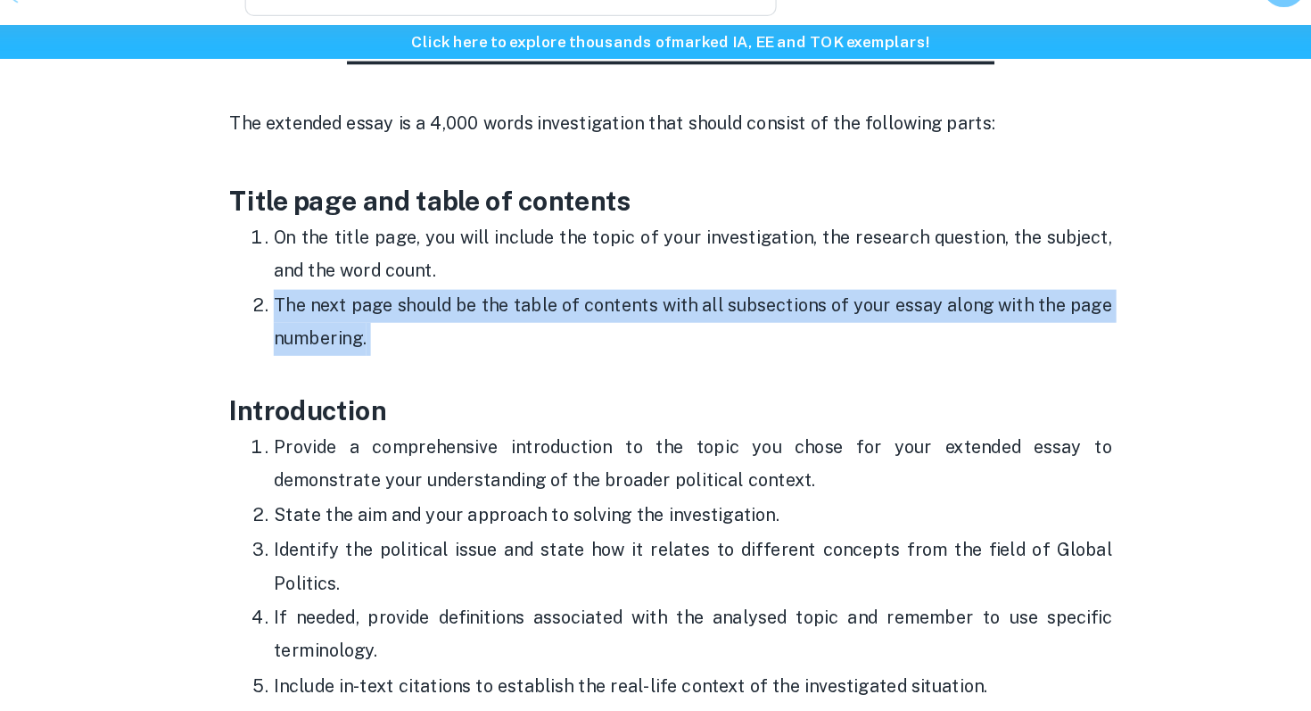
click at [585, 278] on p "The next page should be the table of contents with all subsections of your essa…" at bounding box center [673, 318] width 678 height 81
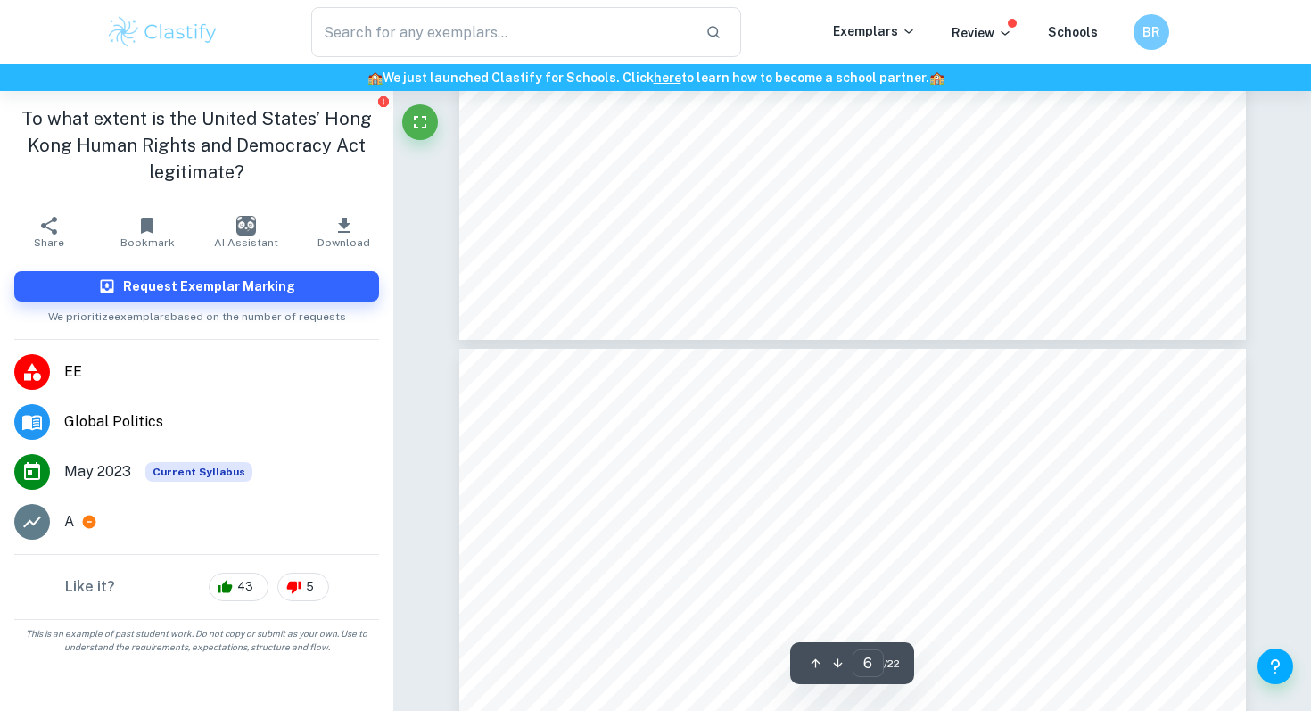
scroll to position [6316, 0]
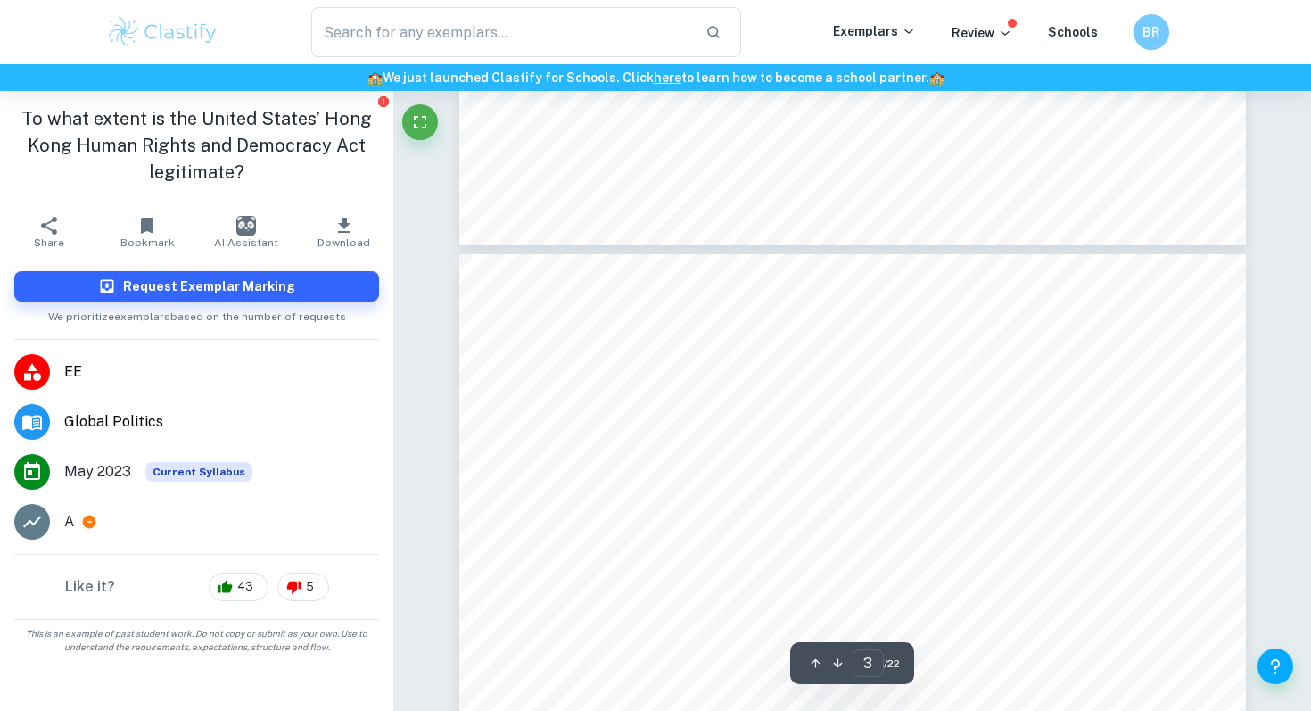
type input "2"
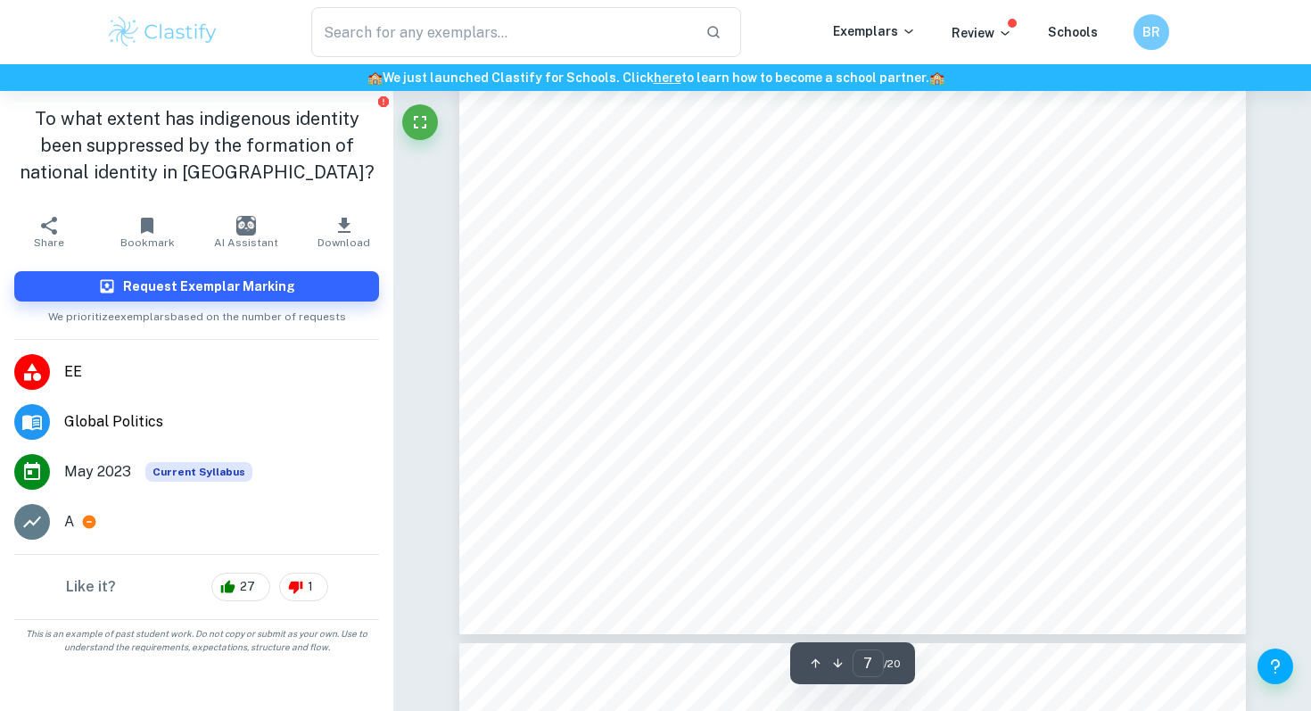
scroll to position [6792, 0]
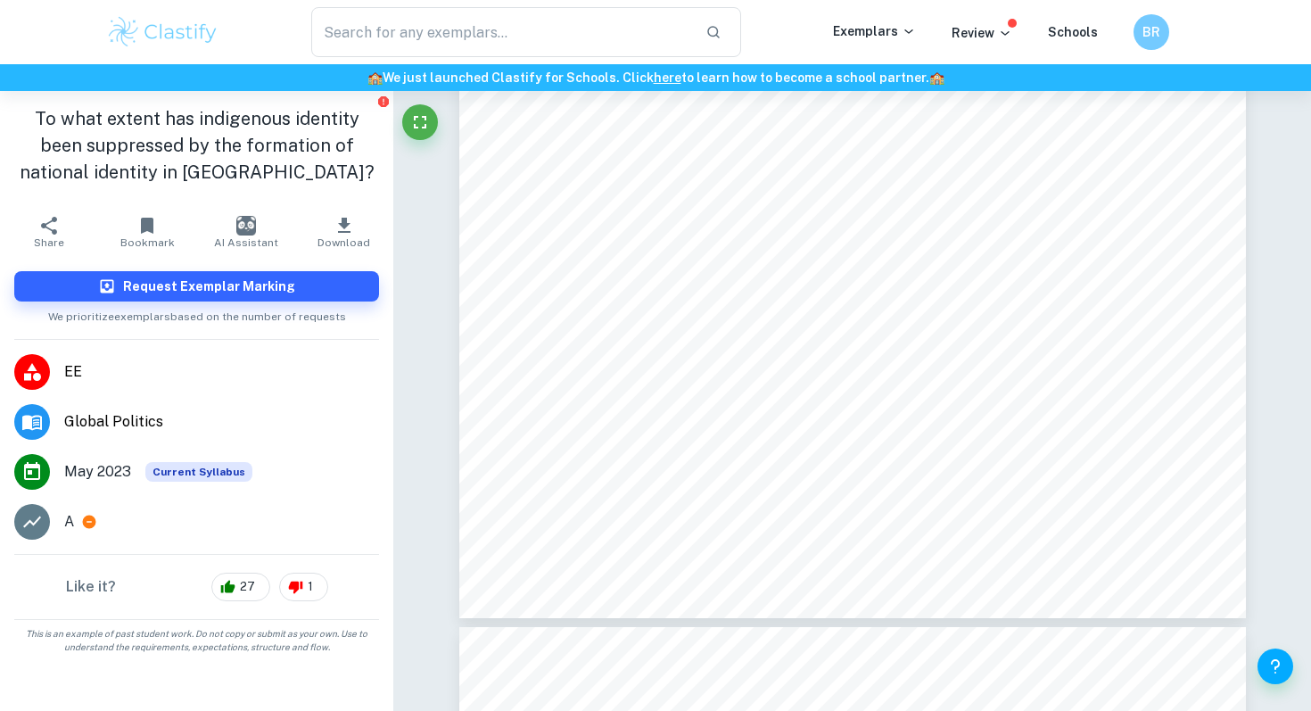
drag, startPoint x: 1295, startPoint y: 250, endPoint x: 1296, endPoint y: 260, distance: 10.7
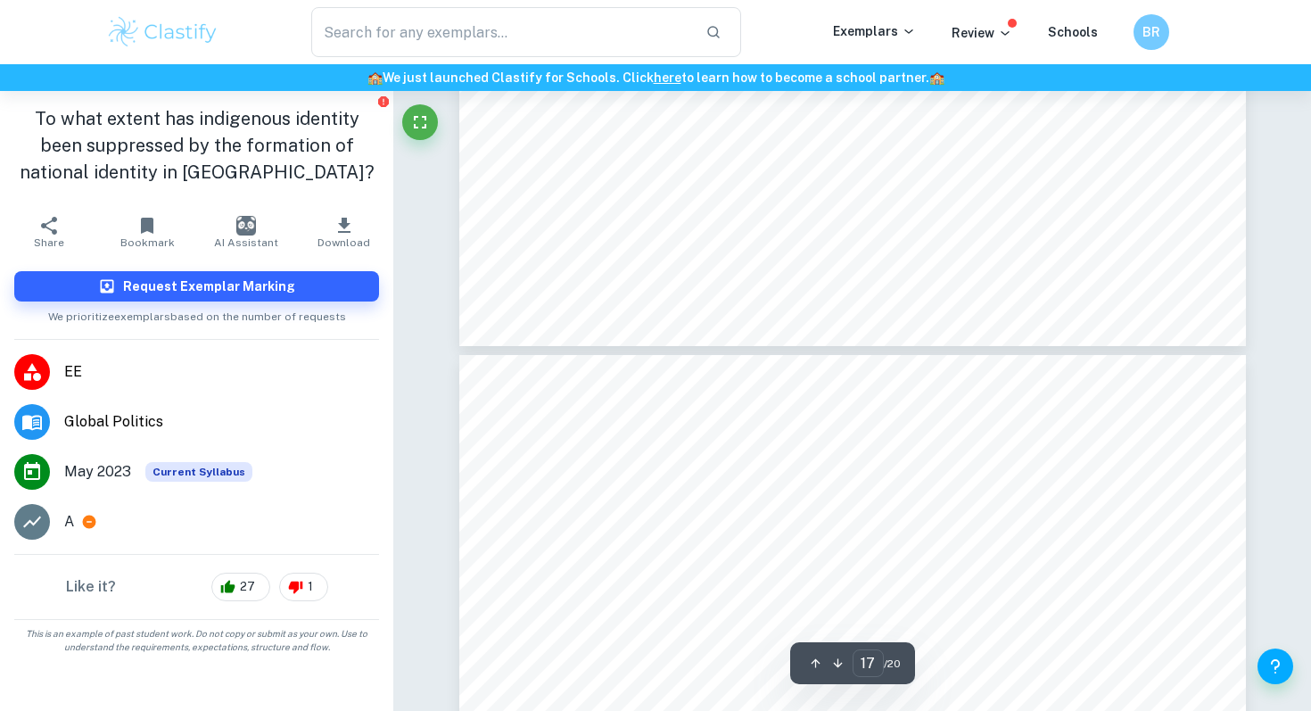
scroll to position [17067, 0]
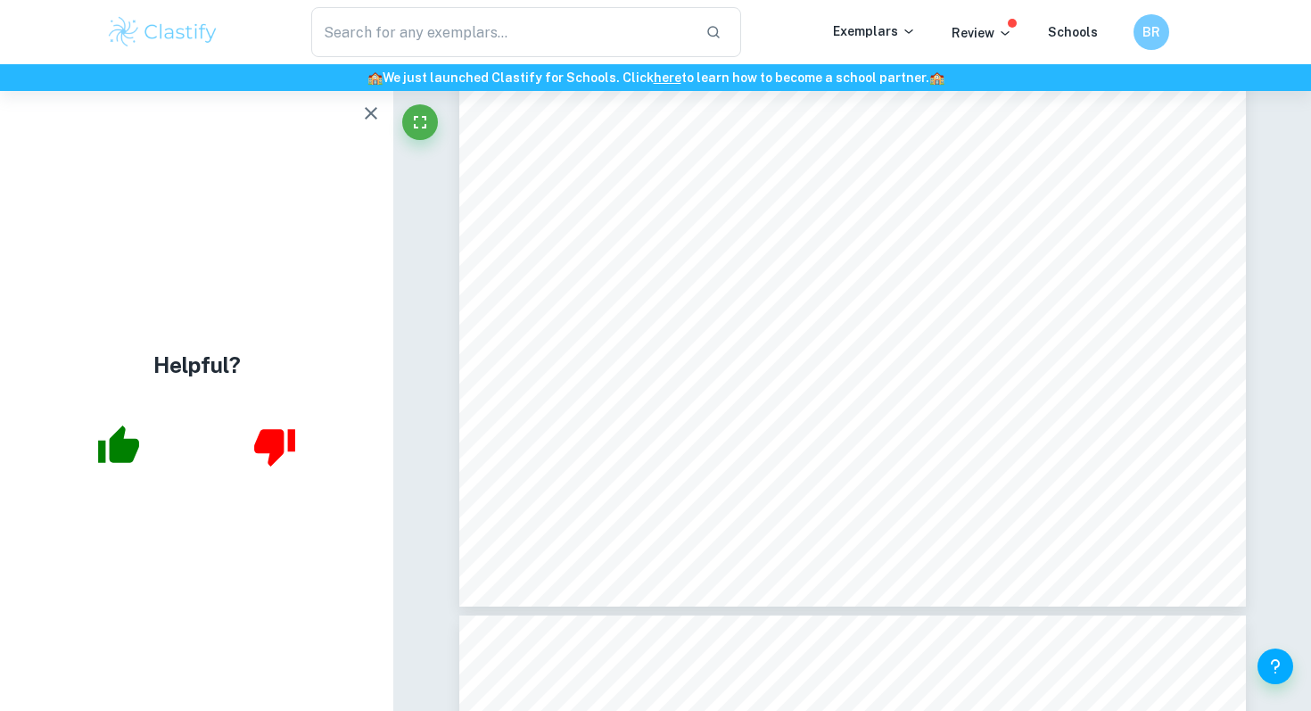
click at [374, 113] on icon "button" at bounding box center [370, 113] width 21 height 21
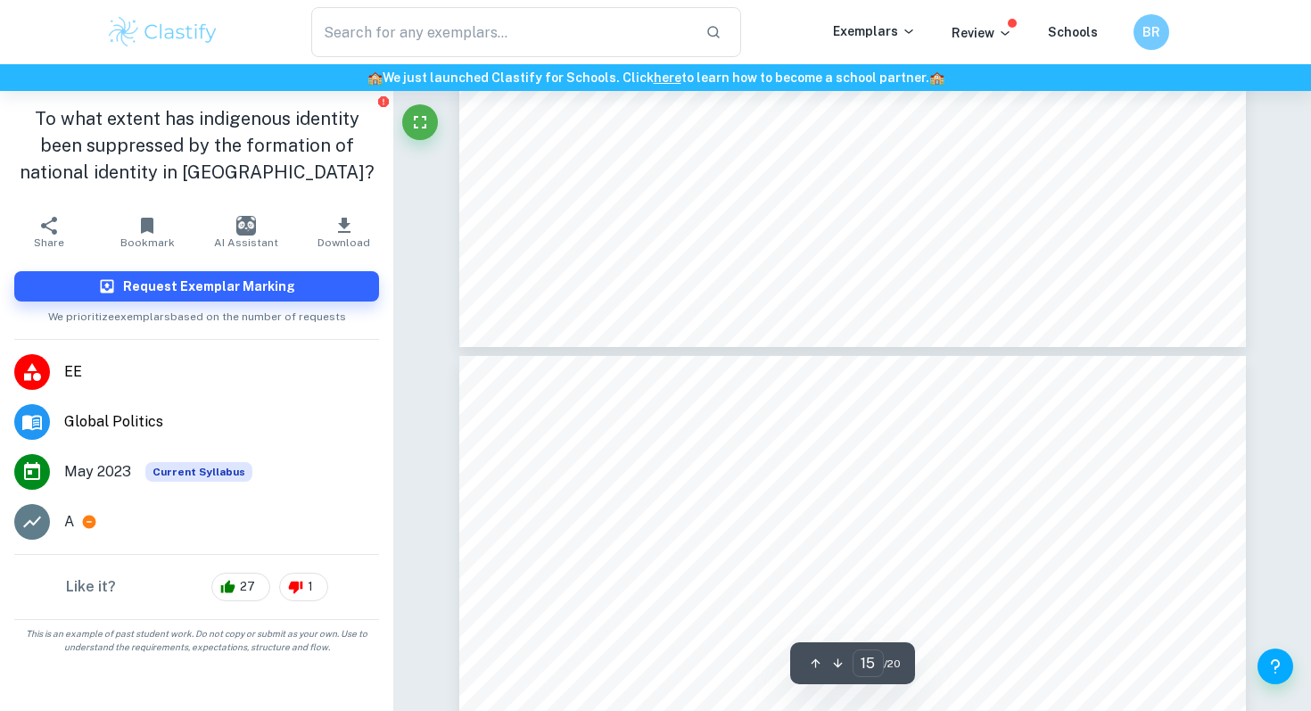
type input "14"
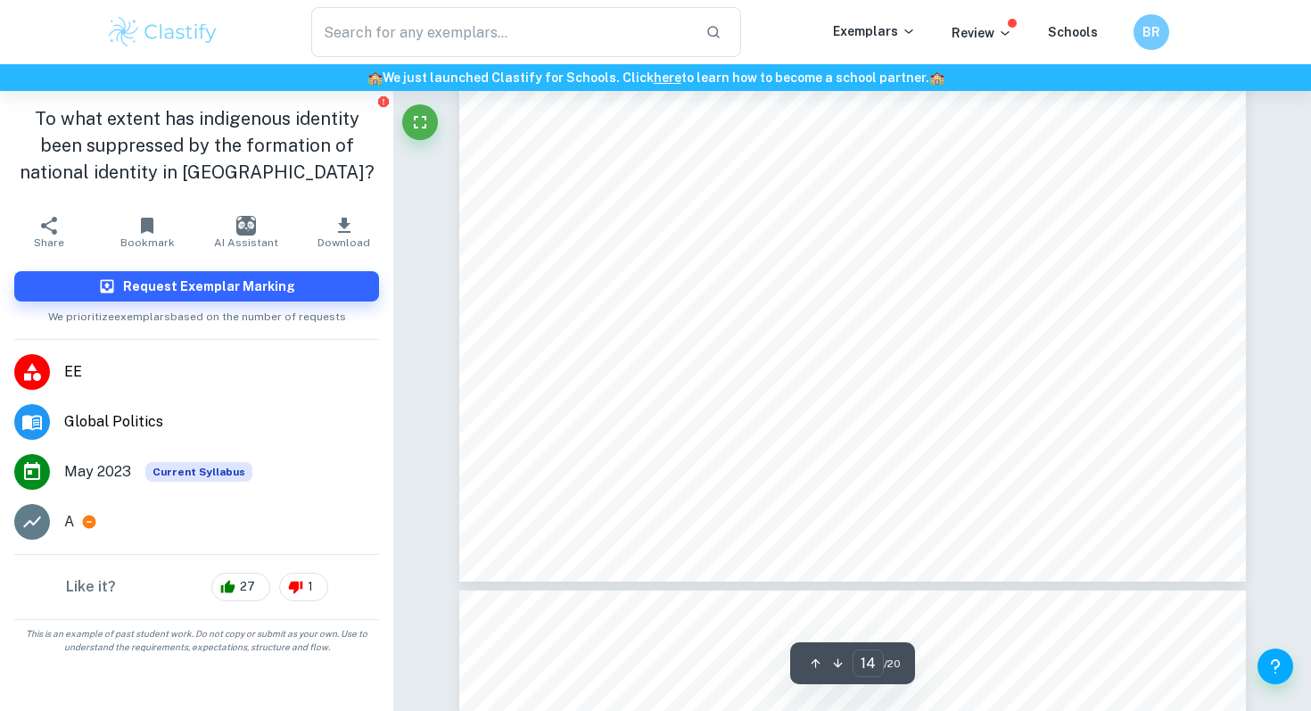
scroll to position [14011, 0]
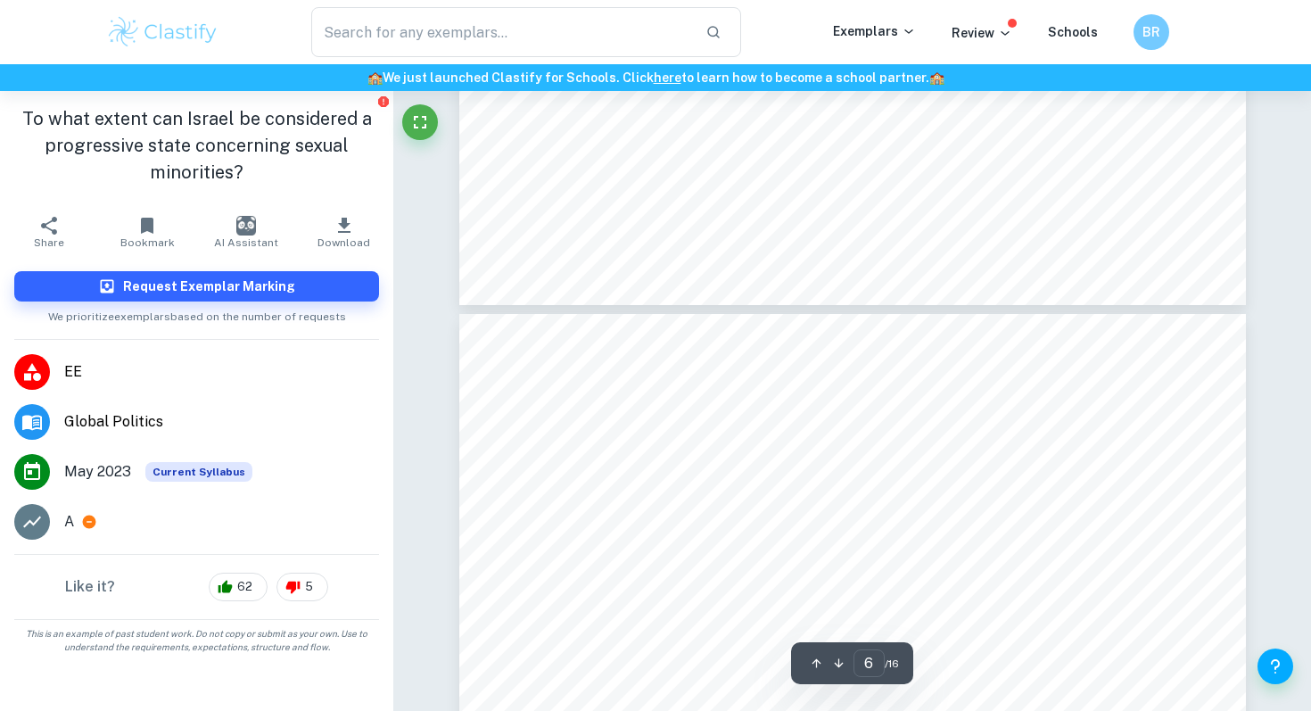
scroll to position [6087, 0]
type input "12"
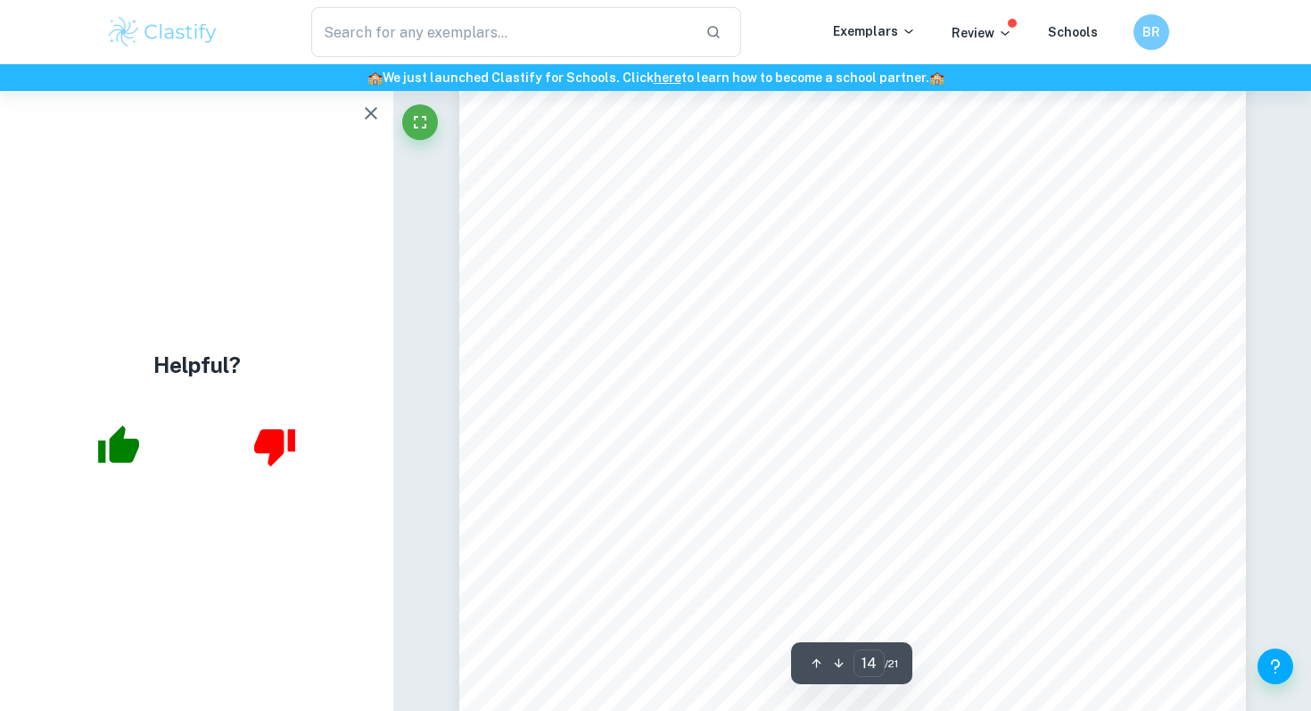
scroll to position [13106, 0]
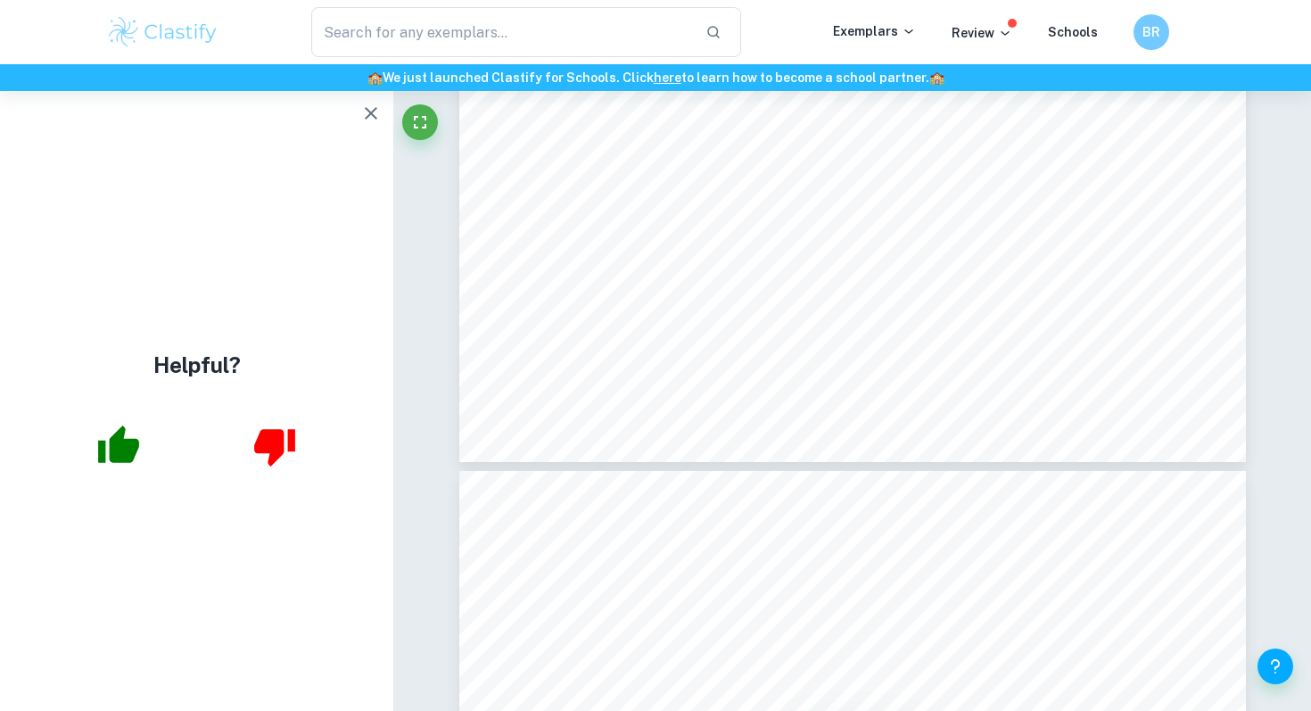
click at [362, 113] on icon "button" at bounding box center [370, 113] width 21 height 21
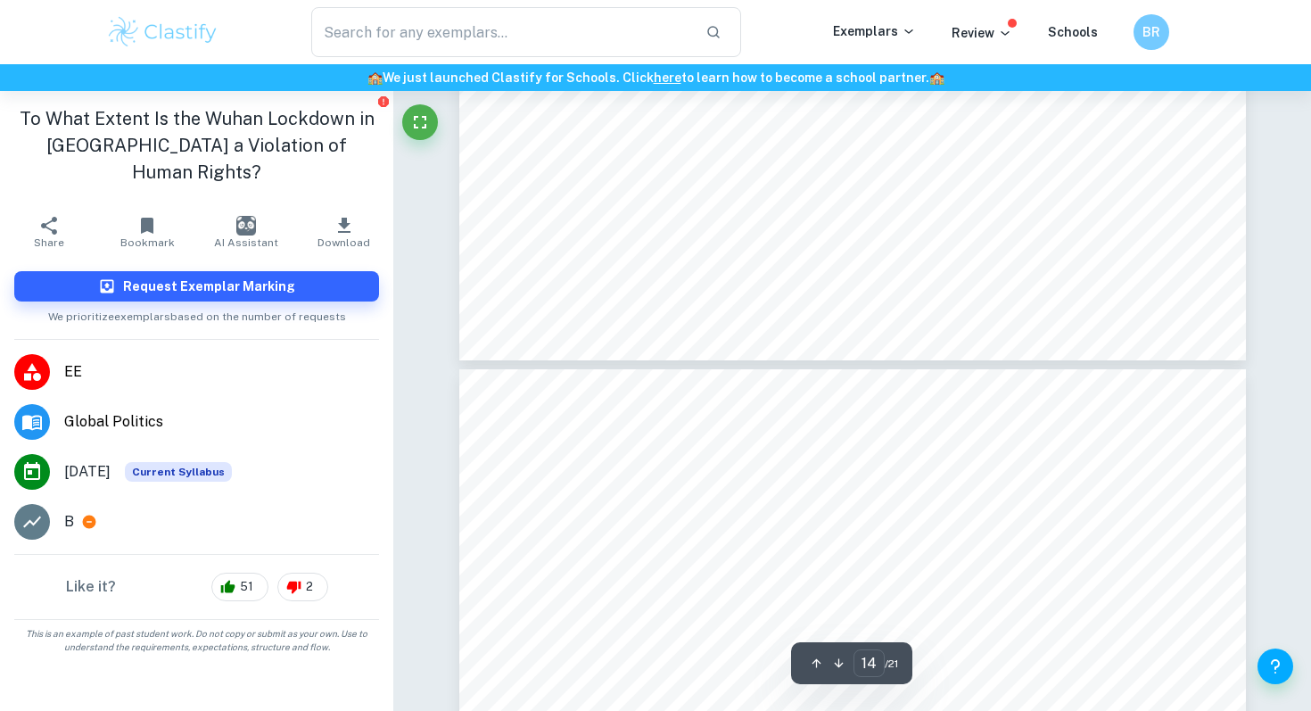
type input "15"
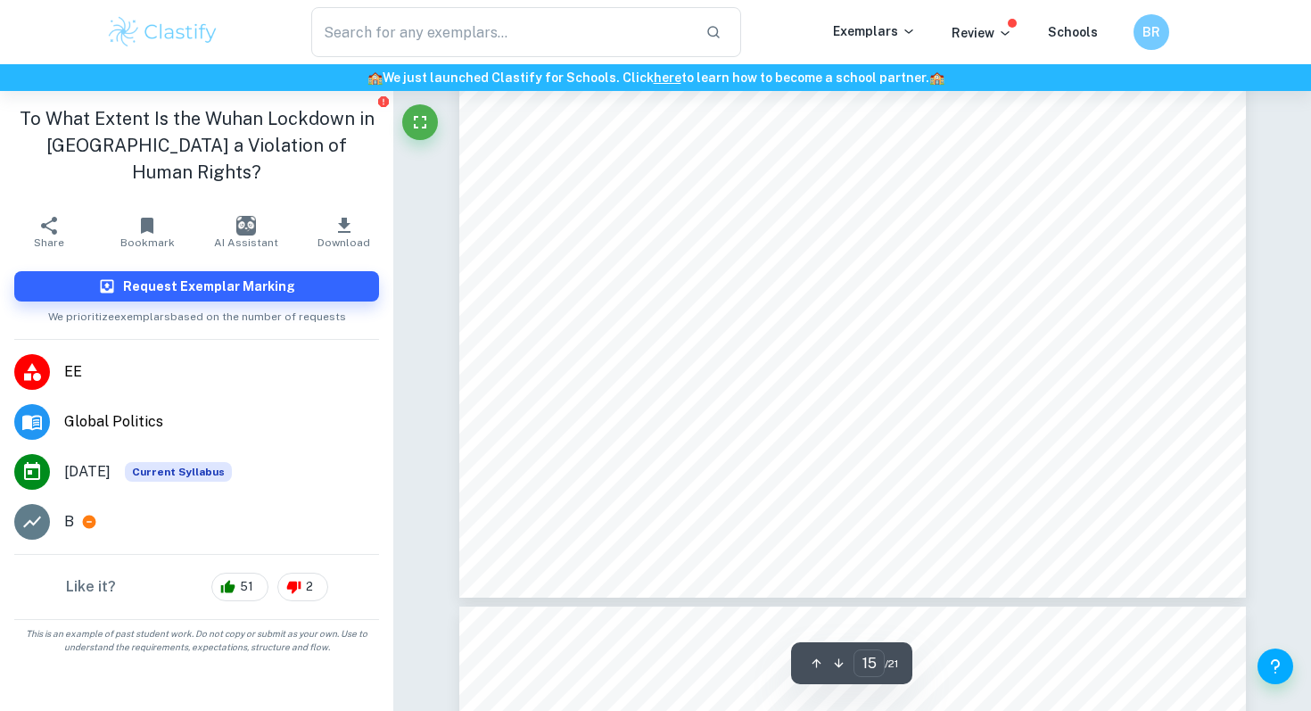
scroll to position [14893, 0]
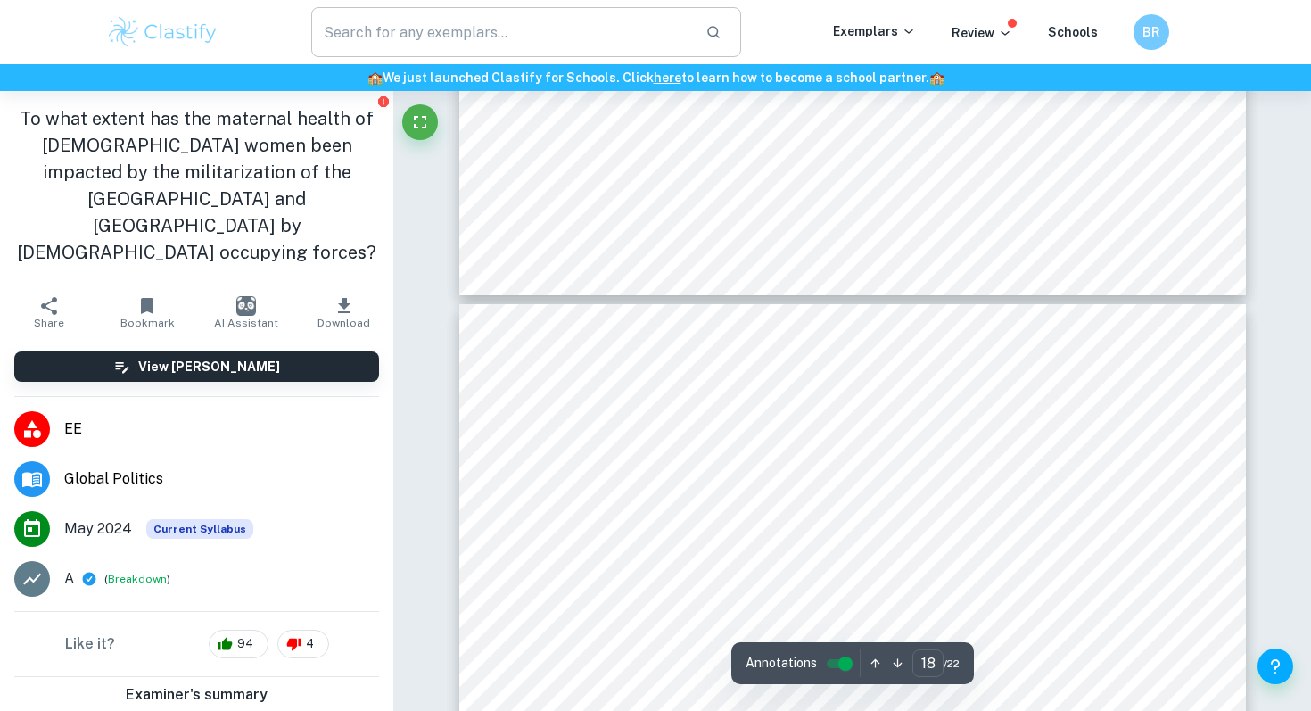
scroll to position [17384, 0]
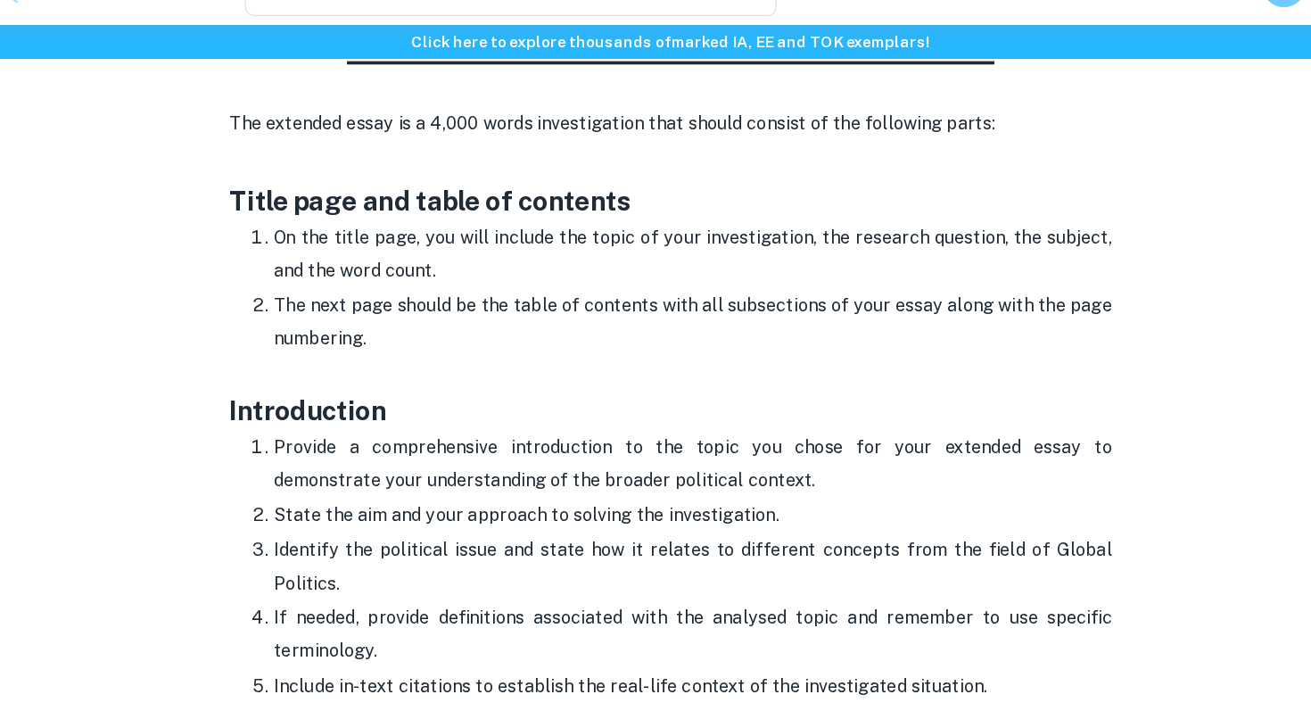
scroll to position [827, 0]
